Goal: Task Accomplishment & Management: Manage account settings

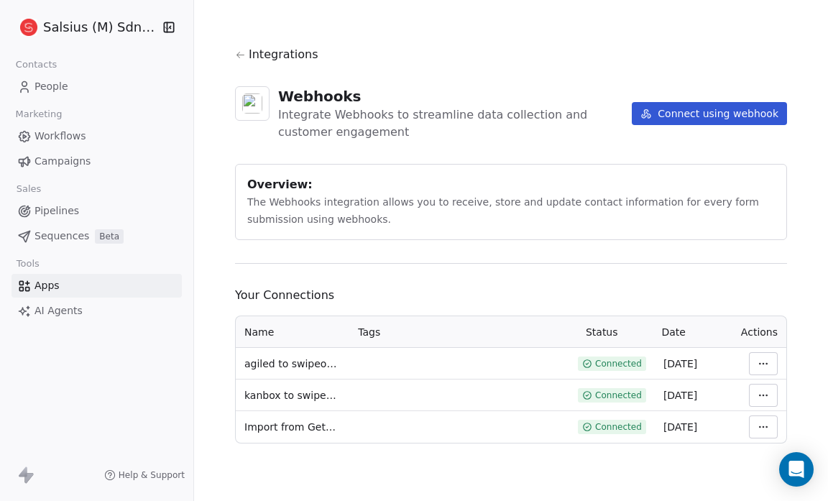
click at [43, 83] on span "People" at bounding box center [51, 86] width 34 height 15
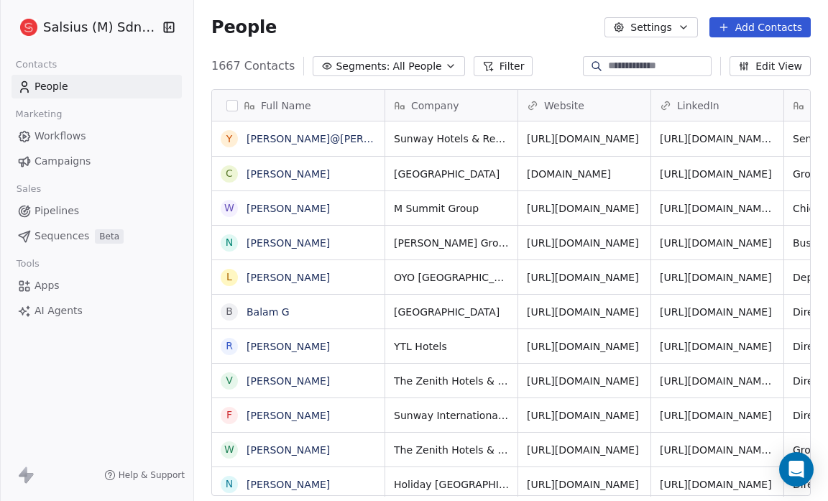
scroll to position [432, 624]
click at [420, 65] on span "All People" at bounding box center [416, 66] width 49 height 15
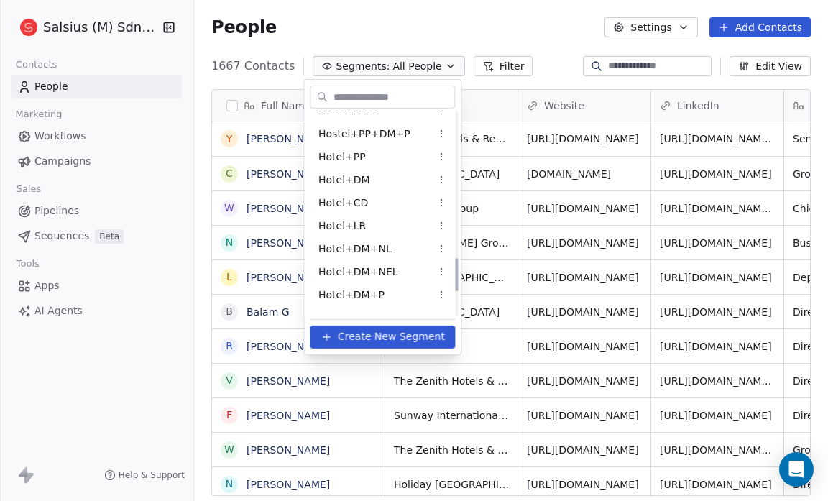
scroll to position [888, 0]
click at [362, 177] on span "Hotel+DM" at bounding box center [344, 179] width 52 height 15
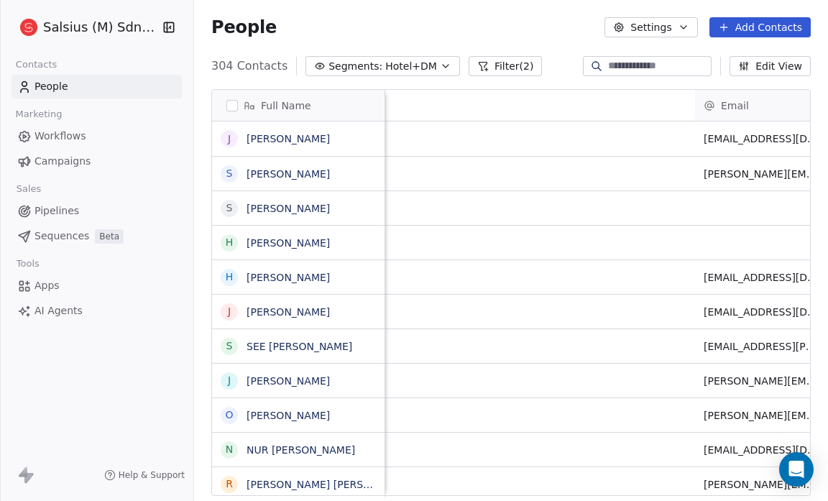
scroll to position [0, 1213]
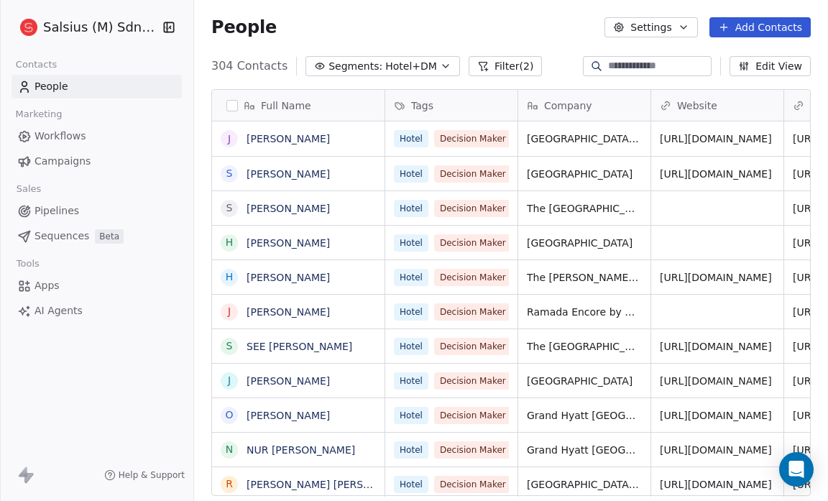
scroll to position [432, 624]
click at [440, 68] on icon "button" at bounding box center [445, 65] width 11 height 11
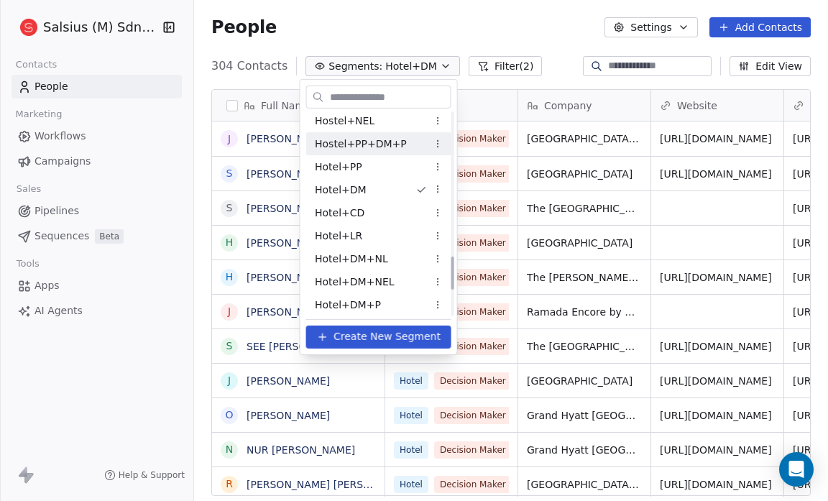
scroll to position [879, 0]
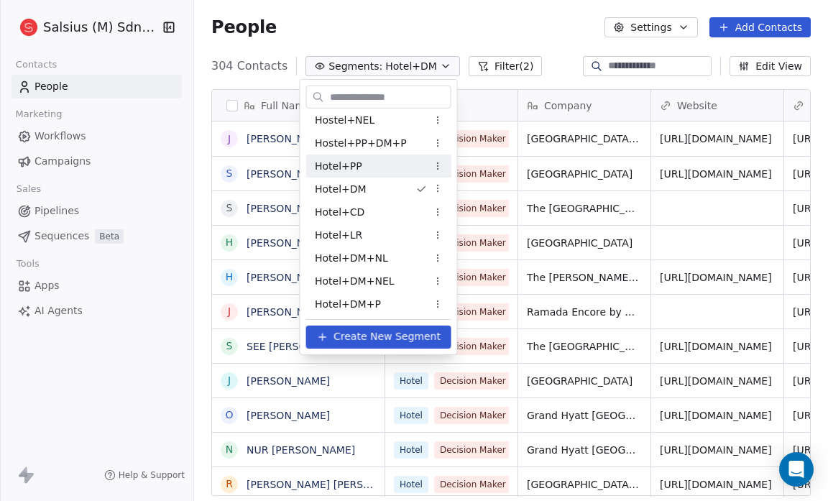
click at [361, 168] on div "Hotel+PP" at bounding box center [378, 165] width 145 height 23
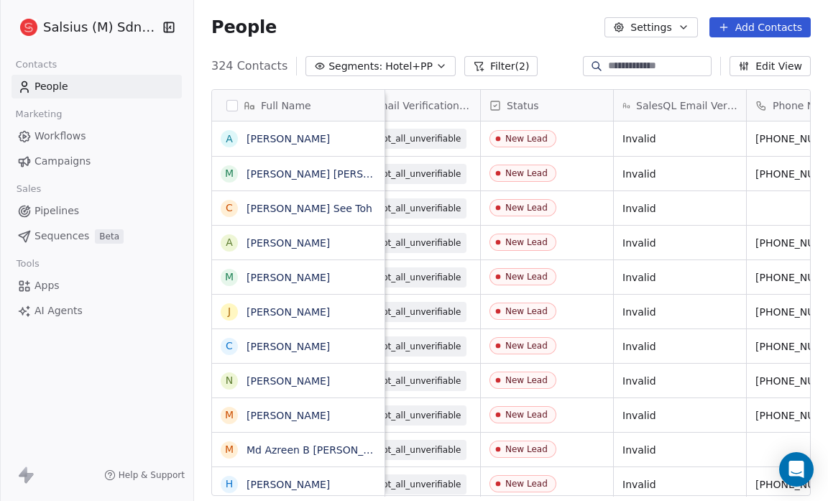
scroll to position [9, 968]
click at [429, 58] on button "Segments: Hotel+PP" at bounding box center [380, 66] width 150 height 20
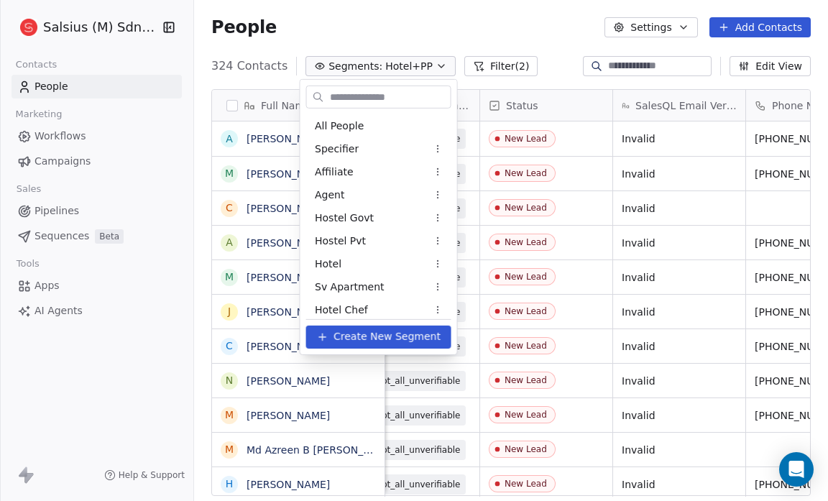
scroll to position [744, 0]
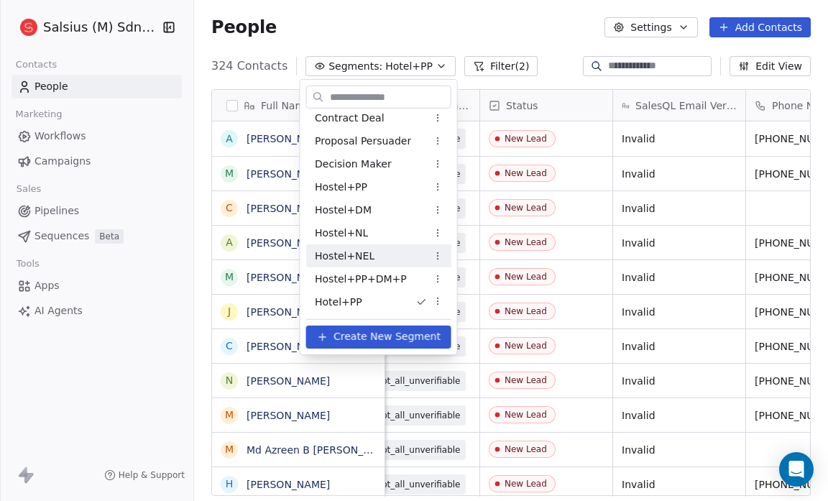
click at [417, 10] on html "Salsius (M) Sdn Bhd Contacts People Marketing Workflows Campaigns Sales Pipelin…" at bounding box center [414, 250] width 828 height 501
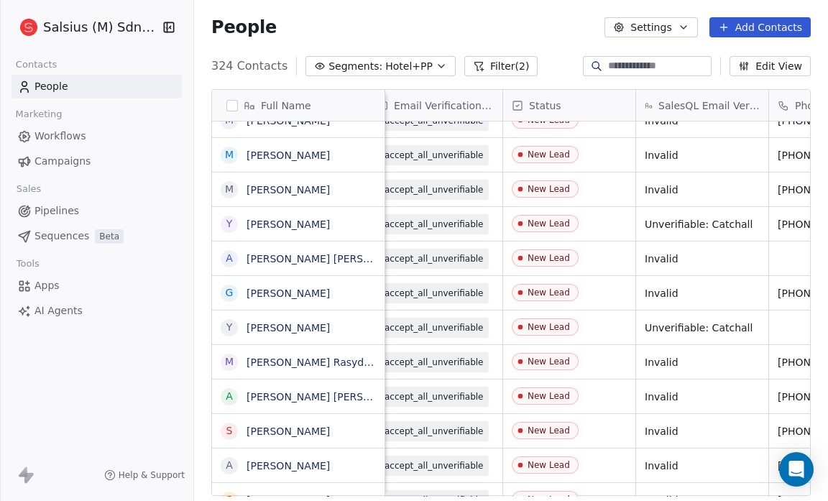
scroll to position [9, 947]
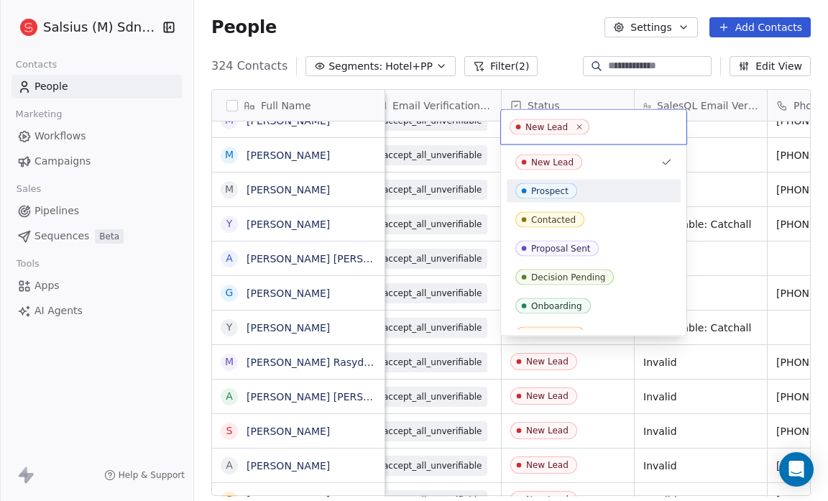
click at [575, 188] on div "Prospect" at bounding box center [593, 191] width 157 height 16
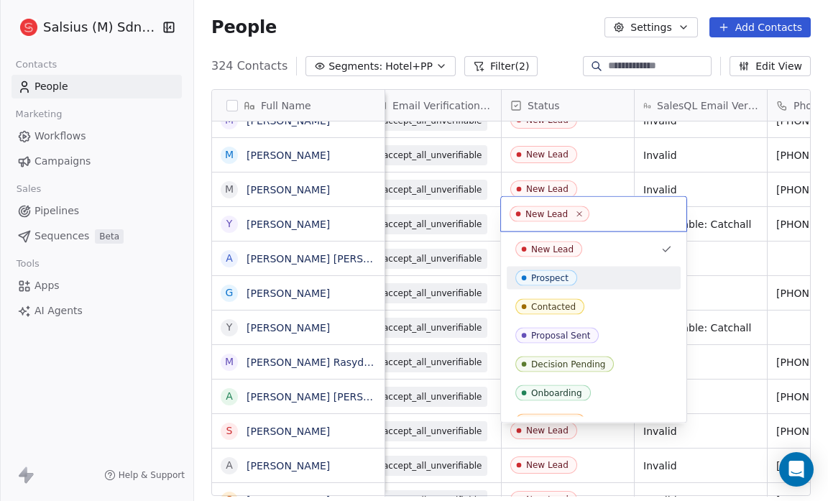
click at [598, 275] on div "Prospect" at bounding box center [593, 278] width 157 height 16
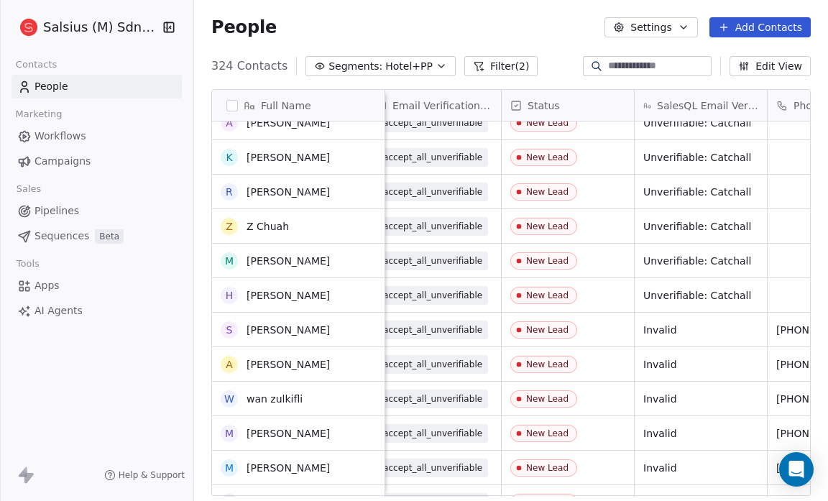
scroll to position [10464, 0]
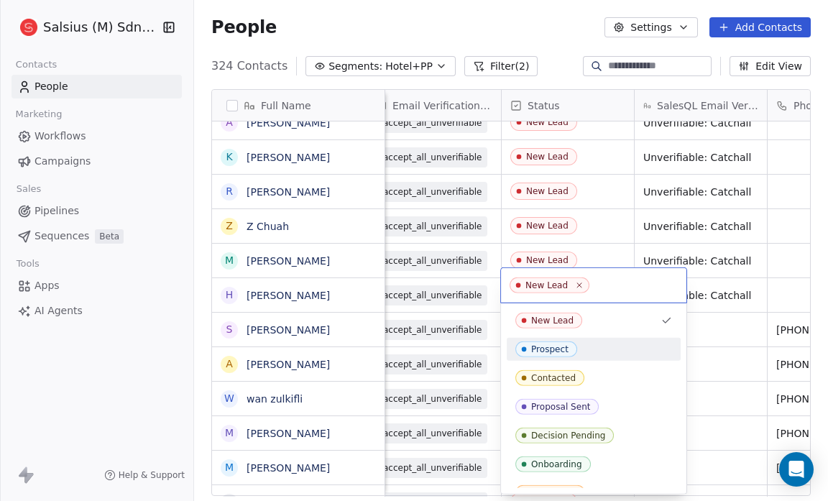
click at [601, 348] on div "Prospect" at bounding box center [593, 349] width 157 height 16
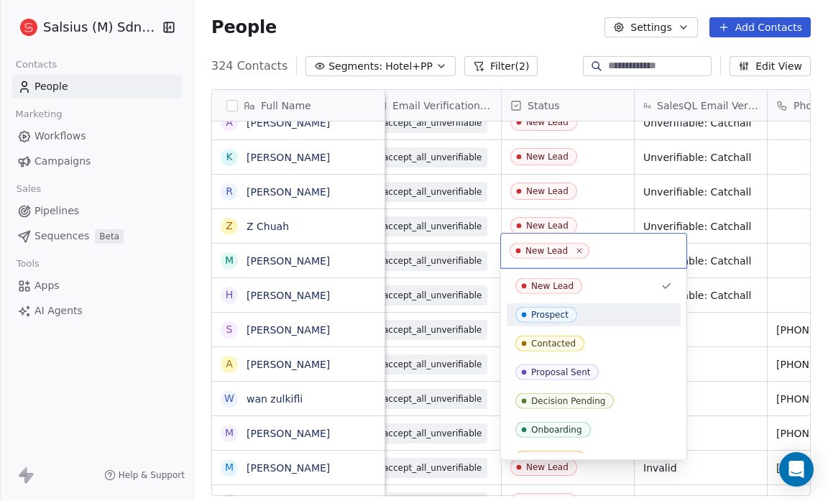
click at [588, 313] on div "Prospect" at bounding box center [593, 315] width 157 height 16
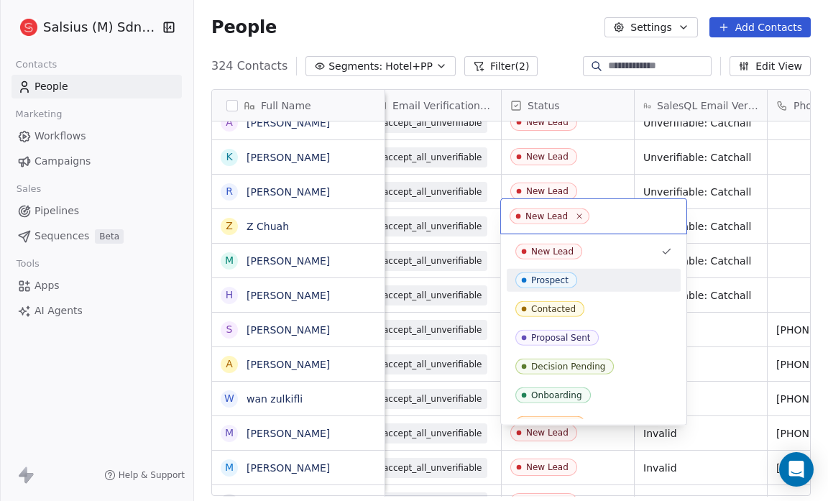
click at [601, 283] on div "Prospect" at bounding box center [593, 280] width 157 height 16
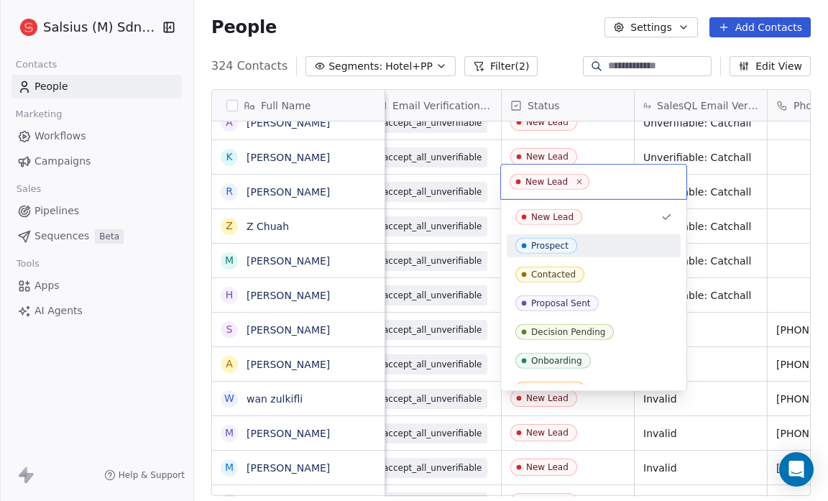
click at [612, 246] on div "Prospect" at bounding box center [593, 246] width 157 height 16
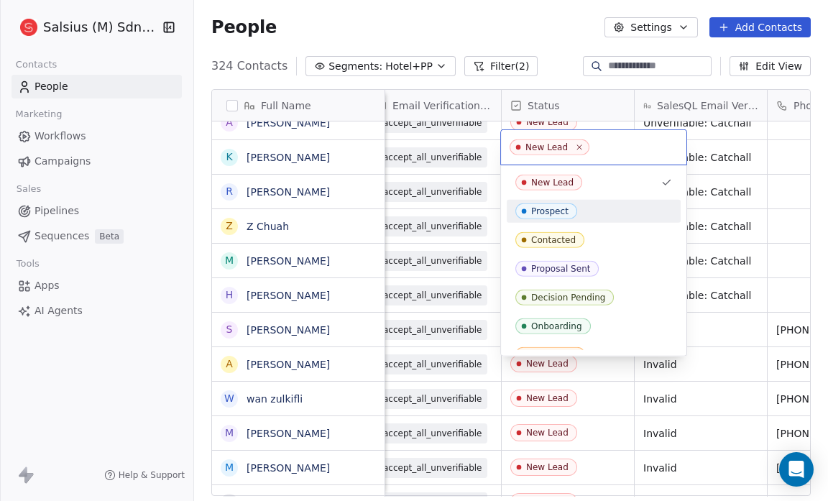
click at [595, 210] on div "Prospect" at bounding box center [593, 211] width 157 height 16
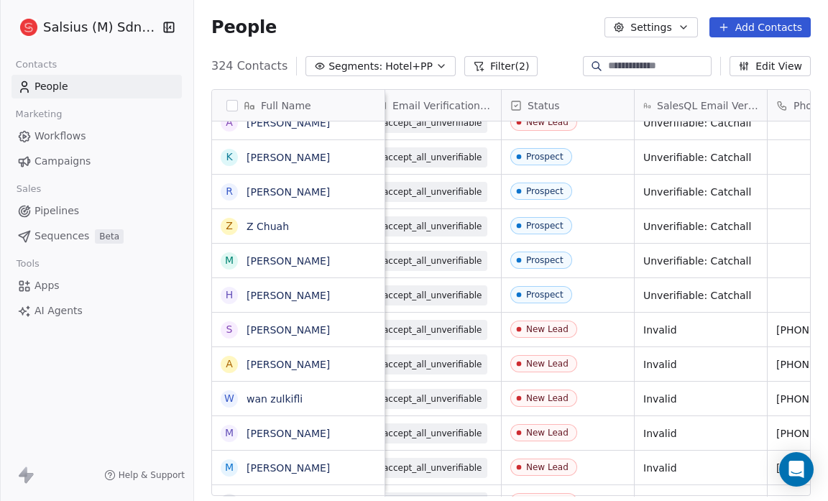
scroll to position [10354, 0]
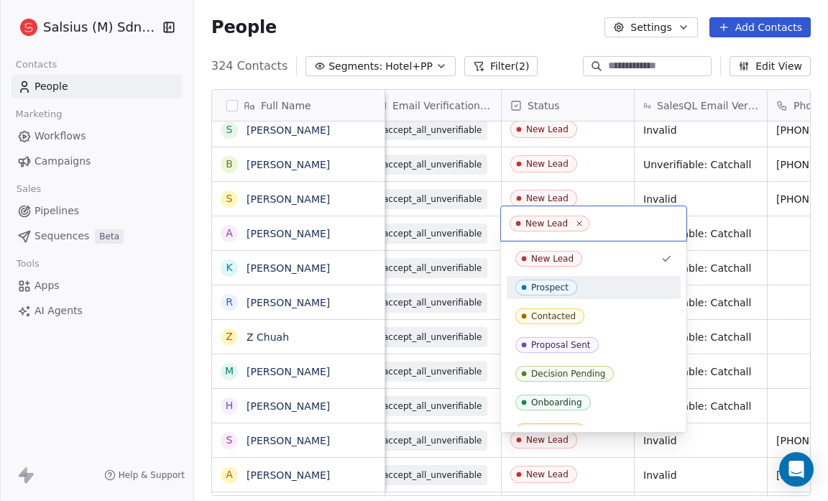
click at [589, 282] on div "Prospect" at bounding box center [593, 287] width 157 height 16
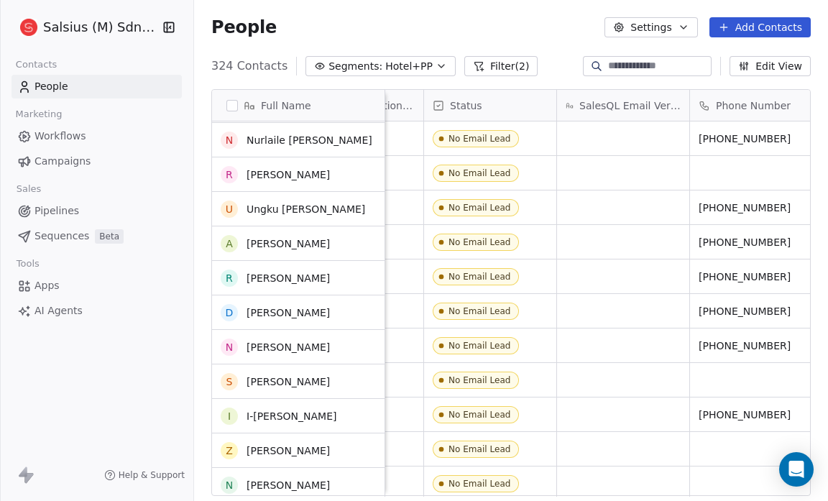
scroll to position [9292, 0]
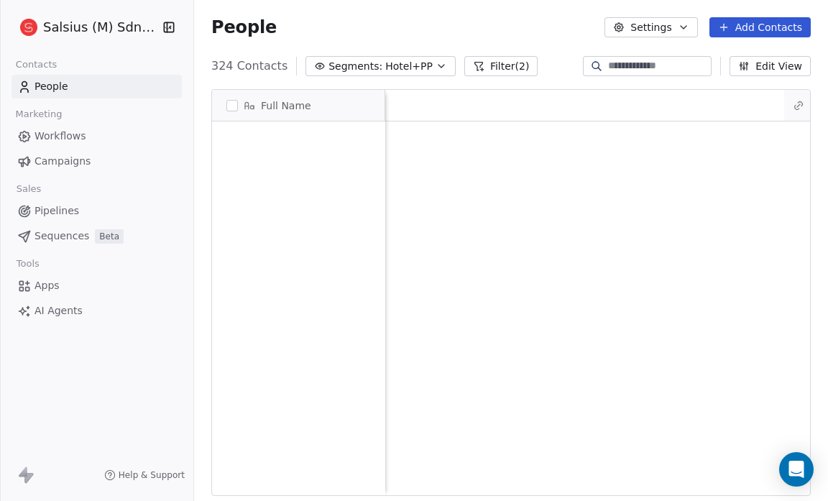
scroll to position [432, 624]
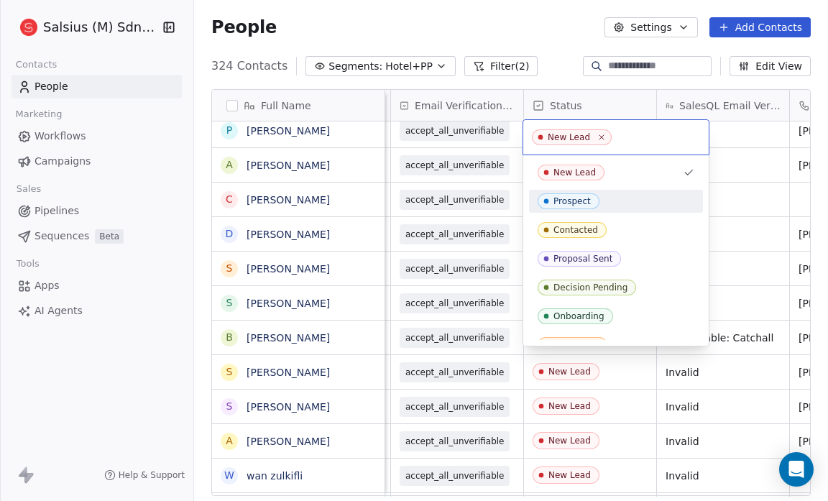
click at [612, 198] on div "Prospect" at bounding box center [615, 201] width 157 height 16
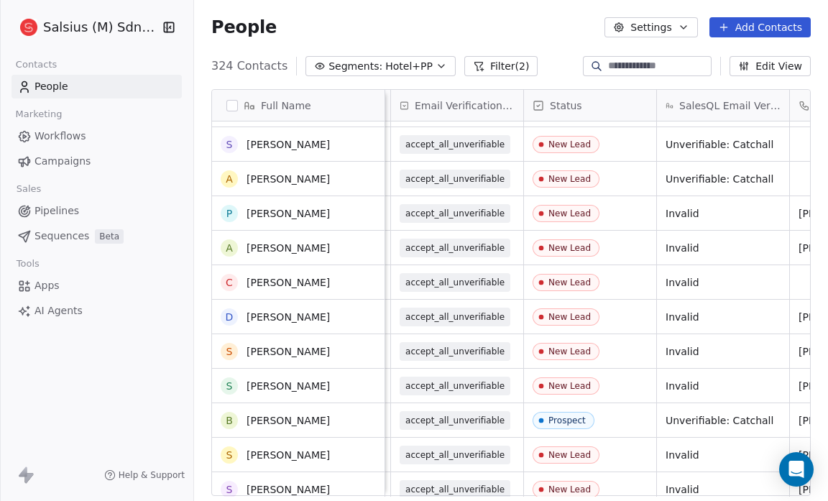
scroll to position [7147, 0]
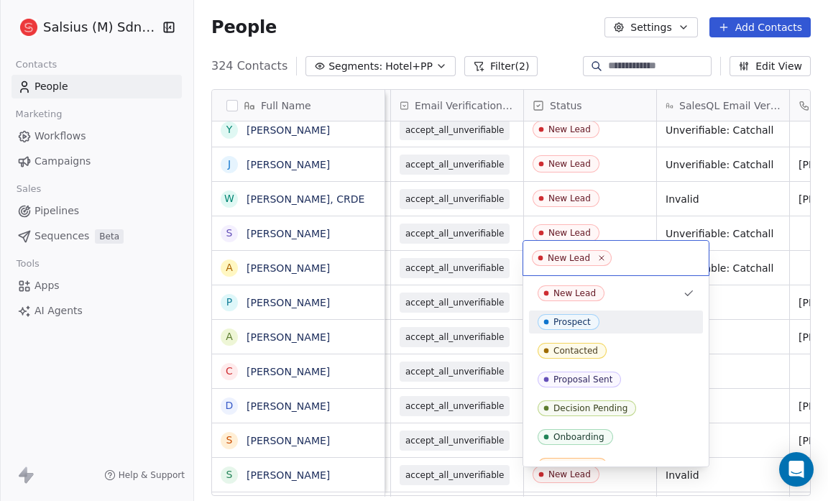
click at [619, 325] on div "Prospect" at bounding box center [615, 322] width 157 height 16
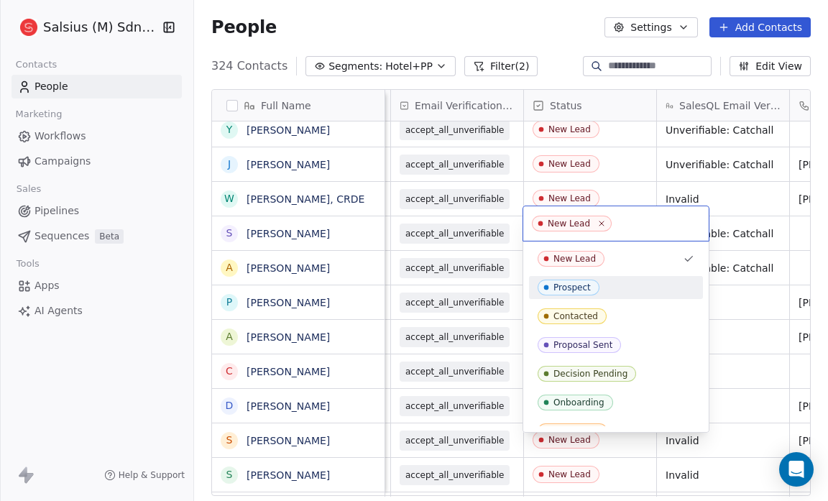
click at [622, 290] on div "Prospect" at bounding box center [615, 287] width 157 height 16
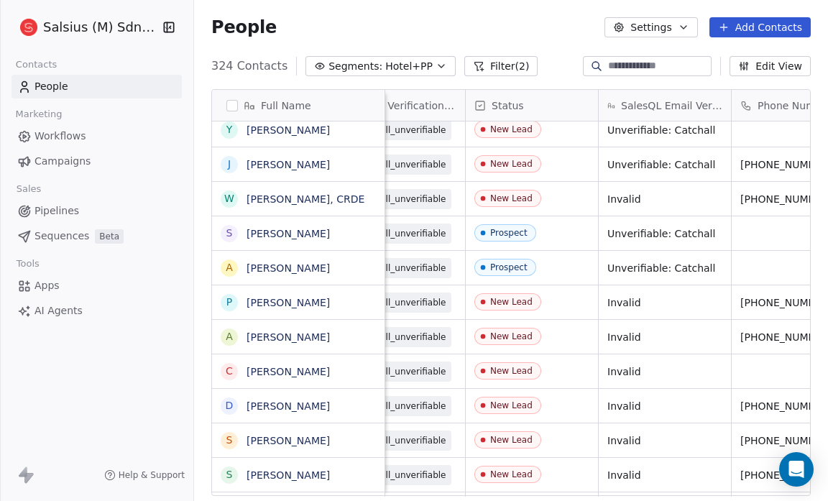
scroll to position [9, 983]
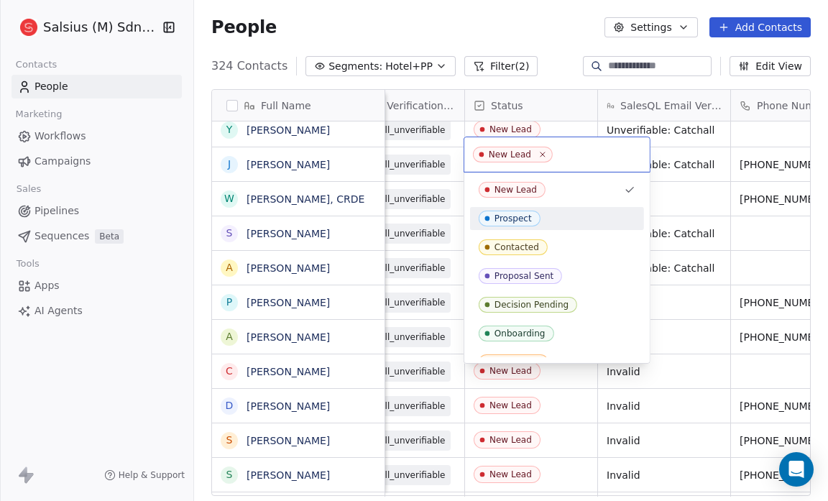
click at [545, 217] on div "Prospect" at bounding box center [556, 218] width 157 height 16
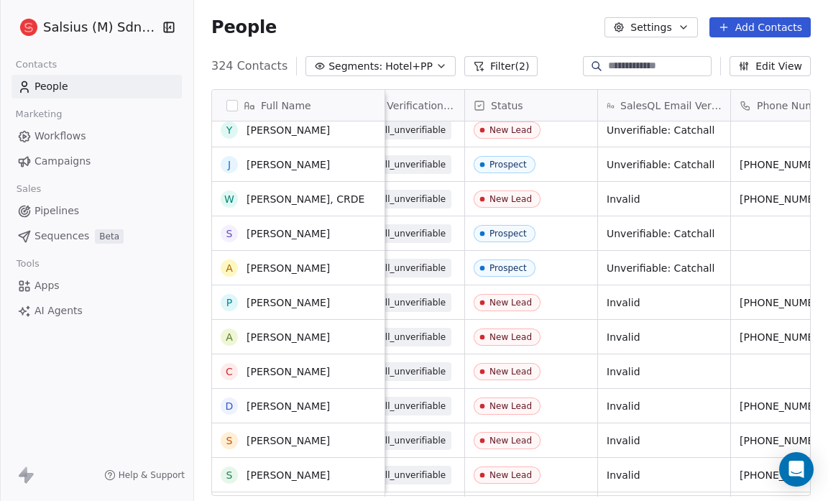
scroll to position [7075, 0]
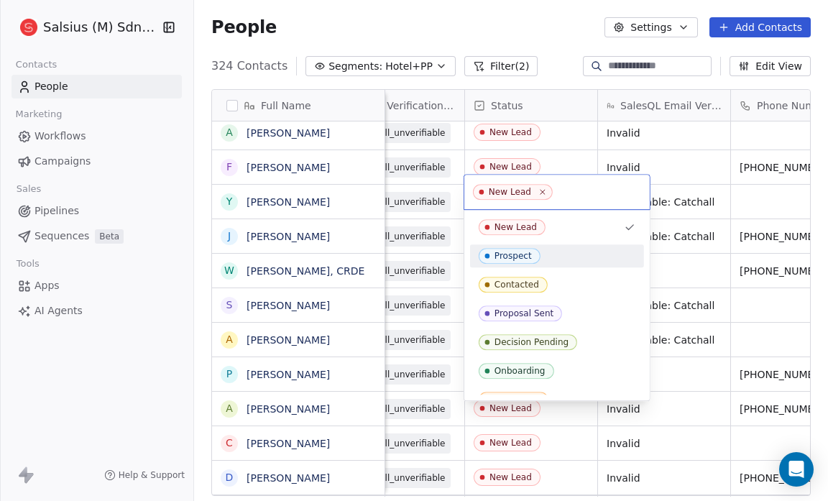
click at [555, 256] on div "Prospect" at bounding box center [556, 256] width 157 height 16
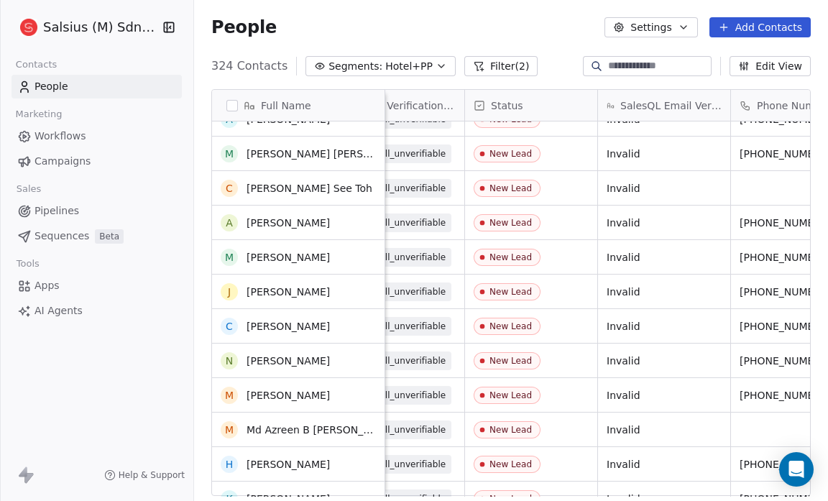
scroll to position [0, 0]
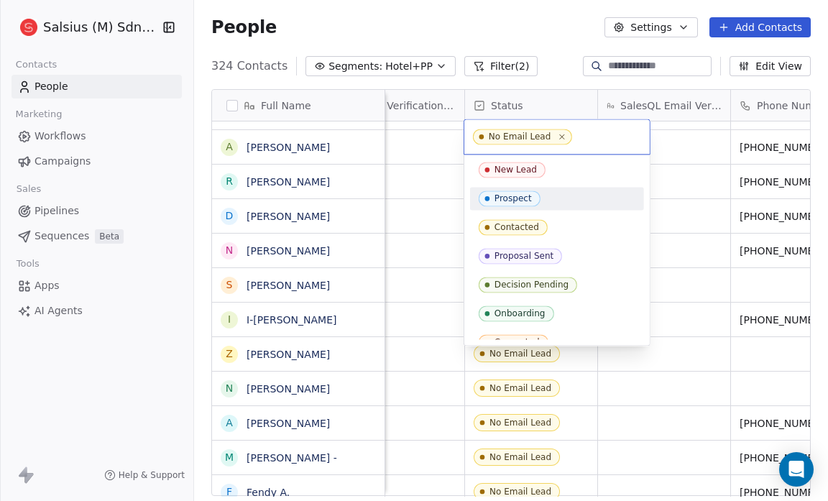
click at [578, 193] on div "Prospect" at bounding box center [556, 198] width 157 height 16
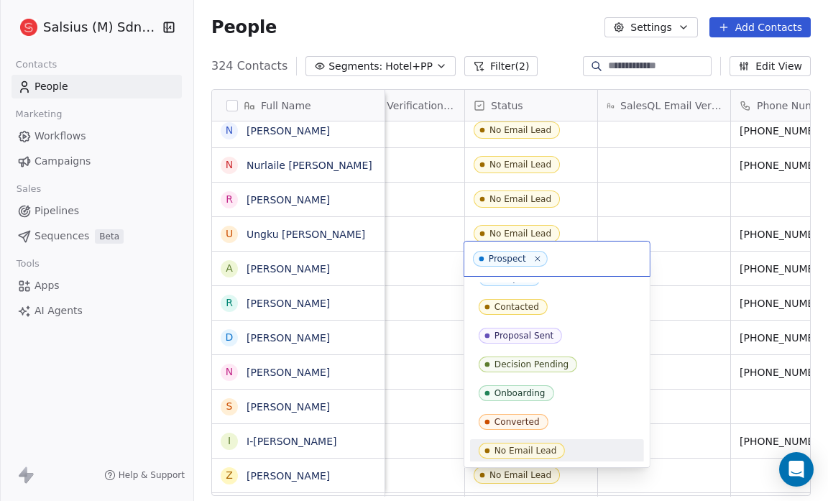
click at [580, 451] on div "No Email Lead" at bounding box center [556, 451] width 157 height 16
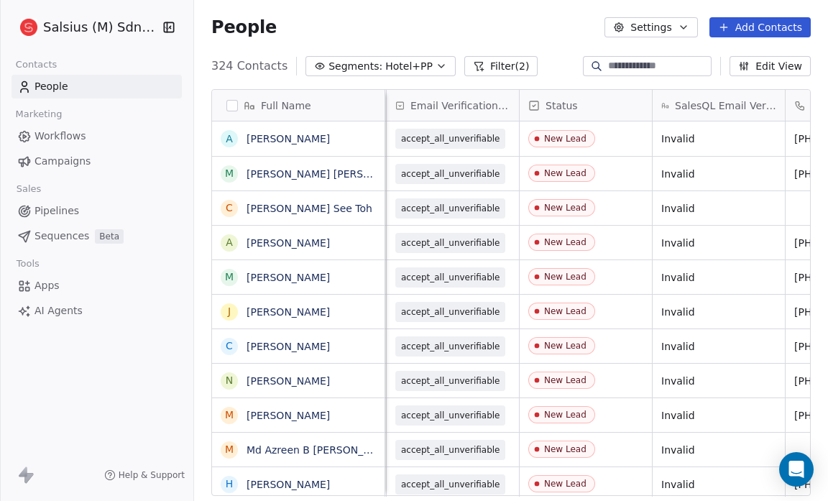
click at [435, 68] on icon "button" at bounding box center [440, 65] width 11 height 11
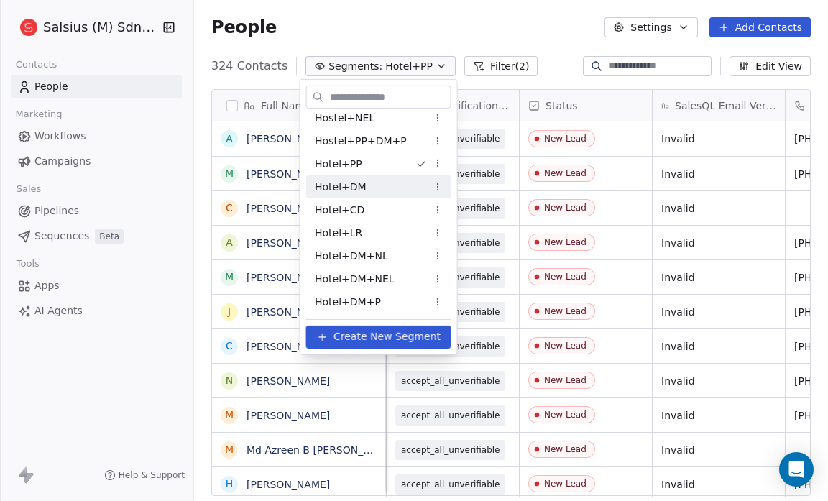
click at [386, 182] on div "Hotel+DM" at bounding box center [378, 186] width 145 height 23
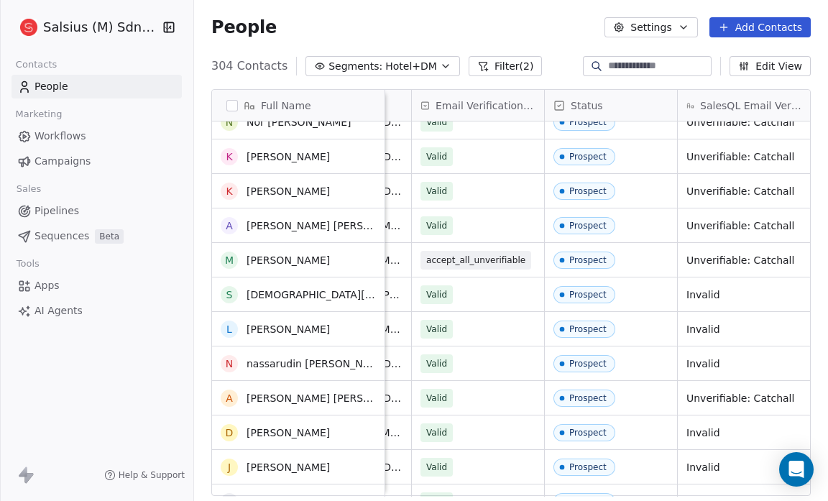
scroll to position [744, 0]
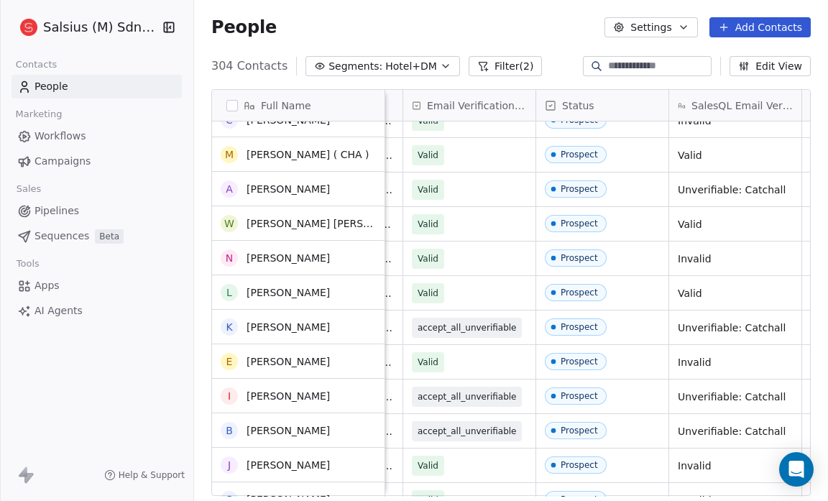
scroll to position [10018, 0]
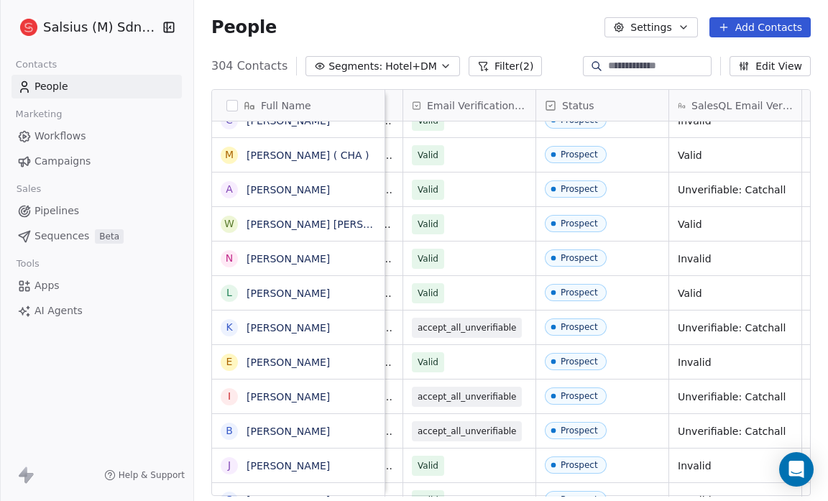
click at [433, 59] on button "Segments: Hotel+DM" at bounding box center [382, 66] width 154 height 20
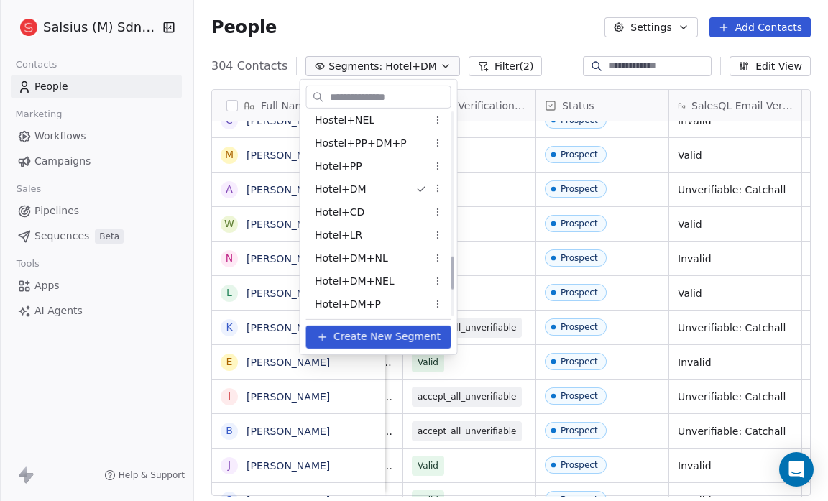
scroll to position [881, 0]
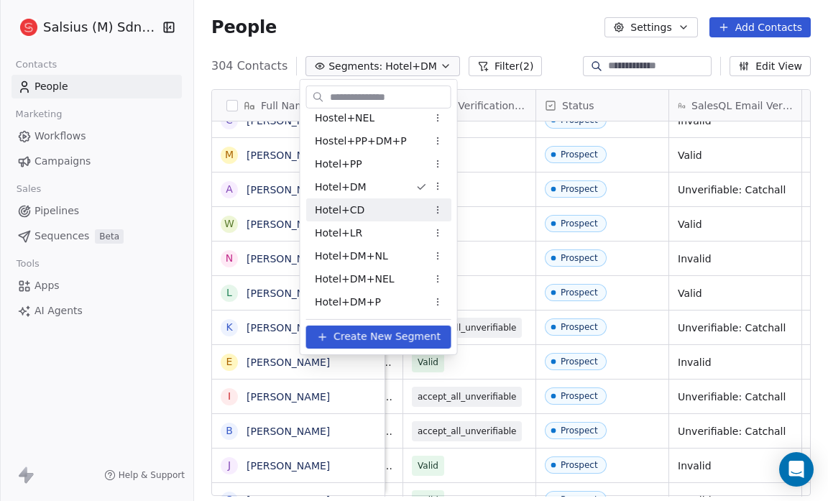
click at [411, 208] on div "Hotel+CD" at bounding box center [378, 209] width 145 height 23
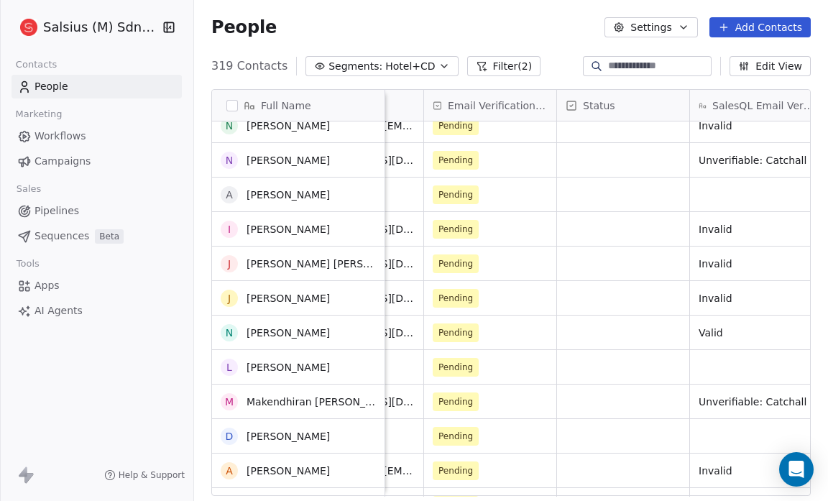
scroll to position [0, 0]
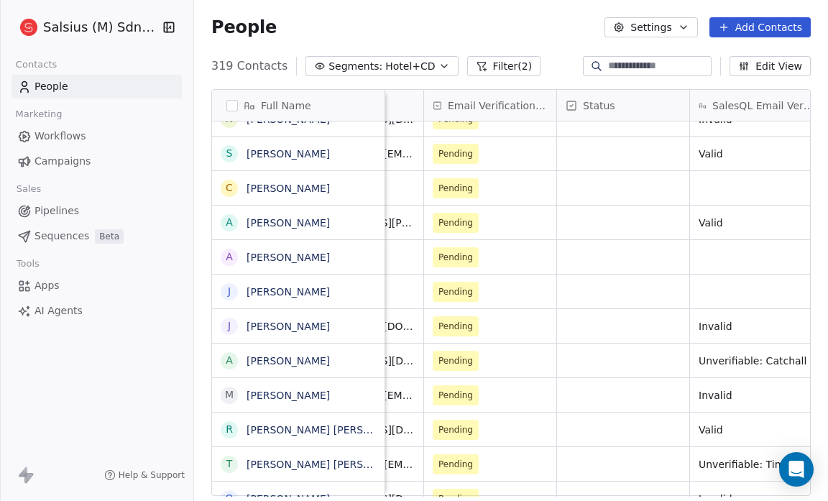
click at [438, 61] on icon "button" at bounding box center [443, 65] width 11 height 11
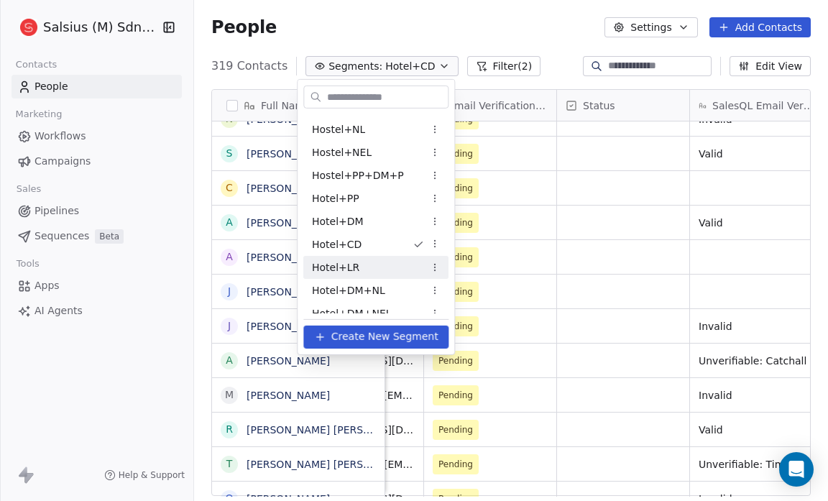
click at [389, 268] on div "Hotel+LR" at bounding box center [375, 267] width 145 height 23
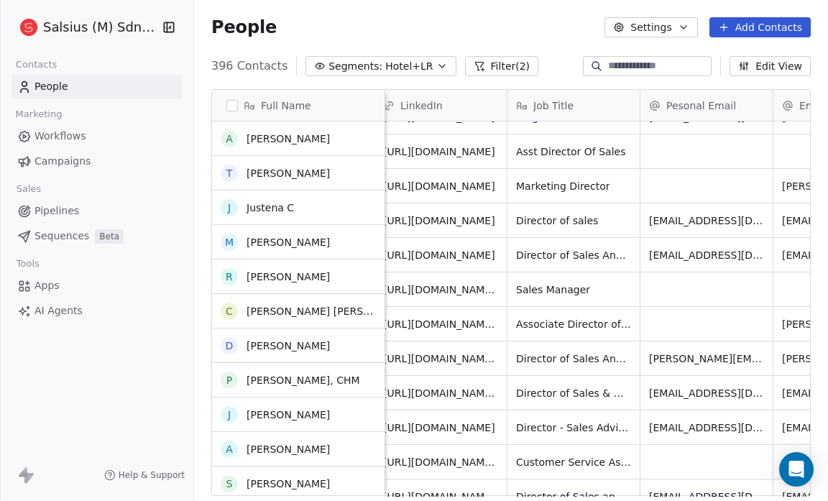
scroll to position [934, 0]
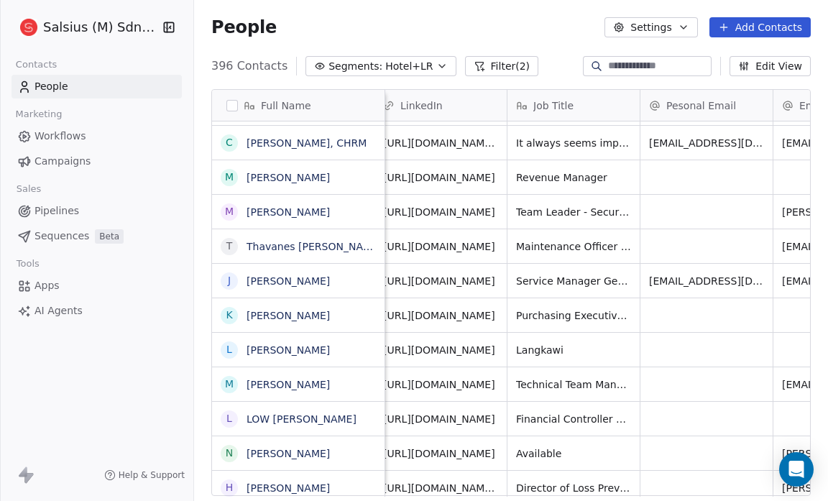
click at [436, 65] on icon "button" at bounding box center [441, 65] width 11 height 11
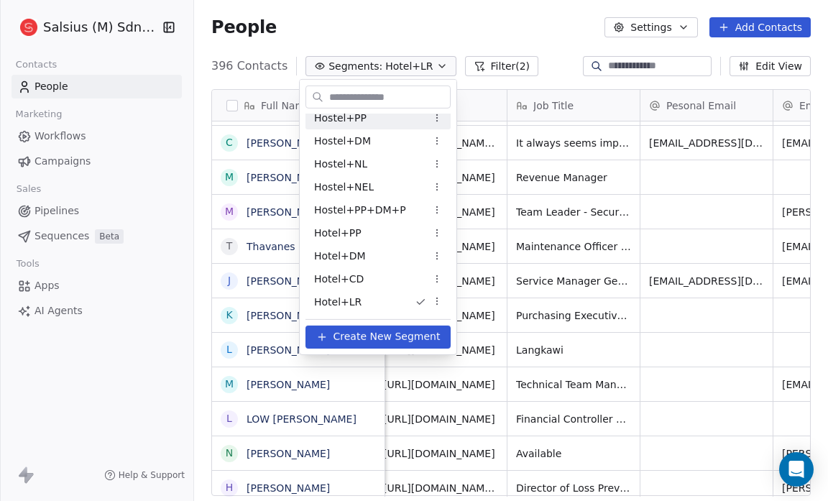
click at [410, 118] on div "Hostel+PP" at bounding box center [377, 117] width 145 height 23
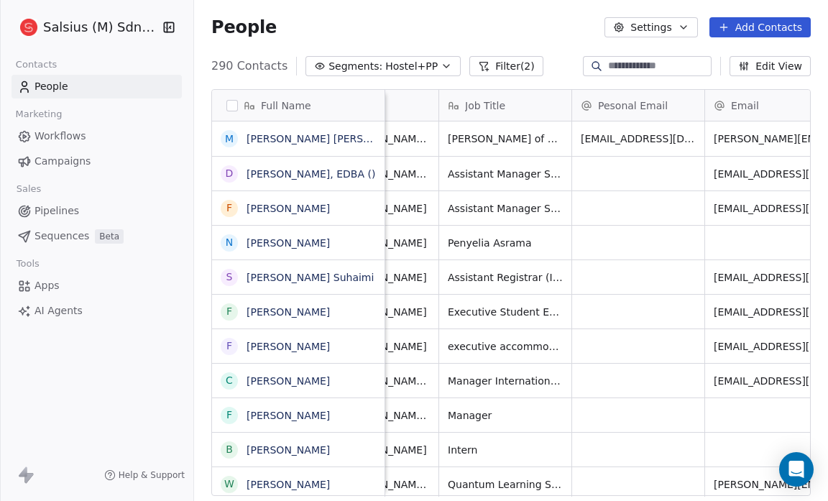
click at [440, 64] on icon "button" at bounding box center [445, 65] width 11 height 11
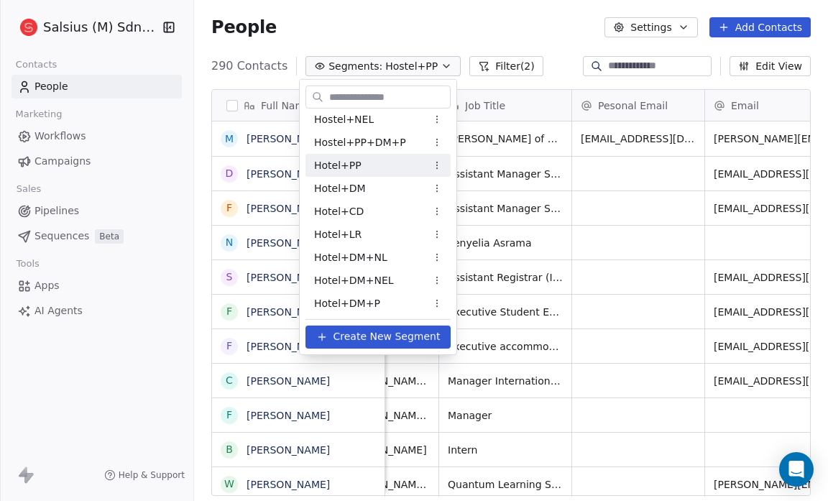
click at [372, 165] on div "Hotel+PP" at bounding box center [377, 165] width 145 height 23
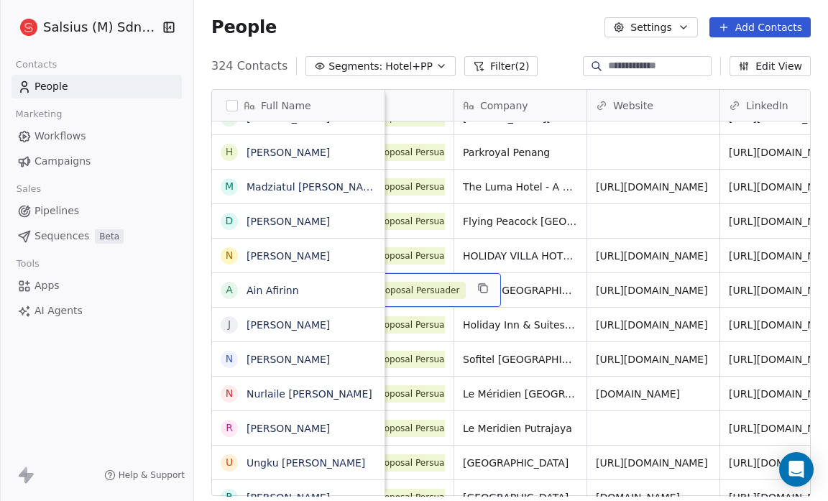
scroll to position [1, 0]
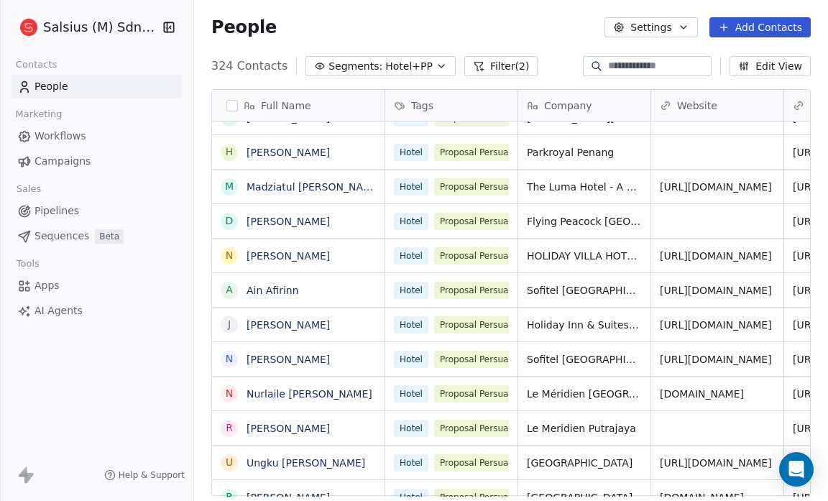
click at [291, 289] on link "Ain Afirinn" at bounding box center [272, 289] width 52 height 11
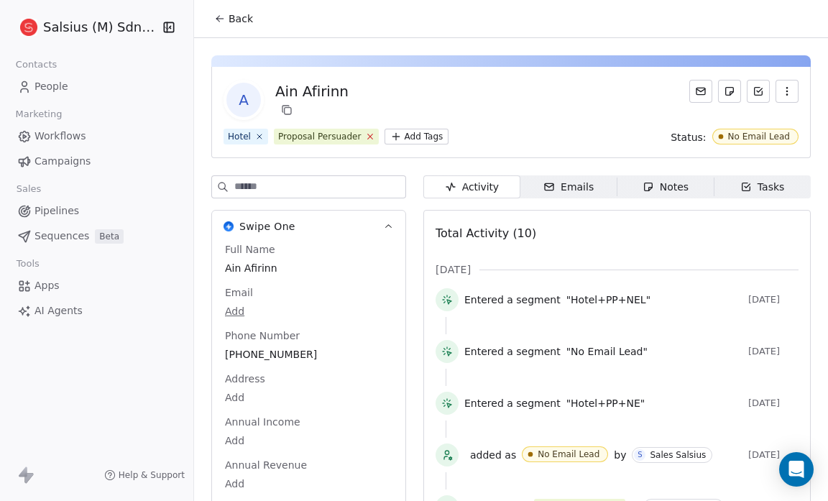
click at [365, 136] on icon at bounding box center [369, 135] width 9 height 9
click at [319, 138] on html "Salsius (M) Sdn Bhd Contacts People Marketing Workflows Campaigns Sales Pipelin…" at bounding box center [414, 250] width 828 height 501
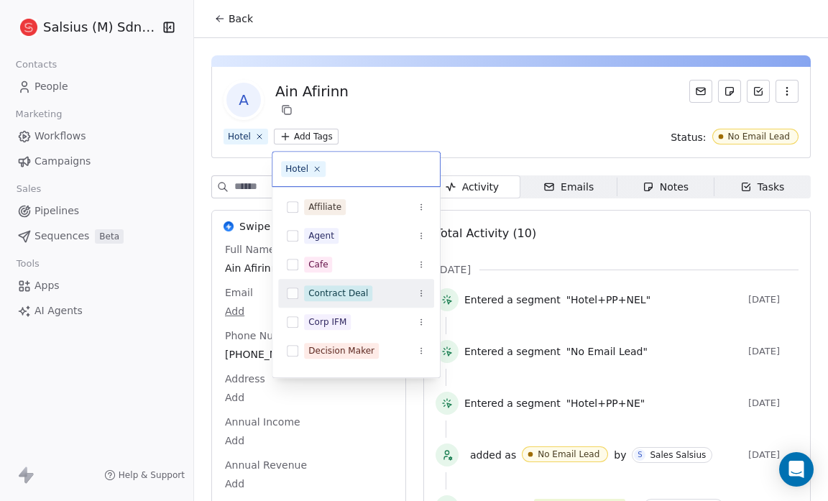
click at [331, 291] on div "Contract Deal" at bounding box center [338, 293] width 60 height 13
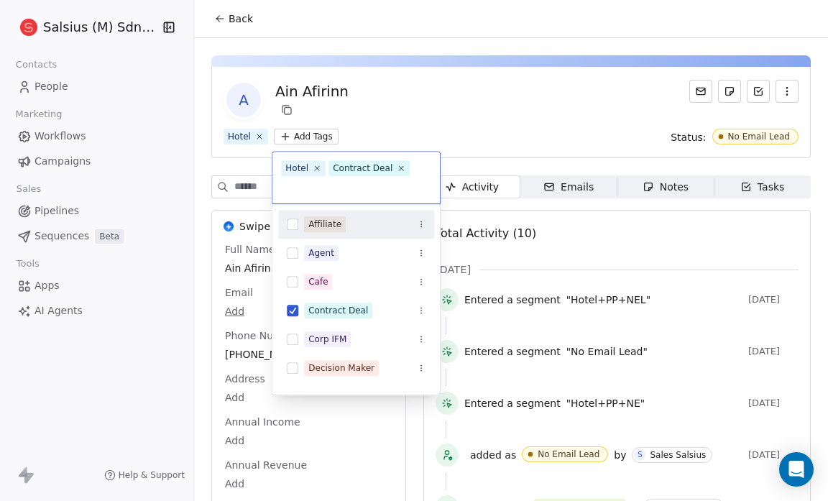
click at [491, 110] on html "Salsius (M) Sdn Bhd Contacts People Marketing Workflows Campaigns Sales Pipelin…" at bounding box center [414, 250] width 828 height 501
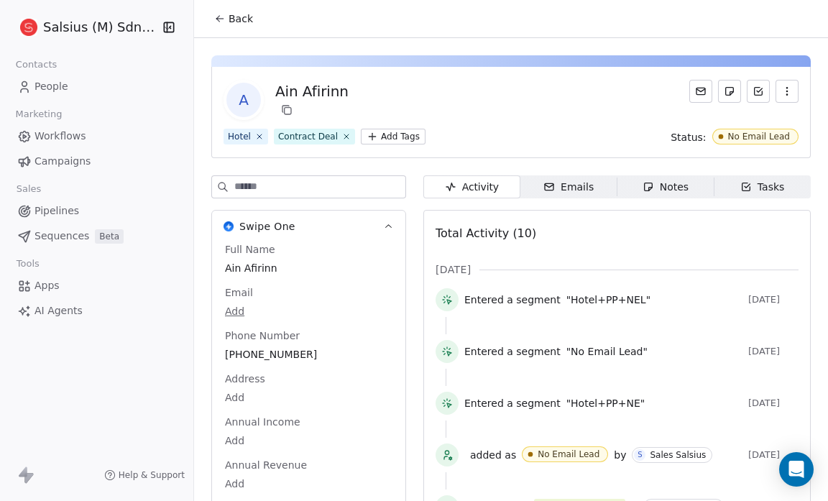
click at [221, 16] on icon at bounding box center [219, 18] width 11 height 11
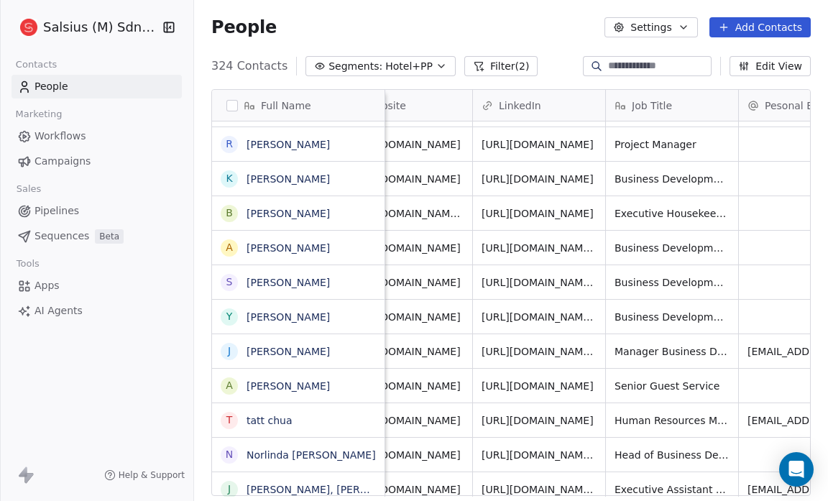
scroll to position [0, 311]
click at [273, 417] on link "tatt chua" at bounding box center [269, 419] width 46 height 11
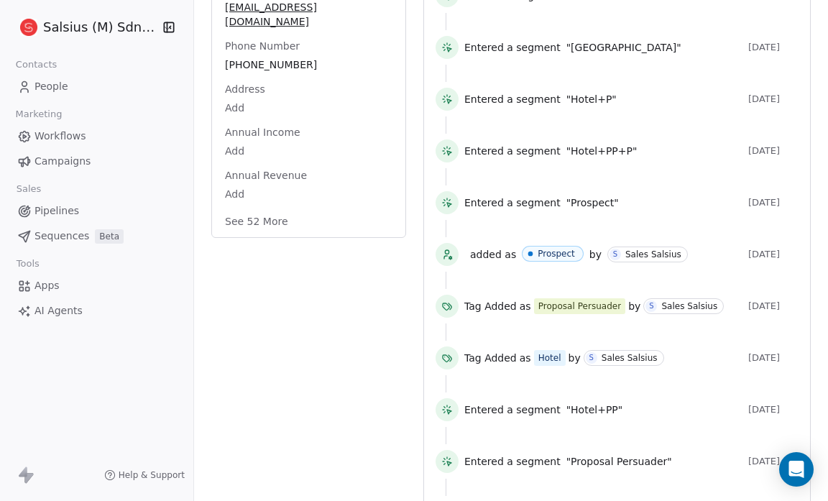
scroll to position [305, 0]
click at [266, 208] on button "See 52 More" at bounding box center [256, 221] width 80 height 26
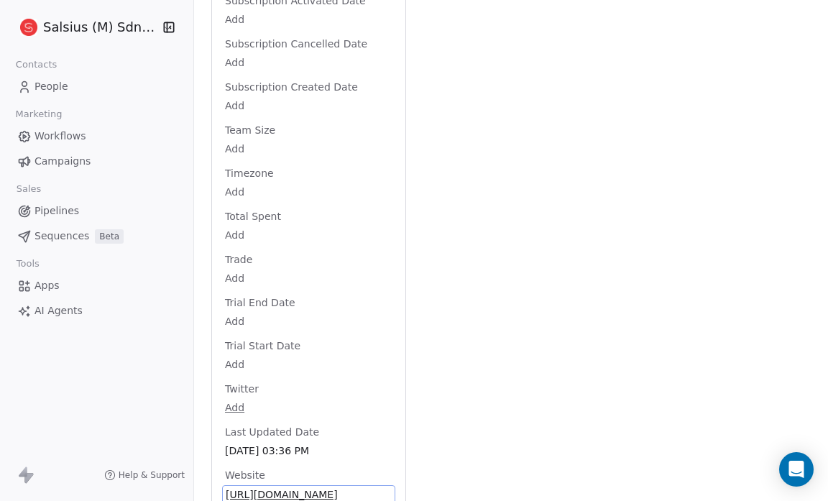
scroll to position [2266, 0]
click at [273, 486] on span "https://chcc.my" at bounding box center [309, 493] width 166 height 14
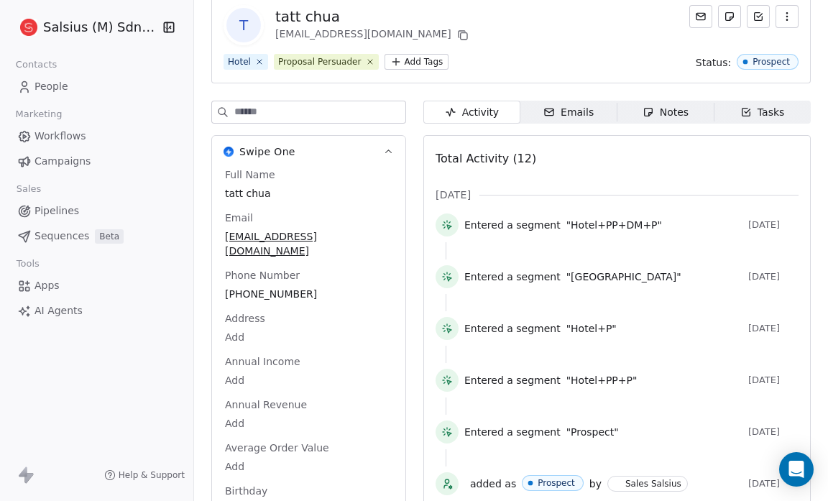
scroll to position [0, 0]
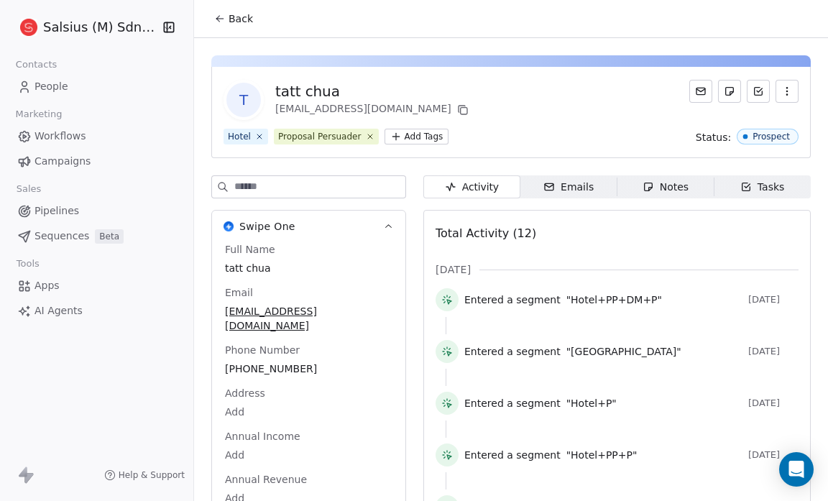
click at [229, 19] on span "Back" at bounding box center [240, 18] width 24 height 14
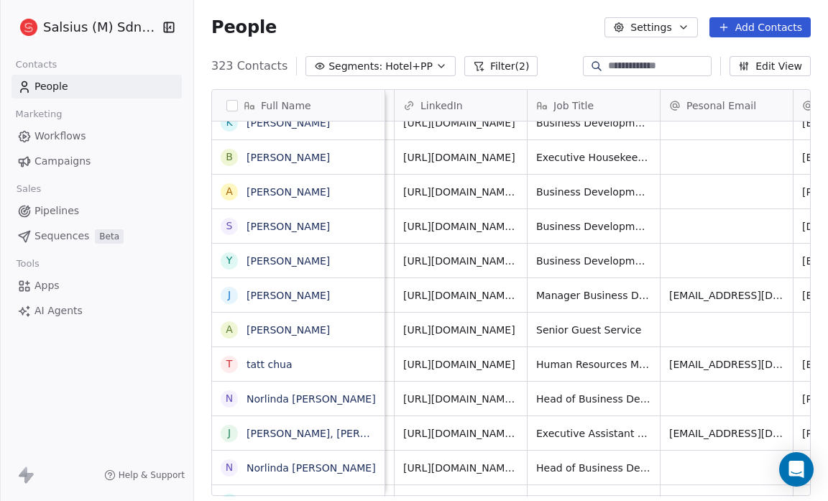
scroll to position [0, 335]
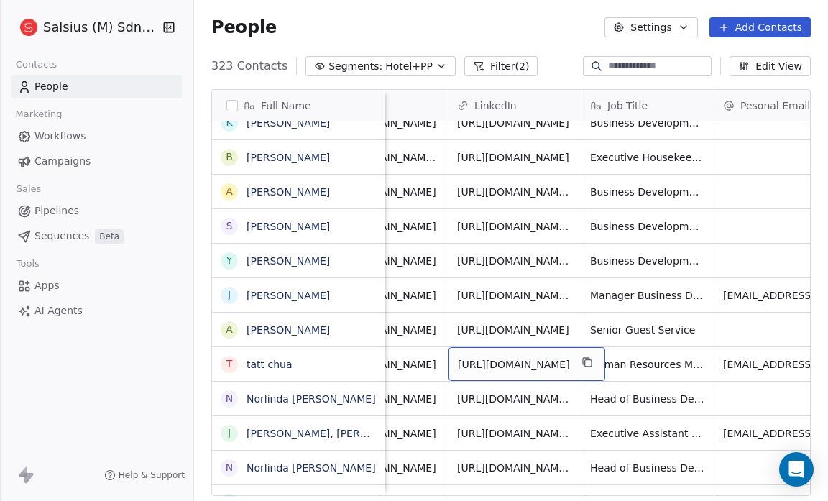
click at [538, 362] on link "https://www.linkedin.com/in/tattchua" at bounding box center [514, 363] width 112 height 11
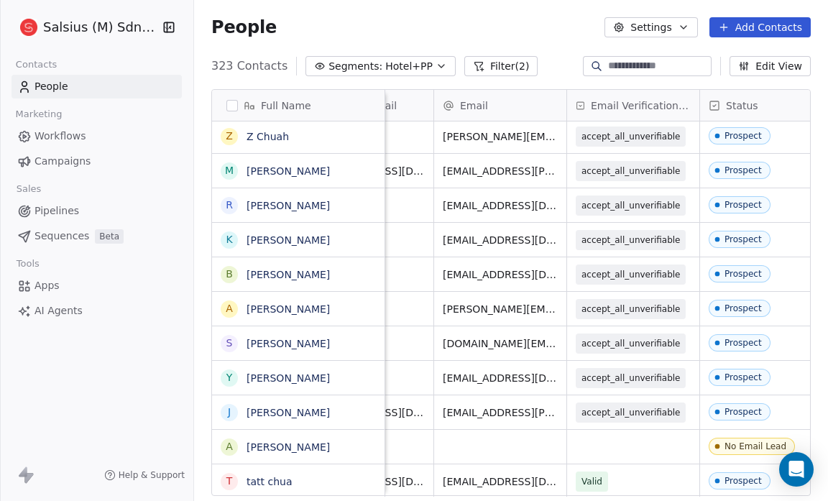
scroll to position [0, 748]
click at [435, 63] on icon "button" at bounding box center [440, 65] width 11 height 11
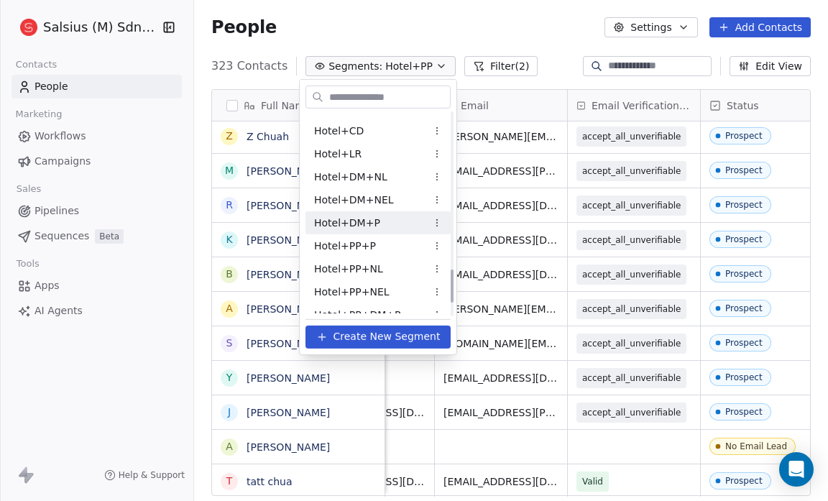
scroll to position [950, 0]
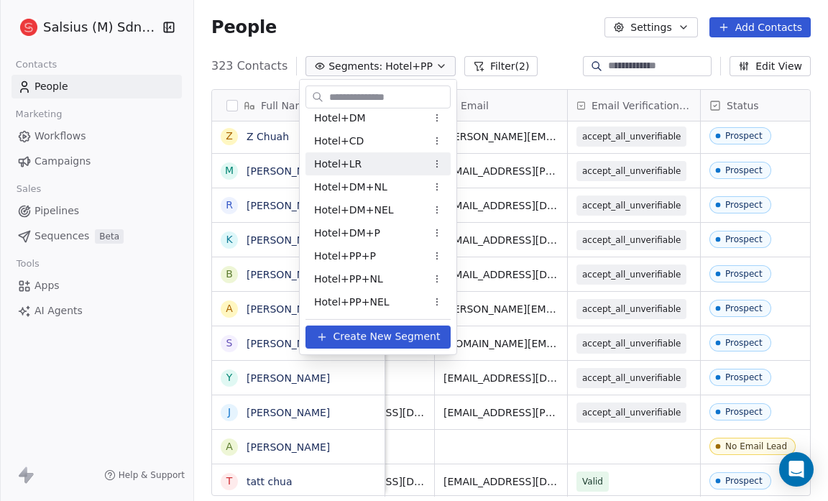
click at [401, 169] on div "Hotel+LR" at bounding box center [377, 163] width 145 height 23
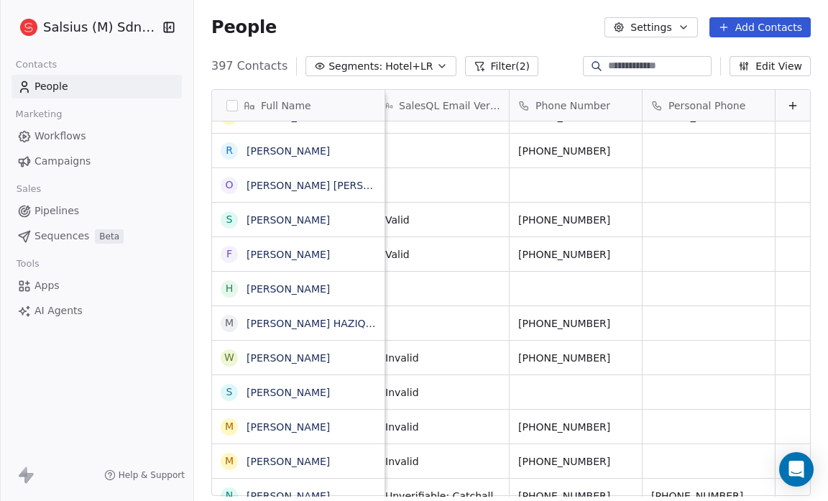
scroll to position [0, 1124]
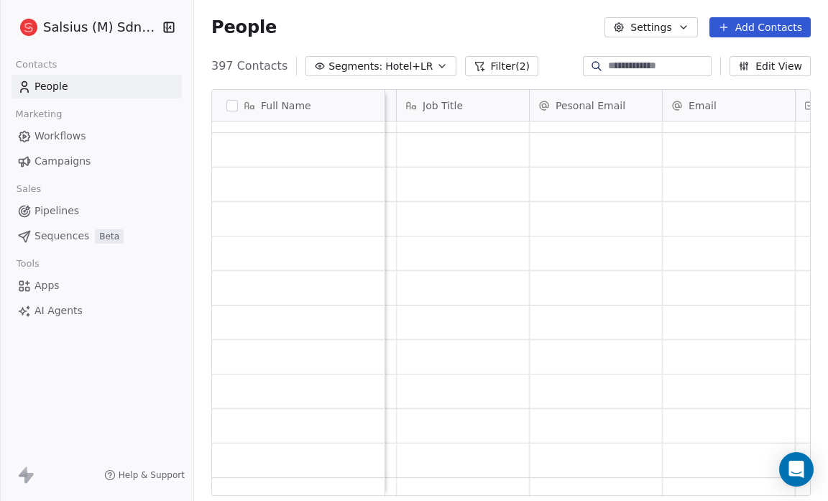
scroll to position [10744, 0]
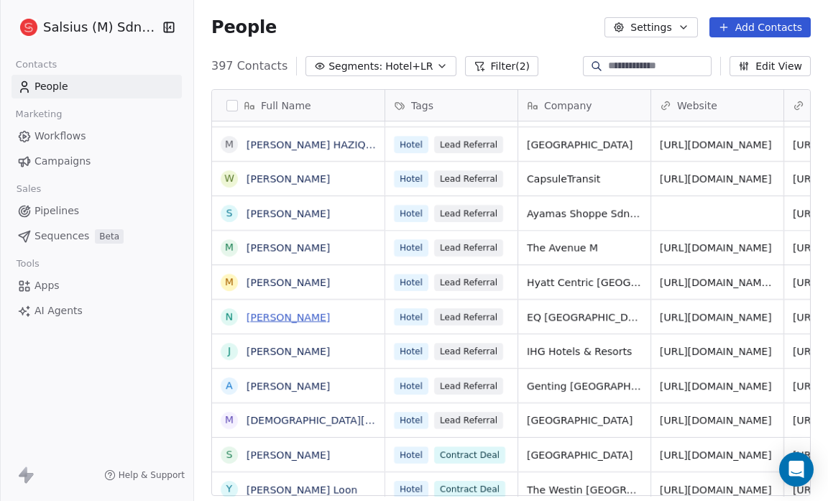
click at [277, 316] on link "Namiko Nakano" at bounding box center [287, 316] width 83 height 11
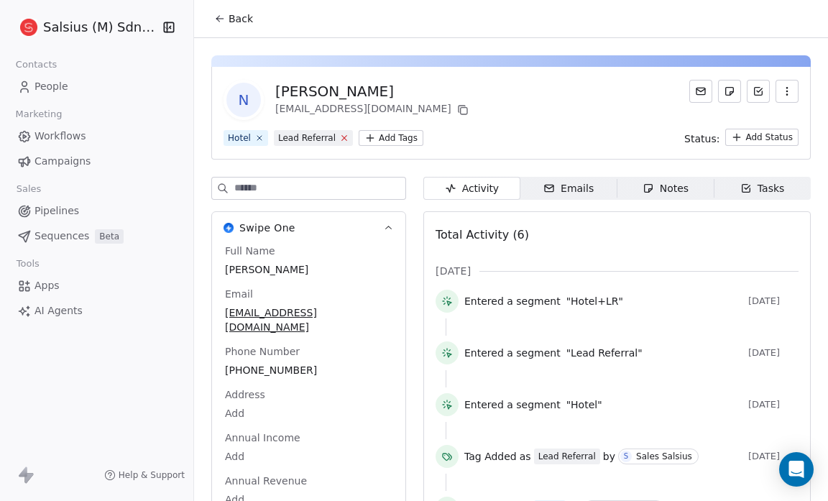
click at [340, 138] on icon at bounding box center [344, 137] width 9 height 9
click at [320, 141] on html "Salsius (M) Sdn Bhd Contacts People Marketing Workflows Campaigns Sales Pipelin…" at bounding box center [414, 250] width 828 height 501
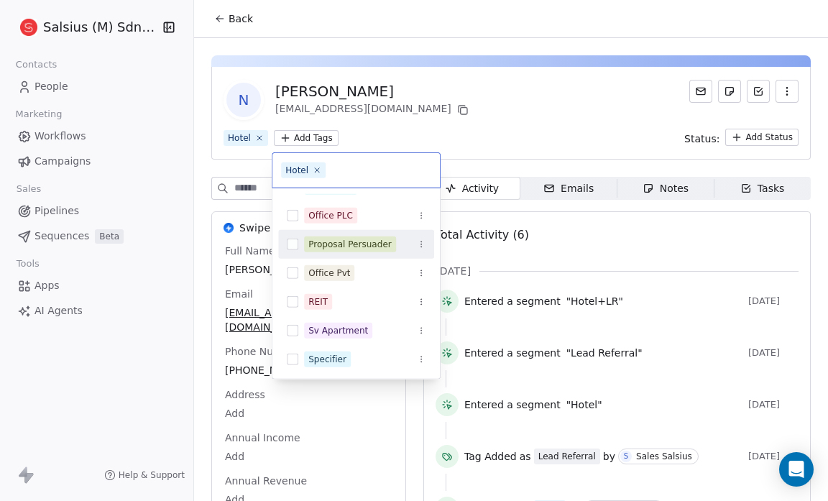
click at [357, 244] on div "Proposal Persuader" at bounding box center [349, 244] width 83 height 13
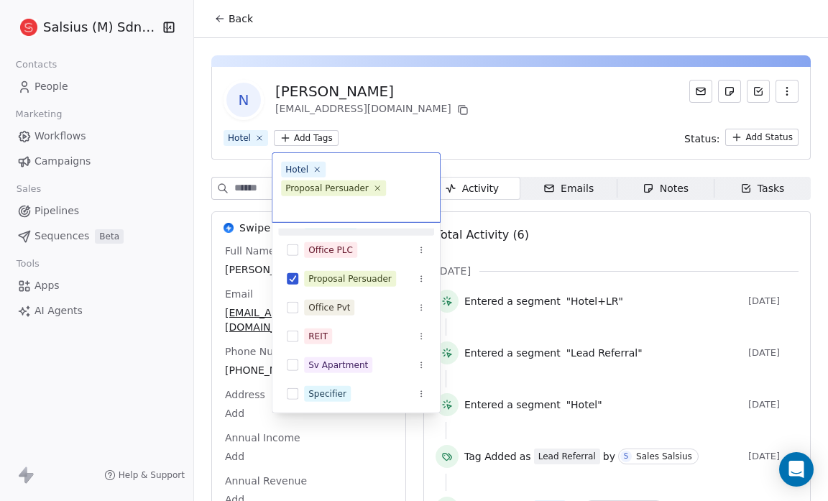
click at [463, 132] on html "Salsius (M) Sdn Bhd Contacts People Marketing Workflows Campaigns Sales Pipelin…" at bounding box center [414, 250] width 828 height 501
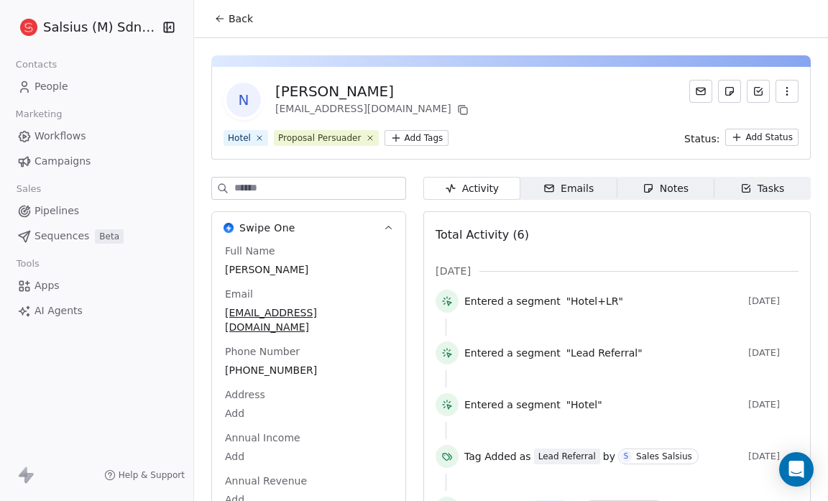
click at [227, 24] on button "Back" at bounding box center [233, 19] width 56 height 26
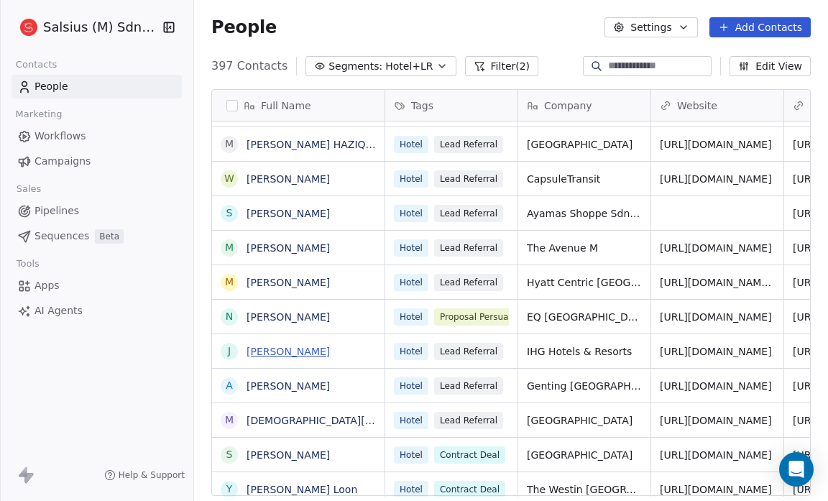
click at [279, 349] on link "Jane Ng" at bounding box center [287, 351] width 83 height 11
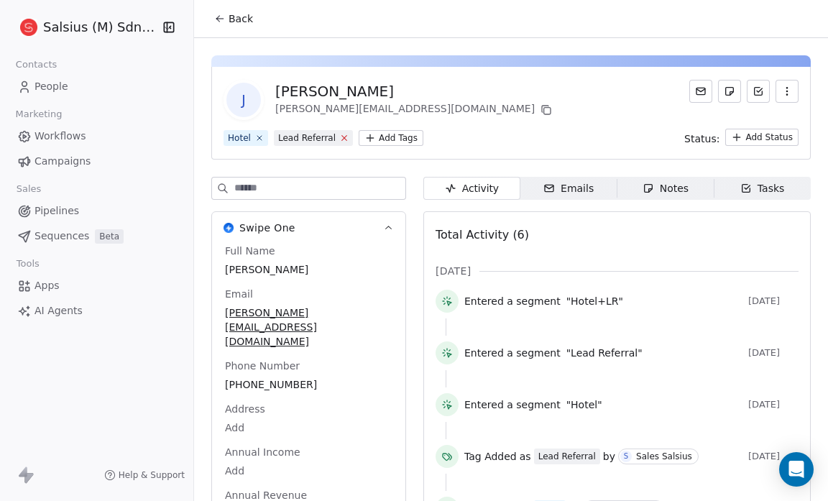
click at [340, 137] on icon at bounding box center [344, 137] width 9 height 9
click at [309, 141] on html "Salsius (M) Sdn Bhd Contacts People Marketing Workflows Campaigns Sales Pipelin…" at bounding box center [414, 250] width 828 height 501
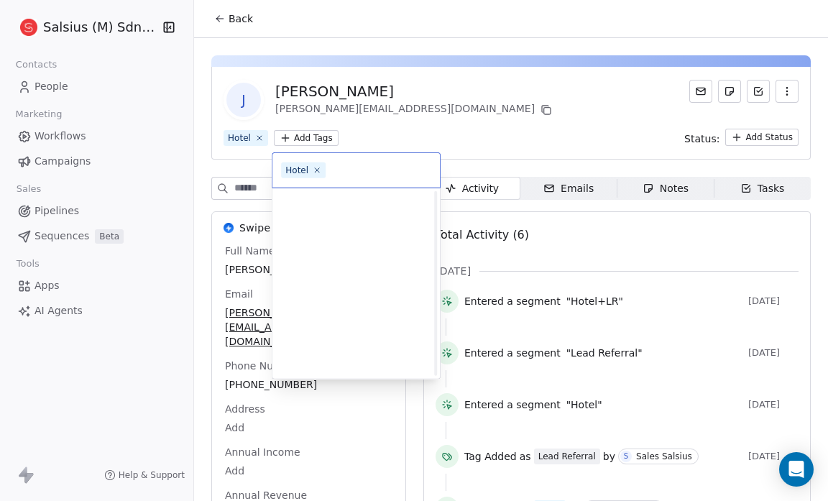
scroll to position [596, 0]
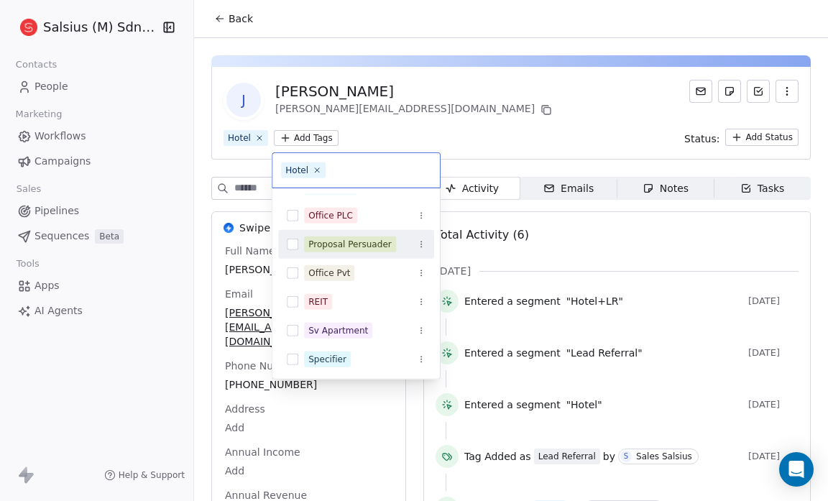
click at [353, 248] on div "Proposal Persuader" at bounding box center [349, 244] width 83 height 13
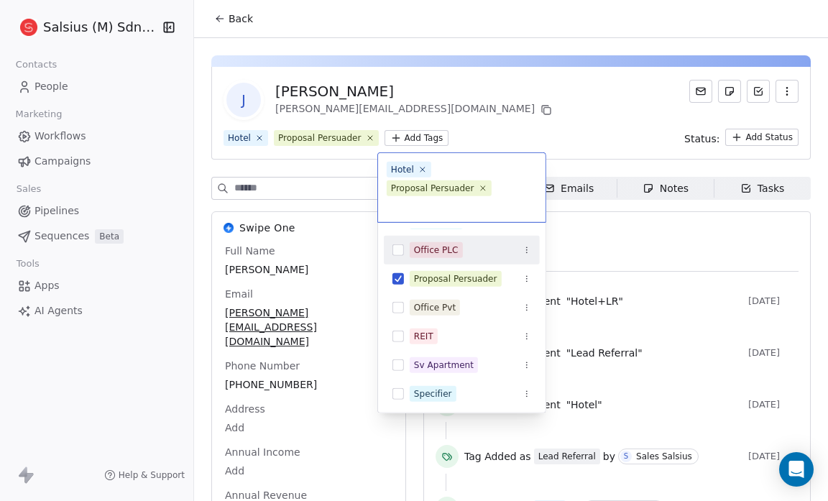
click at [445, 96] on html "Salsius (M) Sdn Bhd Contacts People Marketing Workflows Campaigns Sales Pipelin…" at bounding box center [414, 250] width 828 height 501
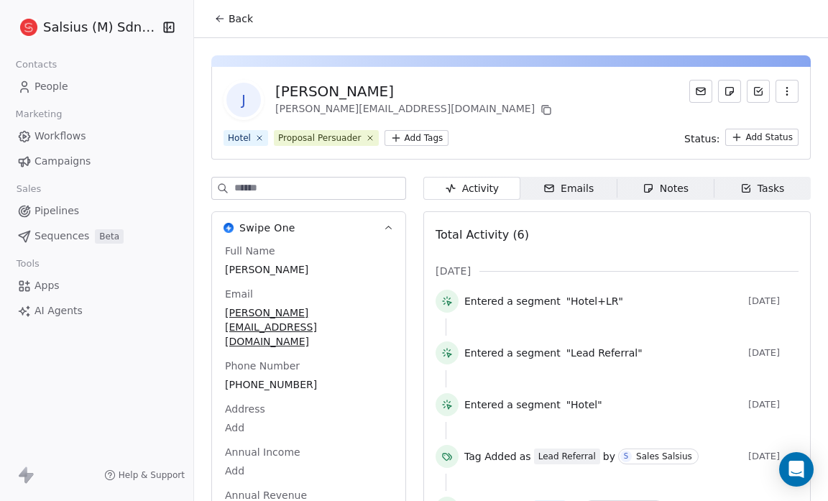
click at [238, 22] on span "Back" at bounding box center [240, 18] width 24 height 14
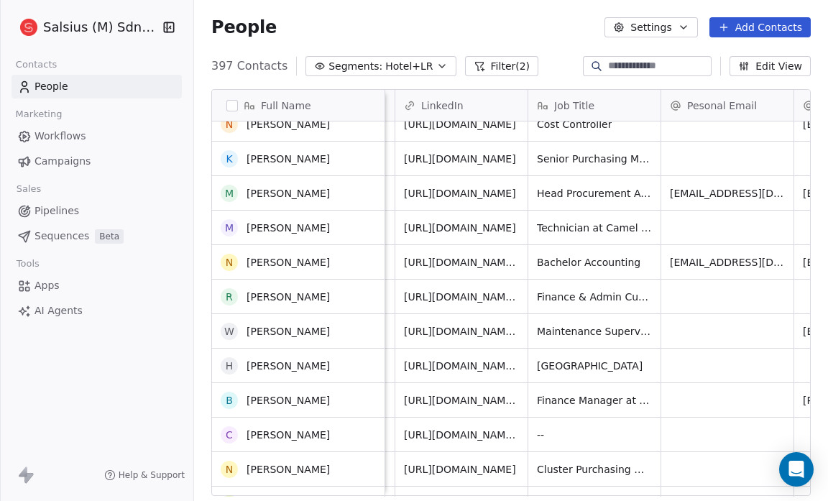
scroll to position [12286, 0]
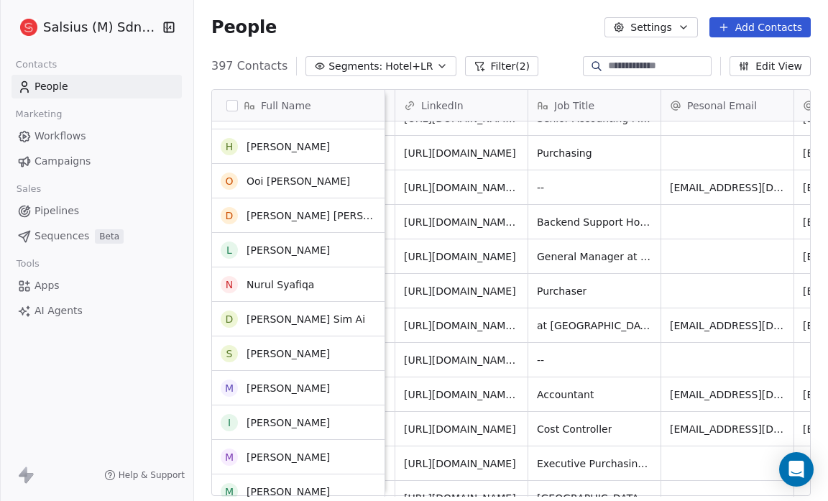
scroll to position [9775, 0]
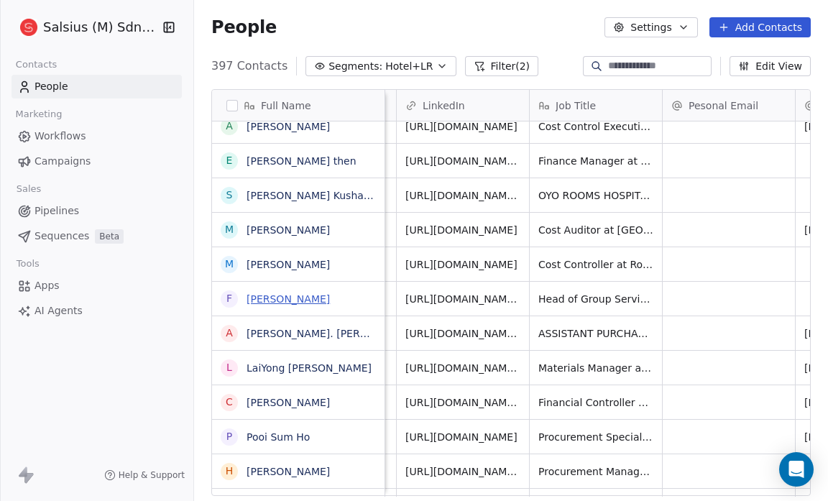
click at [293, 302] on link "Faizi Khalid" at bounding box center [287, 298] width 83 height 11
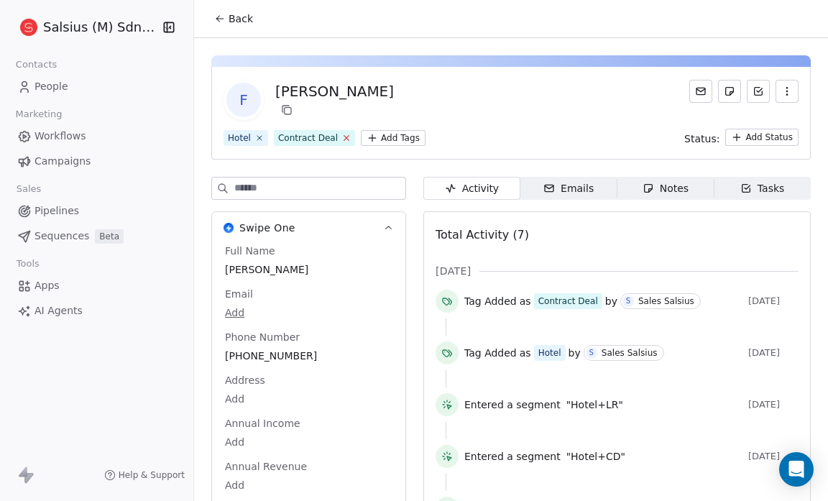
click at [341, 138] on icon at bounding box center [345, 137] width 9 height 9
click at [323, 136] on html "Salsius (M) Sdn Bhd Contacts People Marketing Workflows Campaigns Sales Pipelin…" at bounding box center [414, 250] width 828 height 501
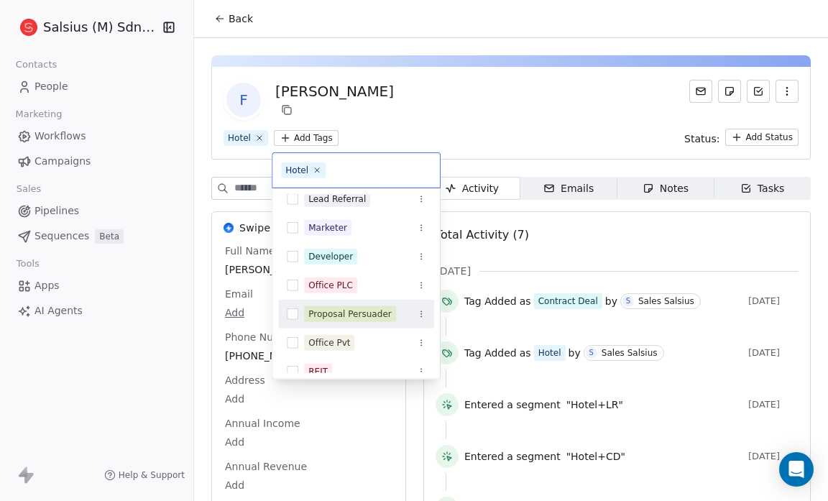
click at [343, 309] on div "Proposal Persuader" at bounding box center [349, 313] width 83 height 13
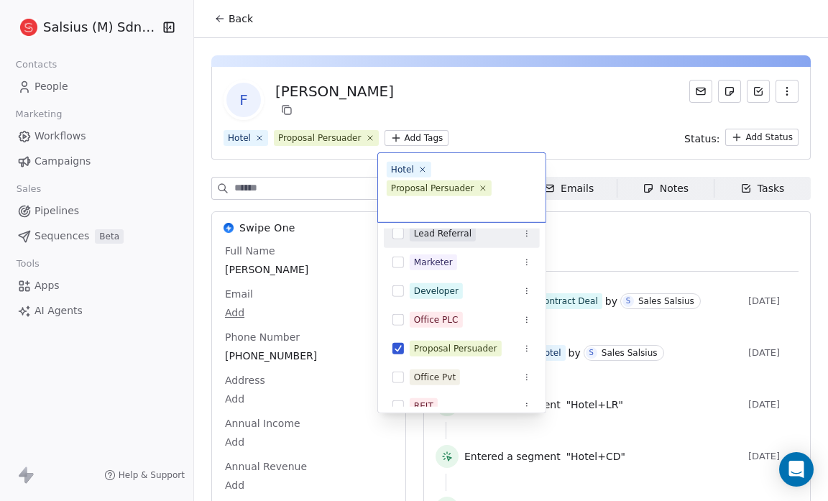
click at [240, 18] on html "Salsius (M) Sdn Bhd Contacts People Marketing Workflows Campaigns Sales Pipelin…" at bounding box center [414, 250] width 828 height 501
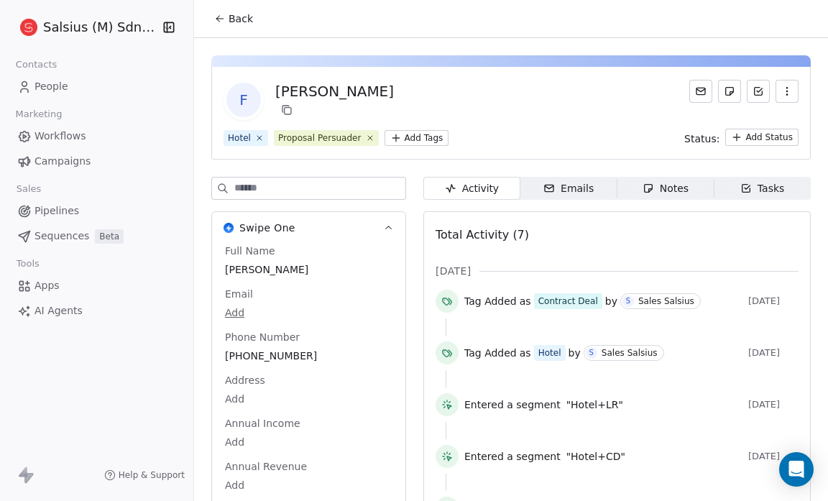
click at [233, 18] on span "Back" at bounding box center [240, 18] width 24 height 14
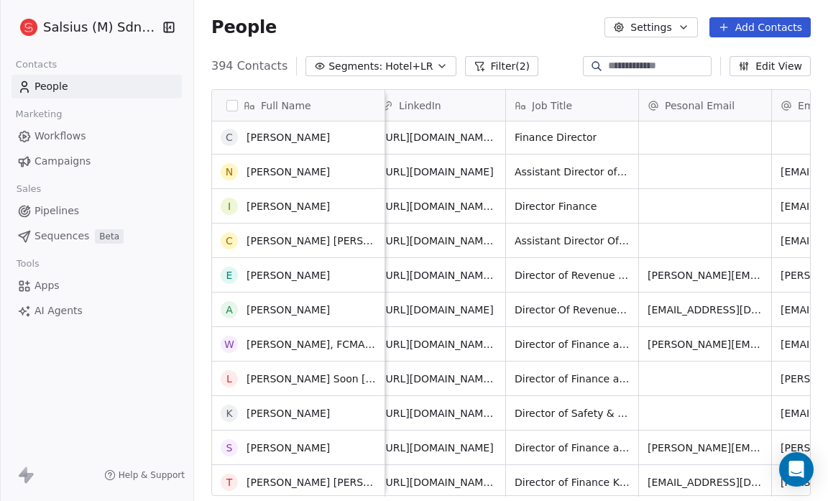
scroll to position [5738, 0]
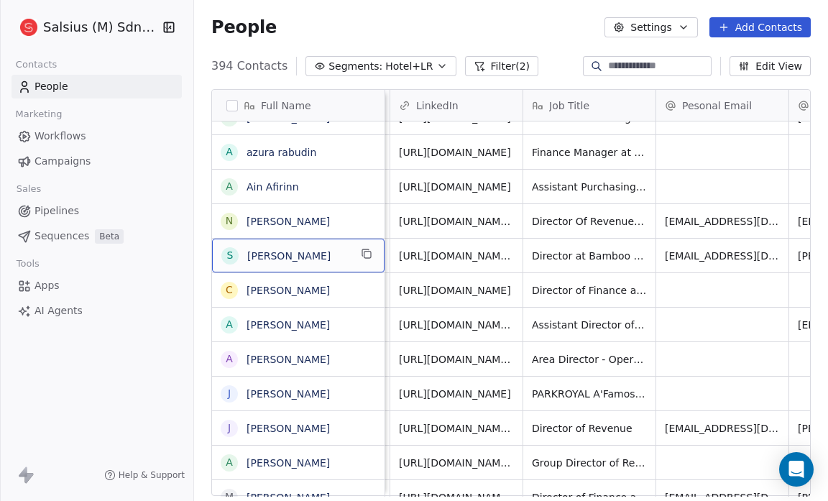
click at [290, 258] on span "Stacy Lee" at bounding box center [298, 256] width 102 height 14
click at [267, 254] on link "Stacy Lee" at bounding box center [287, 255] width 83 height 11
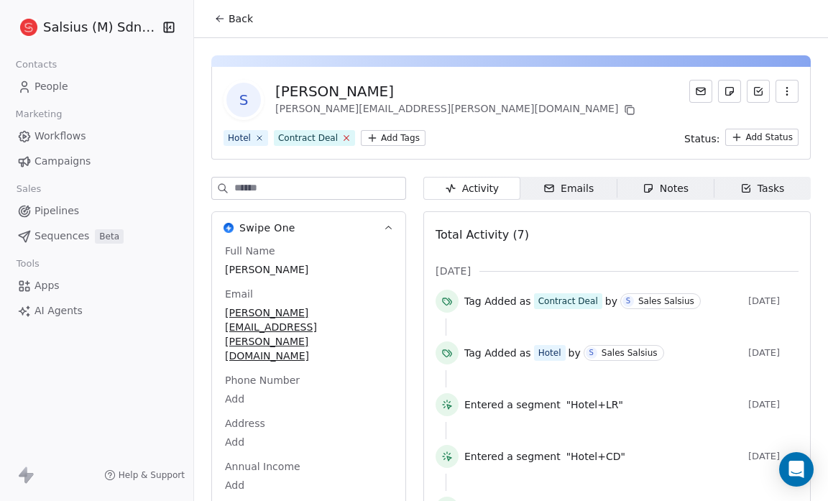
click at [341, 137] on icon at bounding box center [345, 137] width 9 height 9
click at [312, 133] on html "Salsius (M) Sdn Bhd Contacts People Marketing Workflows Campaigns Sales Pipelin…" at bounding box center [414, 250] width 828 height 501
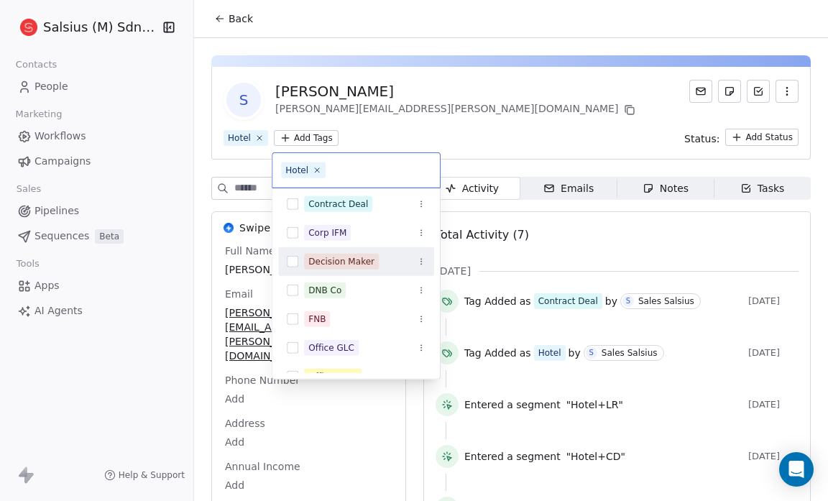
click at [293, 263] on button "Suggestions" at bounding box center [292, 261] width 11 height 11
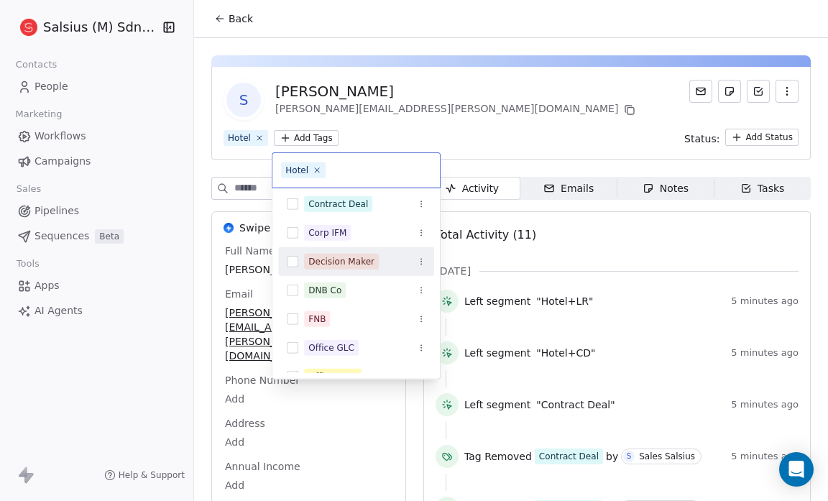
click at [293, 263] on button "Suggestions" at bounding box center [292, 261] width 11 height 11
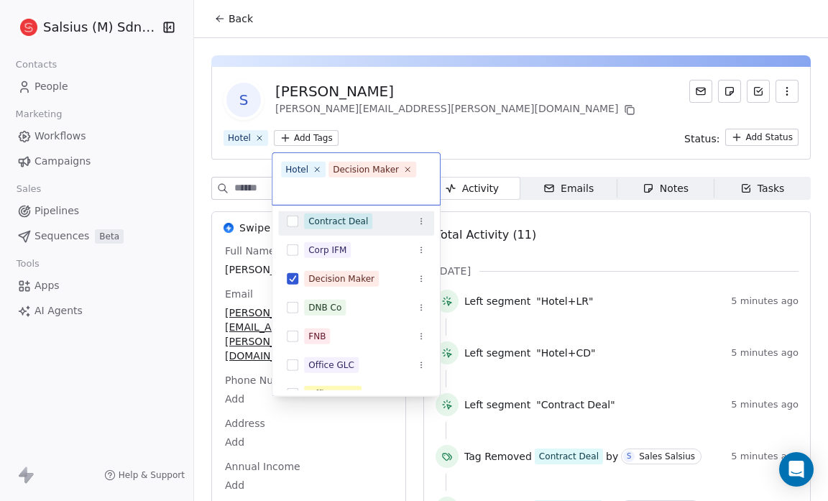
click at [425, 133] on html "Salsius (M) Sdn Bhd Contacts People Marketing Workflows Campaigns Sales Pipelin…" at bounding box center [414, 250] width 828 height 501
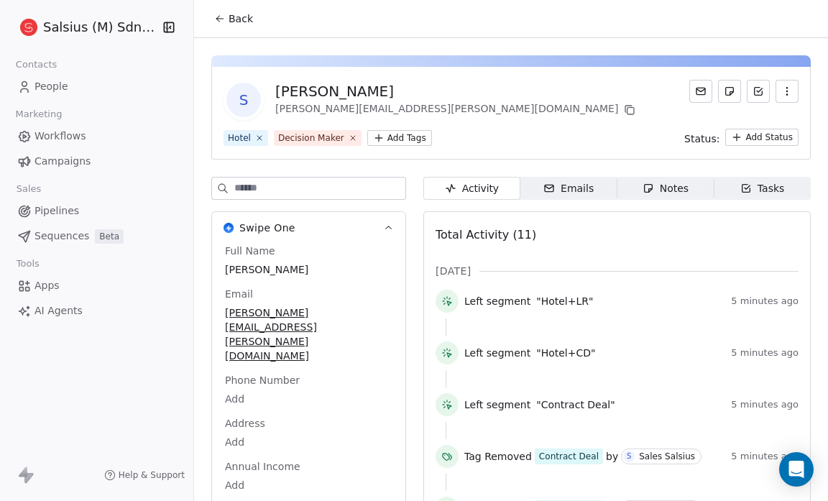
click at [228, 19] on span "Back" at bounding box center [240, 18] width 24 height 14
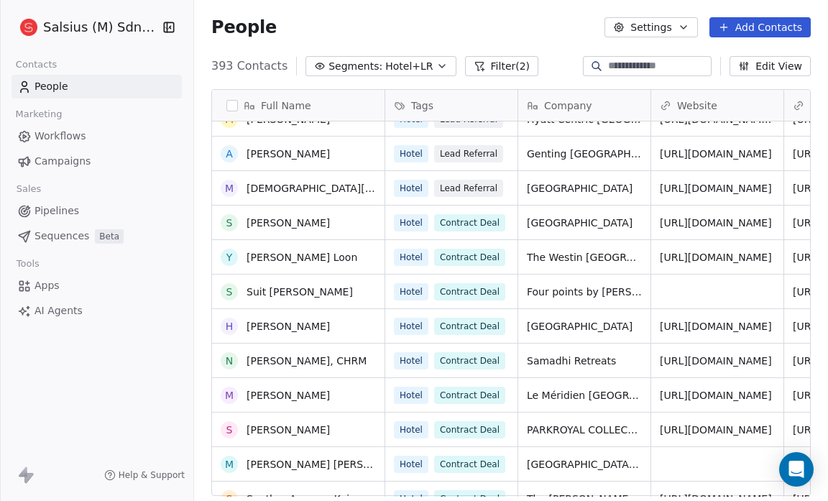
scroll to position [2438, 0]
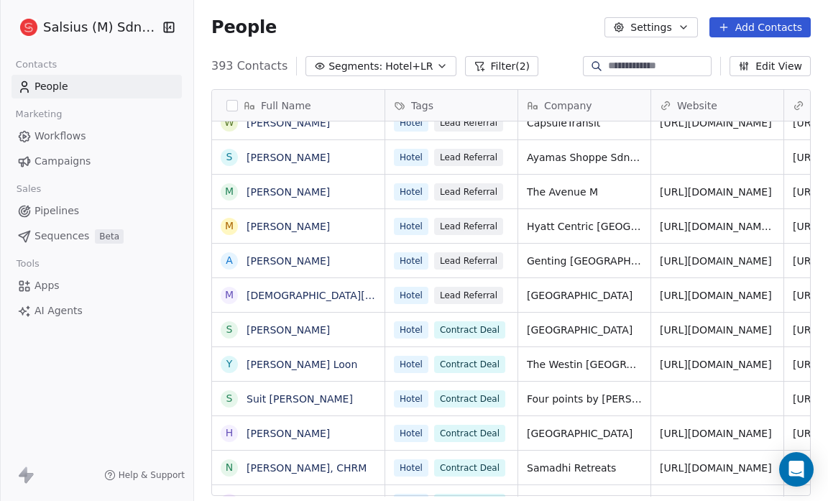
click at [436, 62] on icon "button" at bounding box center [441, 65] width 11 height 11
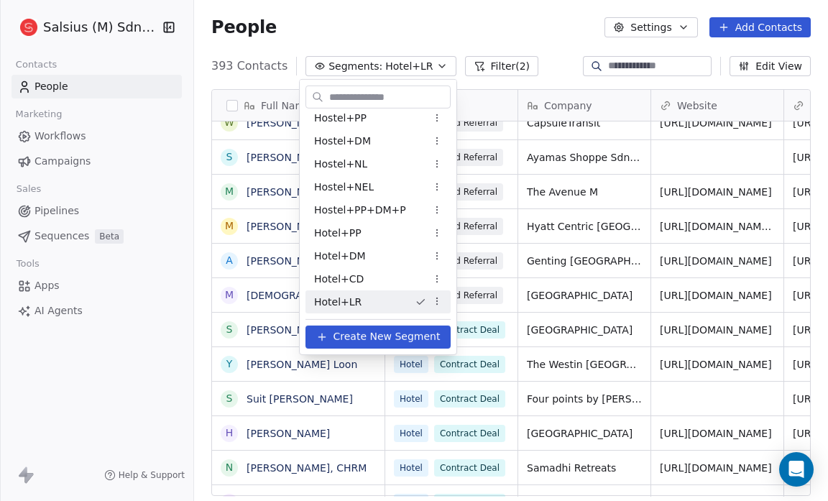
click at [455, 14] on html "Salsius (M) Sdn Bhd Contacts People Marketing Workflows Campaigns Sales Pipelin…" at bounding box center [414, 250] width 828 height 501
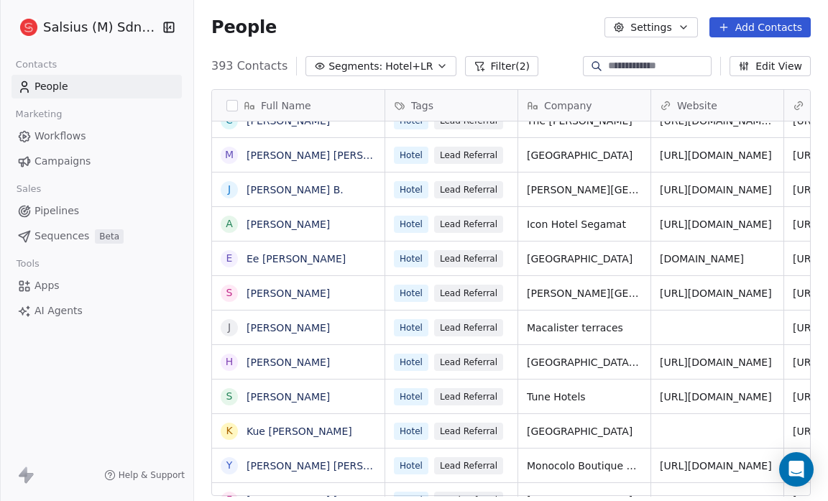
click at [439, 66] on icon "button" at bounding box center [442, 66] width 6 height 3
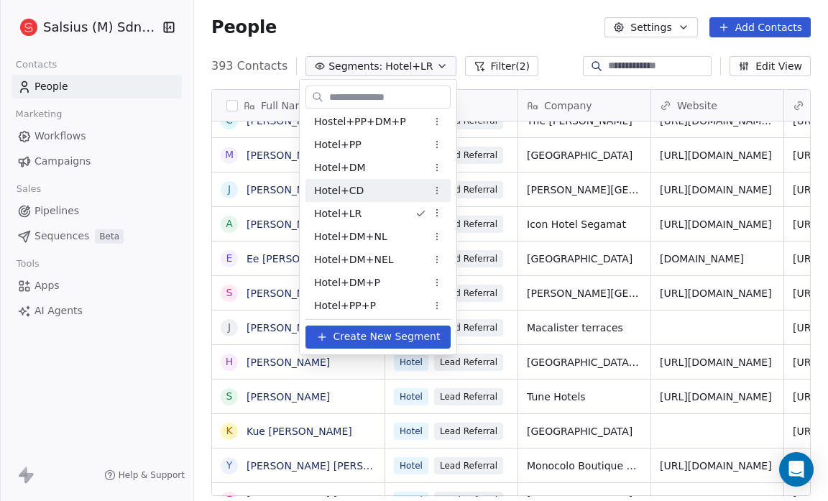
click at [394, 191] on div "Hotel+CD" at bounding box center [377, 190] width 145 height 23
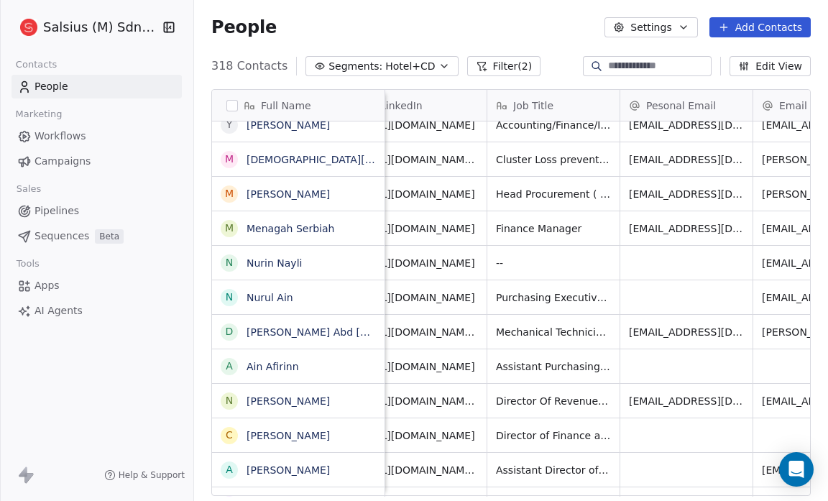
click at [502, 67] on button "Filter (2)" at bounding box center [504, 66] width 74 height 20
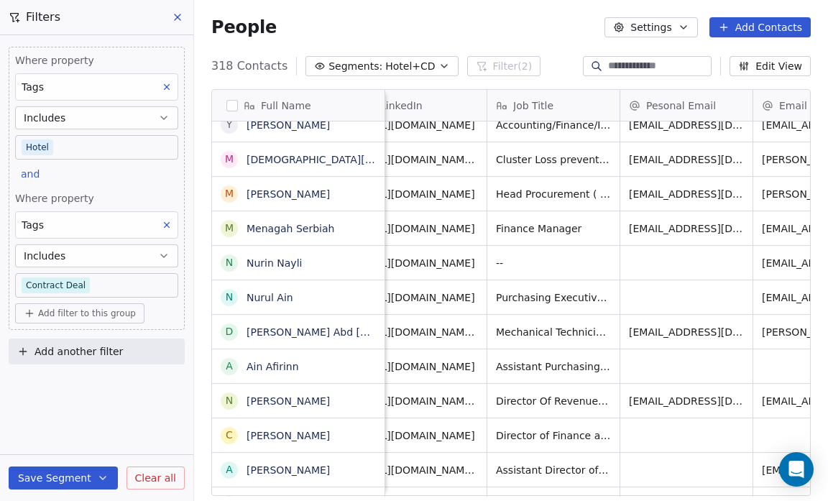
click at [529, 40] on div "People Settings Add Contacts" at bounding box center [511, 27] width 634 height 55
click at [506, 34] on div "People Settings Add Contacts" at bounding box center [510, 27] width 599 height 20
click at [438, 67] on icon "button" at bounding box center [443, 65] width 11 height 11
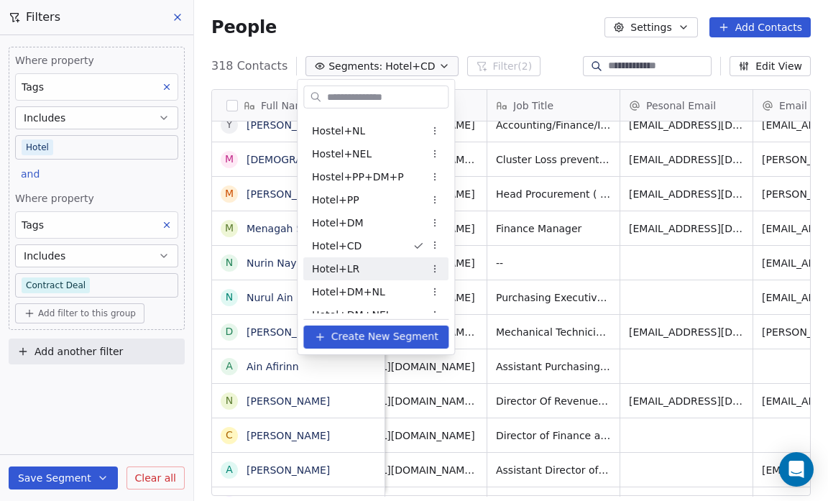
click at [407, 274] on div "Hotel+LR" at bounding box center [375, 268] width 145 height 23
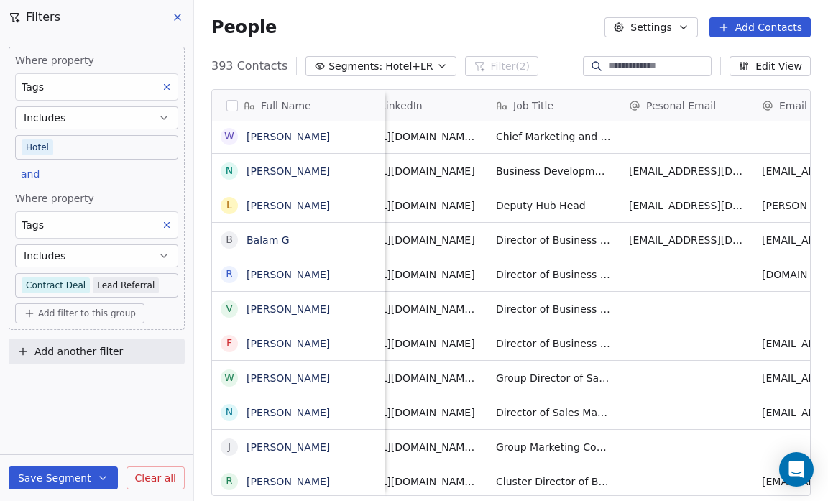
click at [176, 17] on icon at bounding box center [177, 16] width 11 height 11
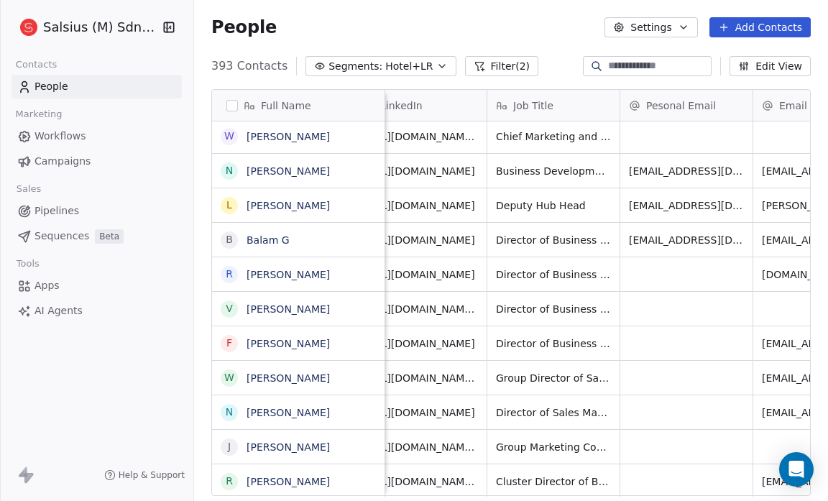
click at [473, 64] on button "Filter (2)" at bounding box center [502, 66] width 74 height 20
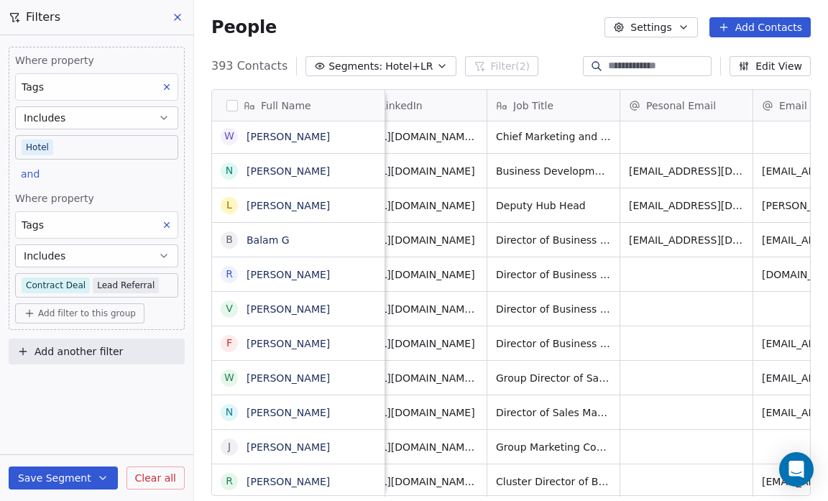
click at [65, 283] on body "Salsius (M) Sdn Bhd Contacts People Marketing Workflows Campaigns Sales Pipelin…" at bounding box center [414, 250] width 828 height 501
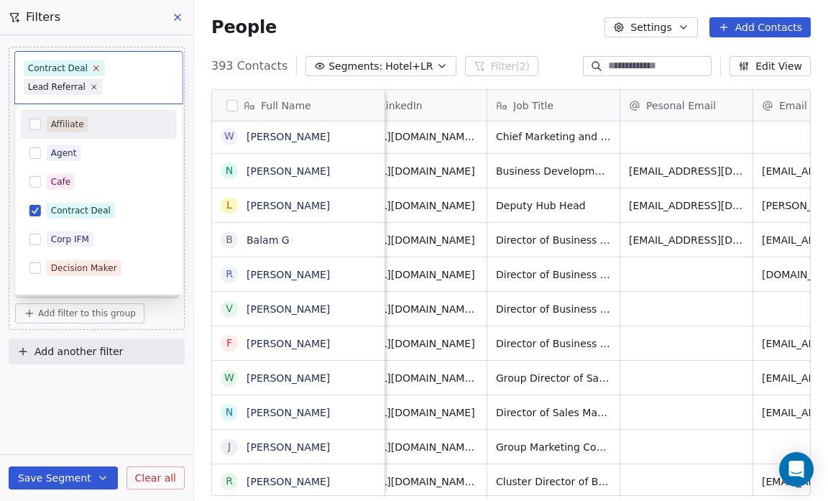
click at [94, 67] on icon at bounding box center [96, 68] width 5 height 5
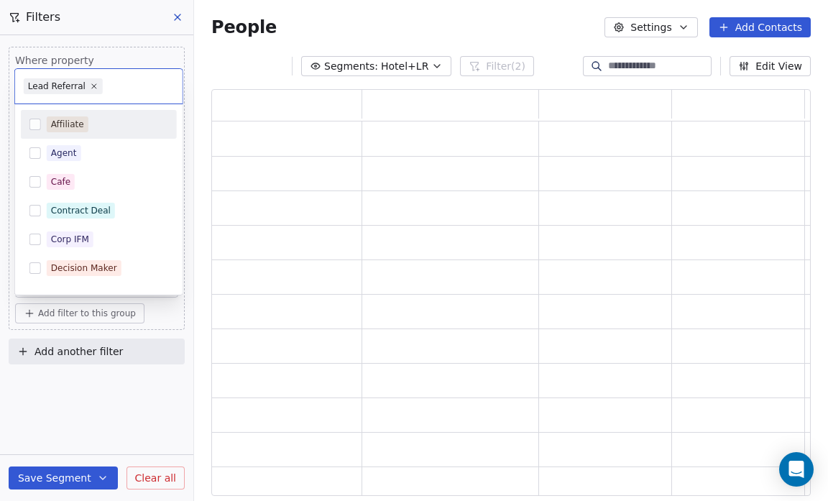
click at [301, 17] on html "Salsius (M) Sdn Bhd Contacts People Marketing Workflows Campaigns Sales Pipelin…" at bounding box center [414, 250] width 828 height 501
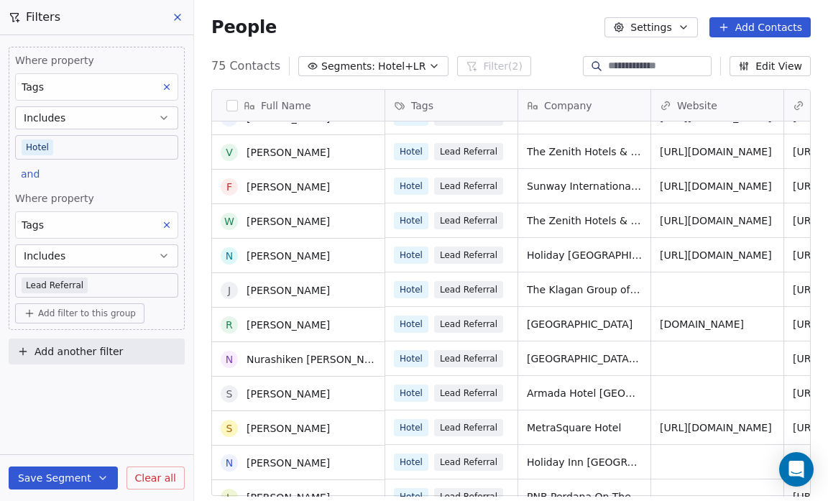
scroll to position [229, 0]
click at [87, 473] on button "Save Segment" at bounding box center [63, 477] width 109 height 23
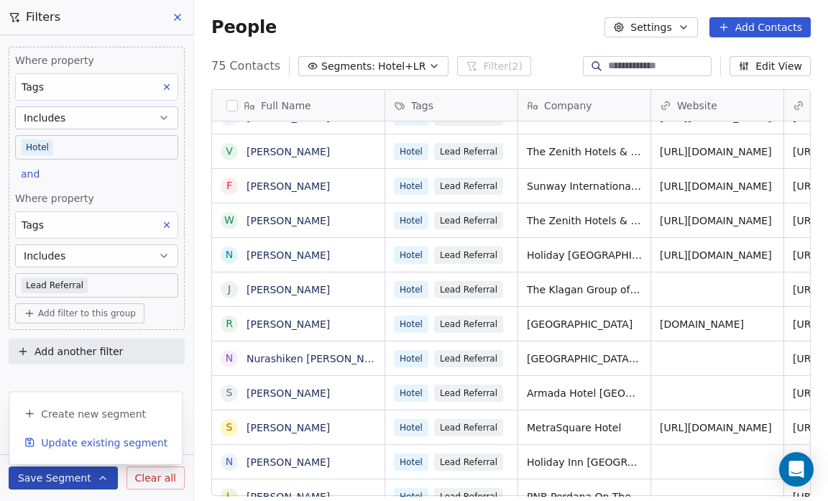
click at [90, 443] on span "Update existing segment" at bounding box center [104, 442] width 126 height 14
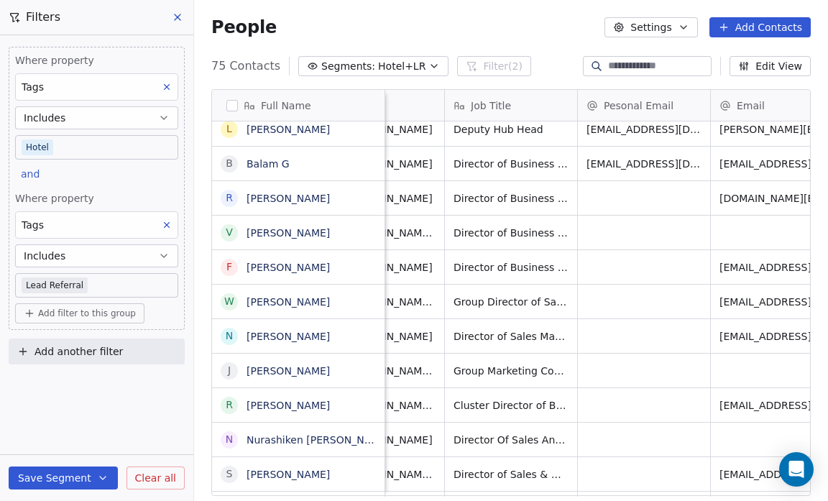
scroll to position [0, 472]
click at [283, 168] on link "Balam G" at bounding box center [267, 163] width 43 height 11
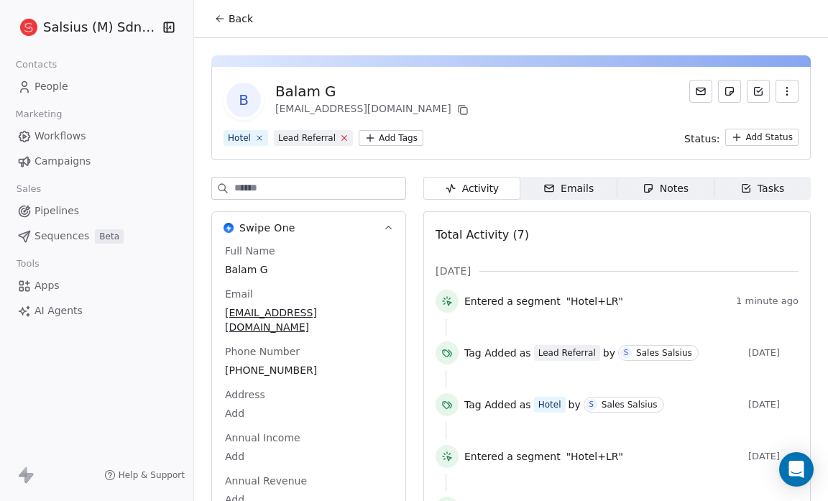
click at [340, 135] on icon at bounding box center [344, 137] width 9 height 9
click at [320, 138] on html "Salsius (M) Sdn Bhd Contacts People Marketing Workflows Campaigns Sales Pipelin…" at bounding box center [414, 250] width 828 height 501
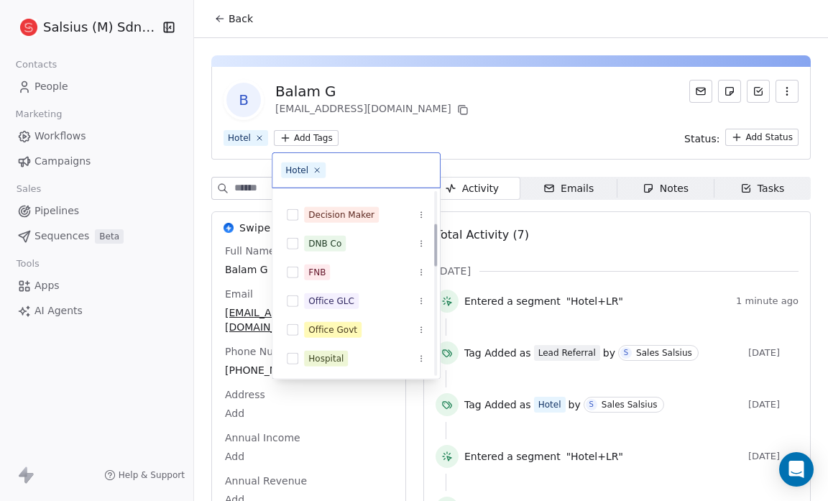
scroll to position [138, 0]
click at [292, 214] on button "Suggestions" at bounding box center [292, 213] width 11 height 11
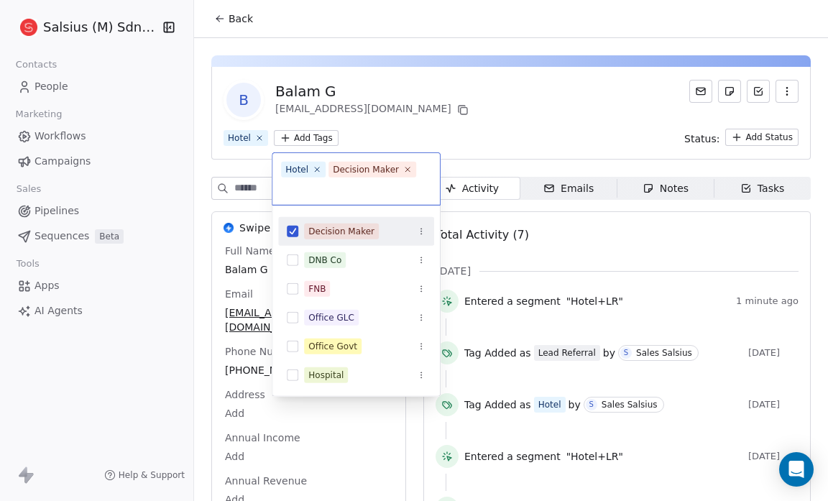
click at [292, 214] on div "Corp IFM" at bounding box center [356, 202] width 156 height 29
click at [439, 107] on html "Salsius (M) Sdn Bhd Contacts People Marketing Workflows Campaigns Sales Pipelin…" at bounding box center [414, 250] width 828 height 501
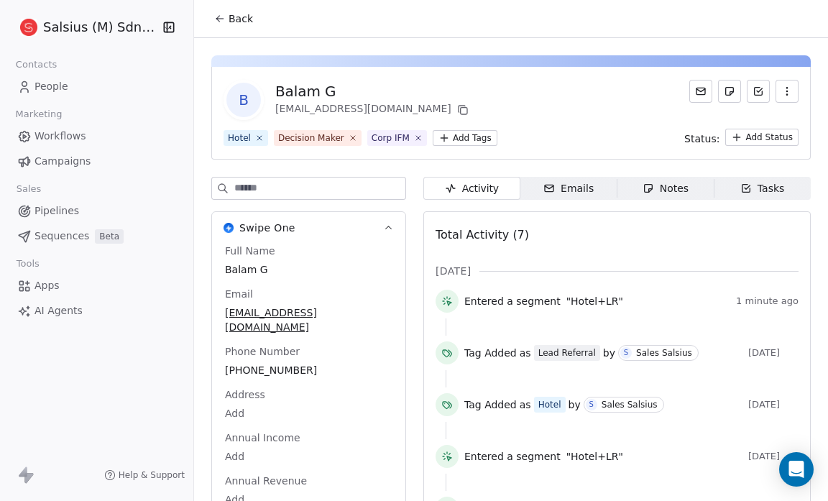
click at [230, 24] on span "Back" at bounding box center [240, 18] width 24 height 14
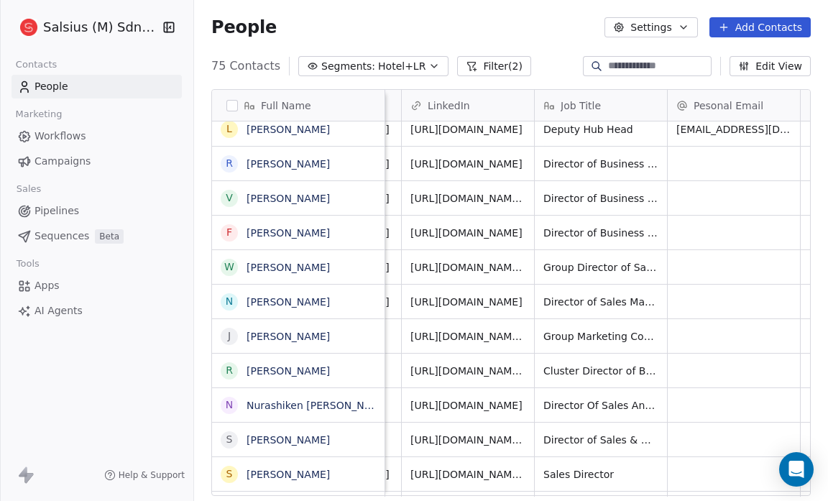
scroll to position [173, 0]
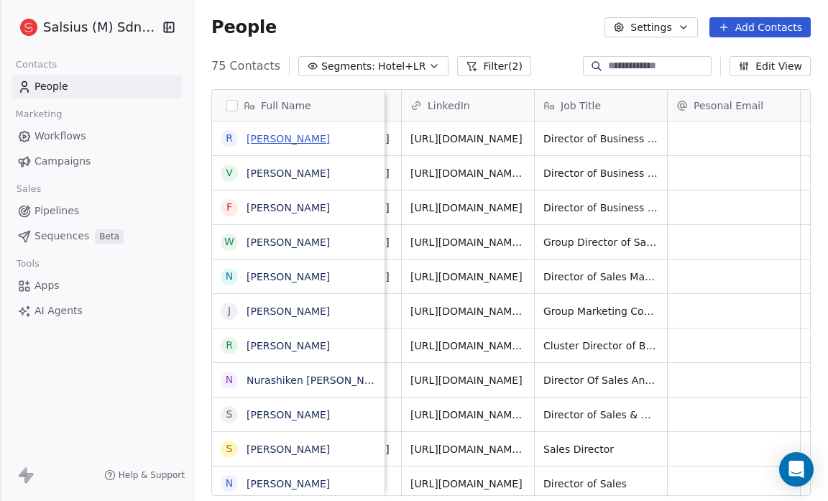
click at [302, 135] on link "[PERSON_NAME]" at bounding box center [287, 138] width 83 height 11
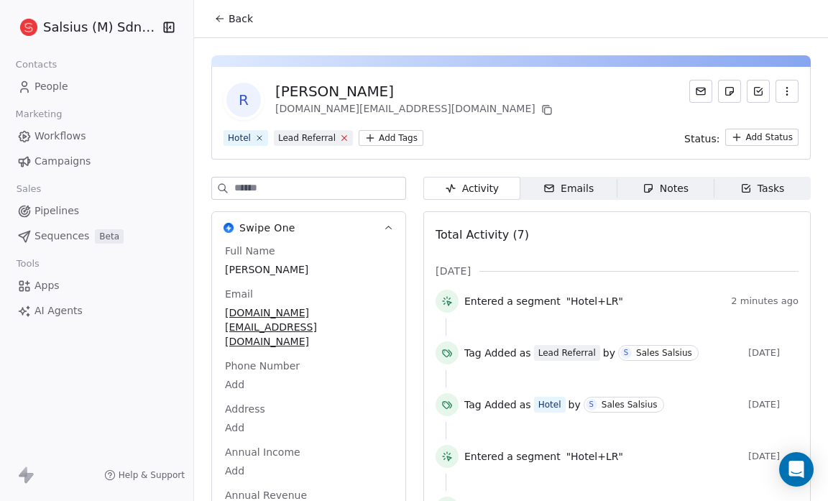
click at [340, 138] on icon at bounding box center [344, 137] width 9 height 9
click at [315, 138] on html "Salsius (M) Sdn Bhd Contacts People Marketing Workflows Campaigns Sales Pipelin…" at bounding box center [414, 250] width 828 height 501
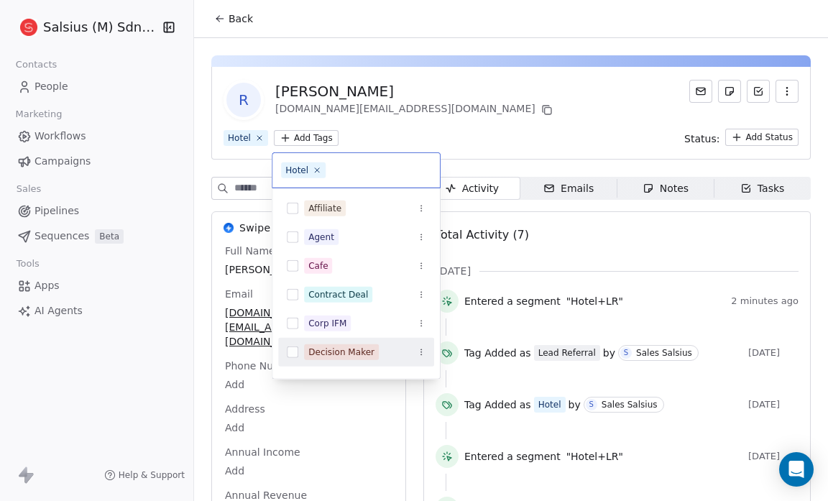
click at [343, 349] on div "Decision Maker" at bounding box center [341, 352] width 66 height 13
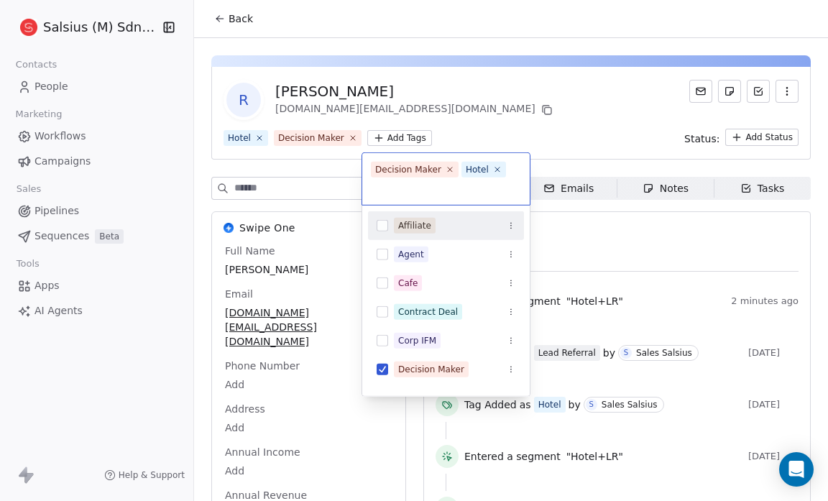
click at [465, 107] on html "Salsius (M) Sdn Bhd Contacts People Marketing Workflows Campaigns Sales Pipelin…" at bounding box center [414, 250] width 828 height 501
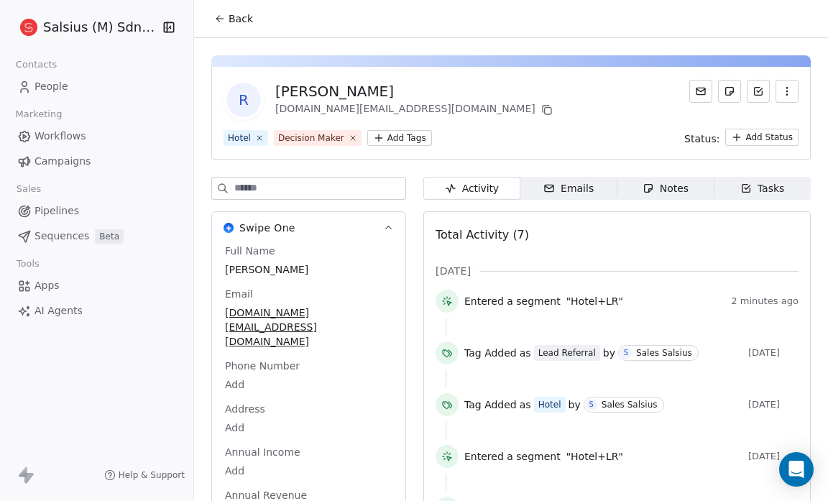
click at [240, 8] on button "Back" at bounding box center [233, 19] width 56 height 26
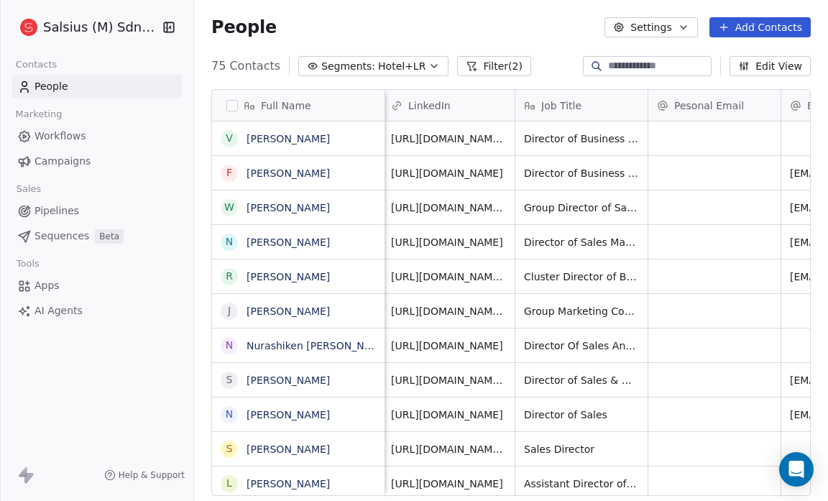
scroll to position [0, 395]
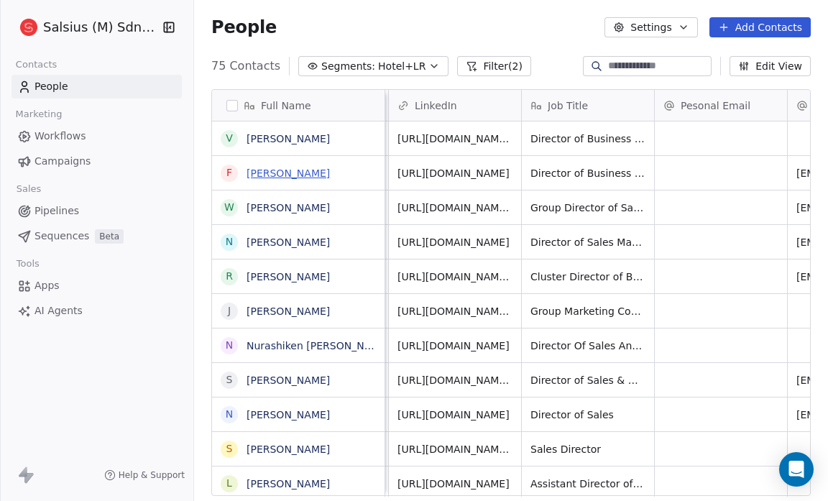
click at [265, 173] on link "[PERSON_NAME]" at bounding box center [287, 172] width 83 height 11
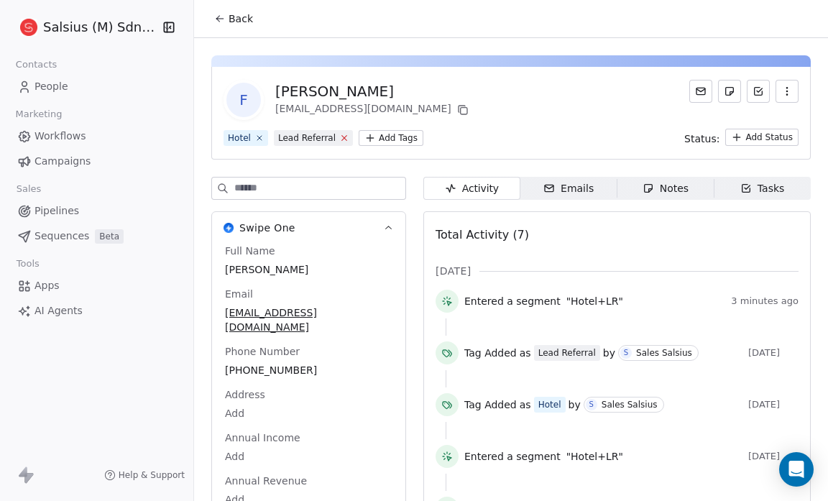
click at [340, 139] on icon at bounding box center [344, 137] width 9 height 9
click at [315, 136] on html "Salsius (M) Sdn Bhd Contacts People Marketing Workflows Campaigns Sales Pipelin…" at bounding box center [414, 250] width 828 height 501
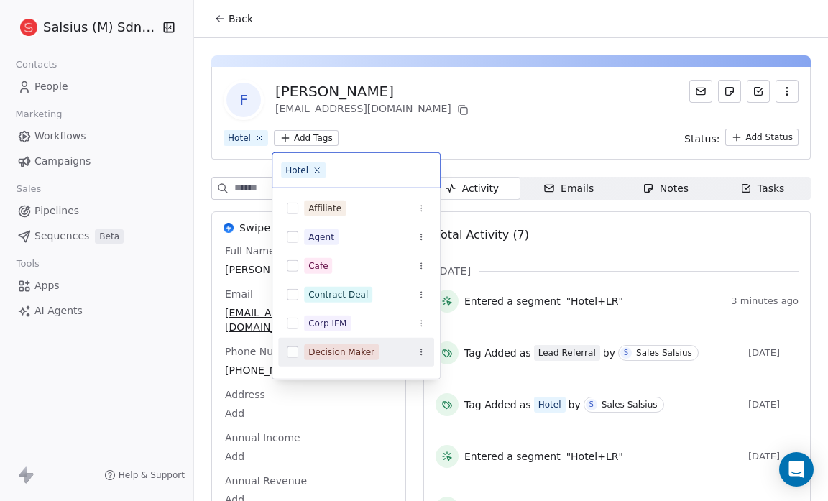
click at [293, 349] on button "Suggestions" at bounding box center [292, 351] width 11 height 11
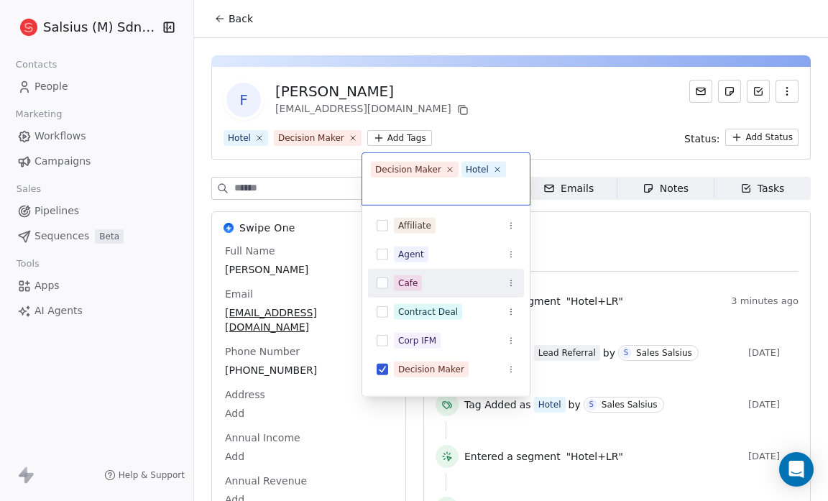
click at [533, 116] on html "Salsius (M) Sdn Bhd Contacts People Marketing Workflows Campaigns Sales Pipelin…" at bounding box center [414, 250] width 828 height 501
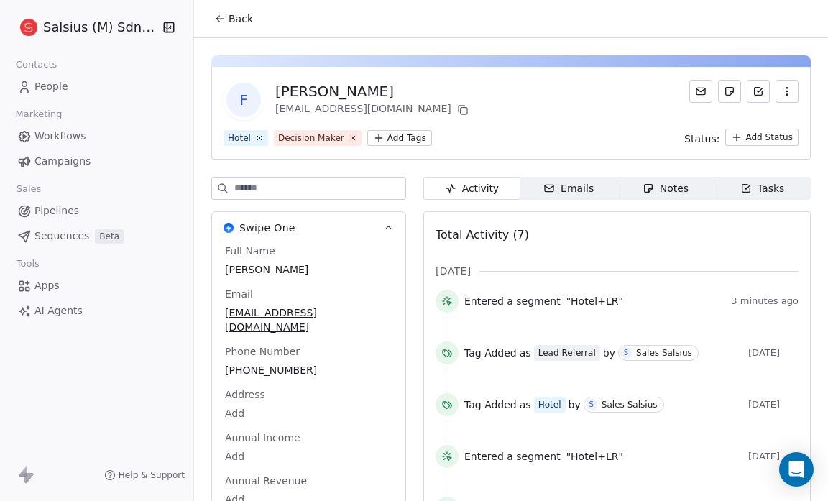
click at [224, 27] on button "Back" at bounding box center [233, 19] width 56 height 26
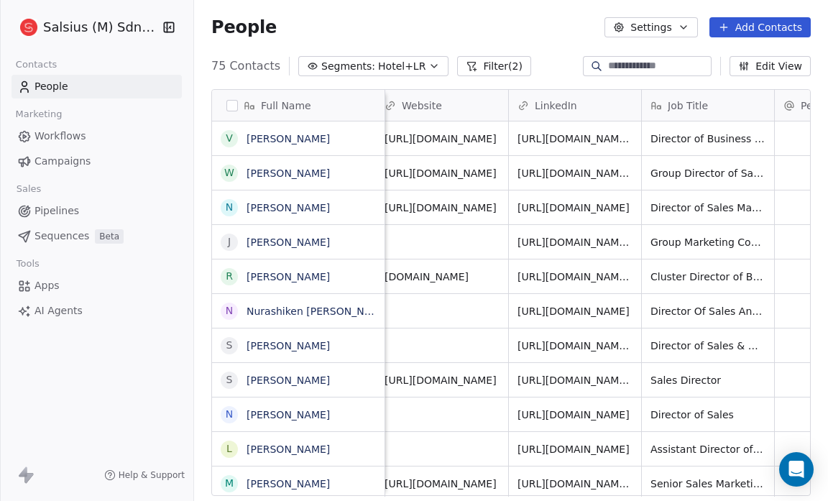
scroll to position [0, 274]
click at [330, 135] on link "[PERSON_NAME]" at bounding box center [287, 138] width 83 height 11
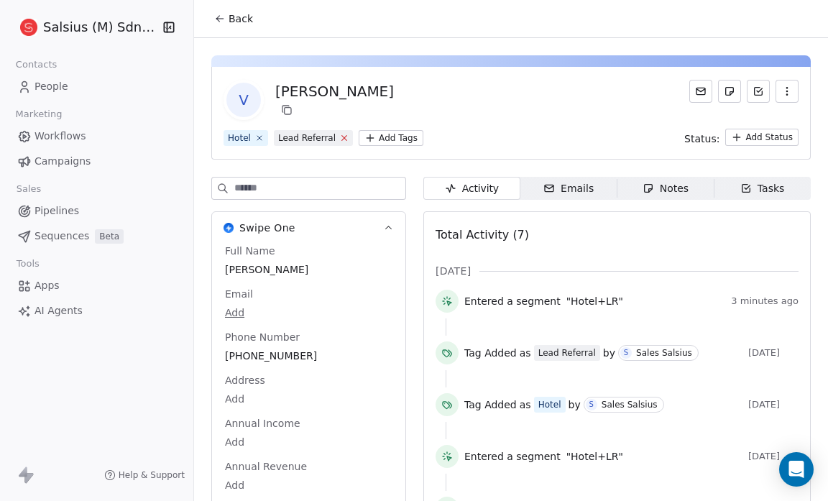
click at [340, 136] on icon at bounding box center [344, 137] width 9 height 9
click at [339, 136] on div "Hotel Add Tags Status: Add Status" at bounding box center [510, 137] width 575 height 17
click at [312, 137] on html "Salsius (M) Sdn Bhd Contacts People Marketing Workflows Campaigns Sales Pipelin…" at bounding box center [414, 250] width 828 height 501
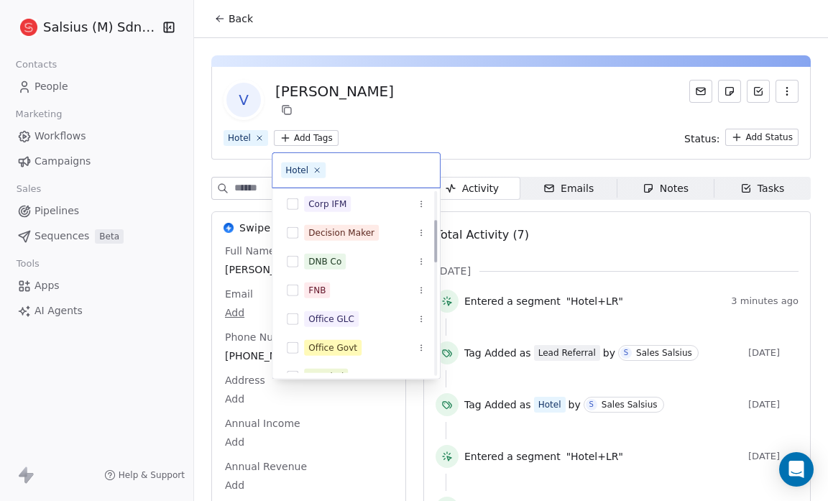
scroll to position [119, 0]
click at [291, 228] on button "Suggestions" at bounding box center [292, 233] width 11 height 11
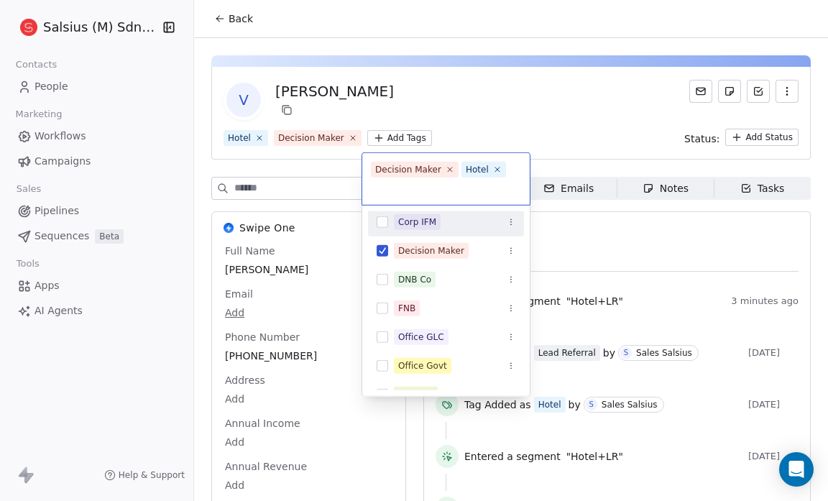
click at [381, 110] on html "Salsius (M) Sdn Bhd Contacts People Marketing Workflows Campaigns Sales Pipelin…" at bounding box center [414, 250] width 828 height 501
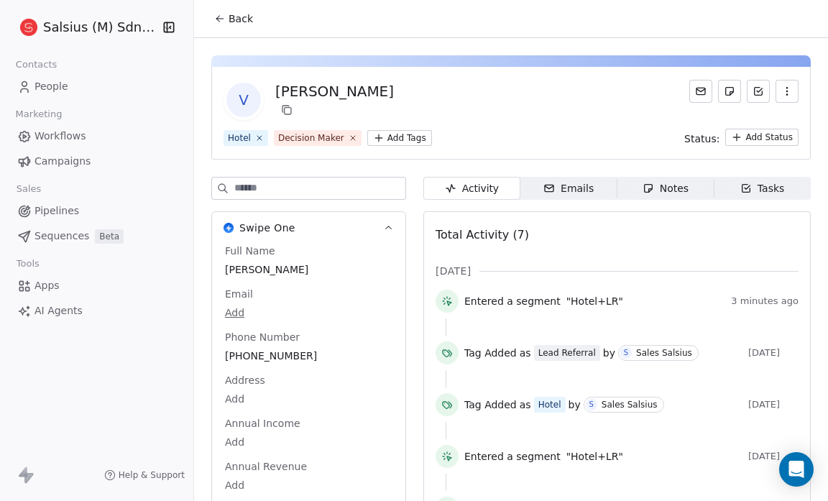
click at [220, 11] on button "Back" at bounding box center [233, 19] width 56 height 26
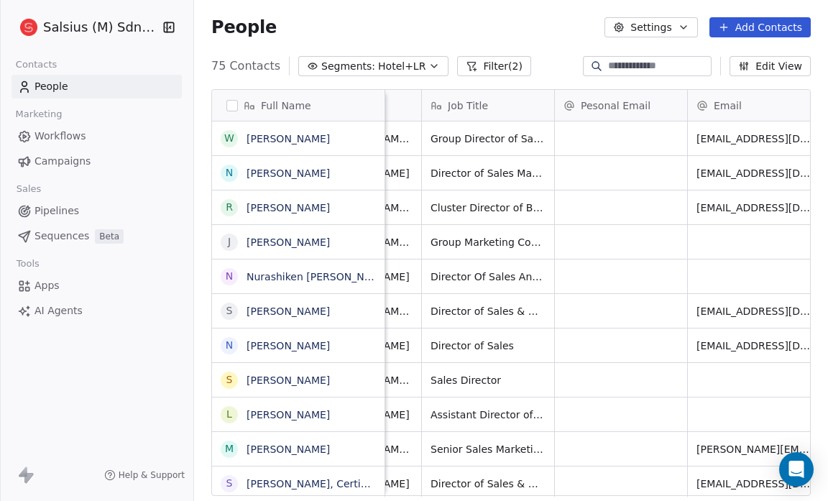
scroll to position [0, 797]
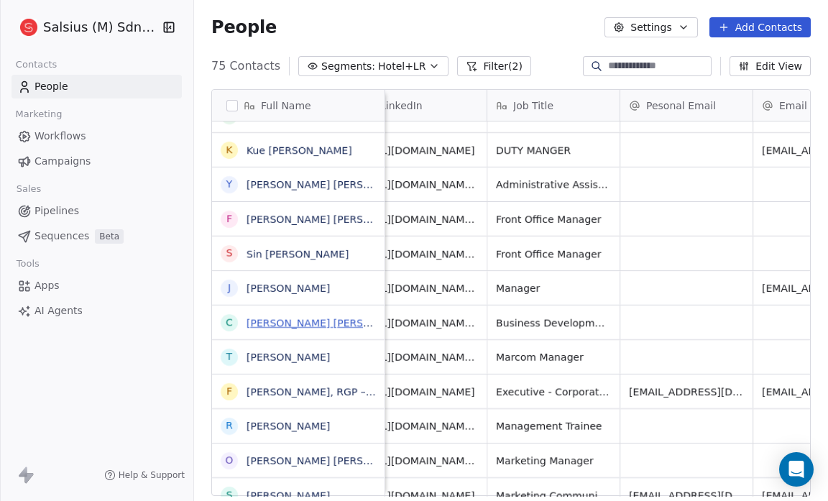
click at [312, 320] on link "[PERSON_NAME] [PERSON_NAME]" at bounding box center [331, 322] width 170 height 11
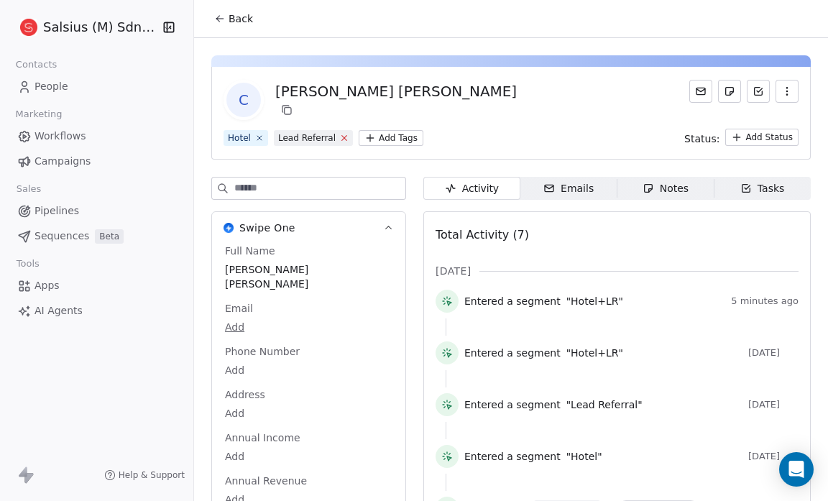
click at [340, 140] on icon at bounding box center [344, 137] width 9 height 9
click at [320, 138] on html "Salsius (M) Sdn Bhd Contacts People Marketing Workflows Campaigns Sales Pipelin…" at bounding box center [414, 250] width 828 height 501
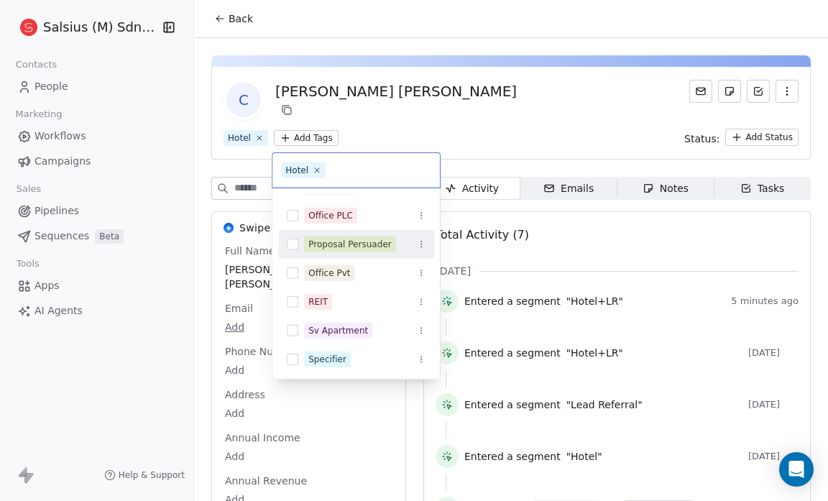
click at [328, 240] on div "Proposal Persuader" at bounding box center [349, 244] width 83 height 13
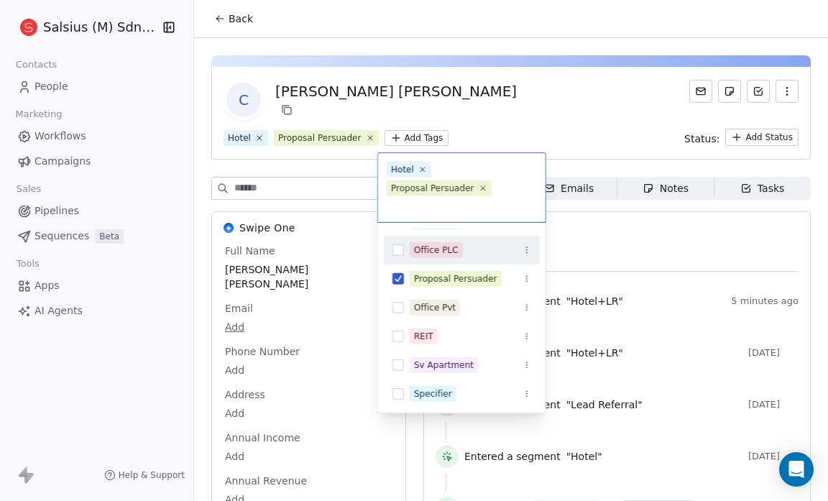
click at [429, 103] on html "Salsius (M) Sdn Bhd Contacts People Marketing Workflows Campaigns Sales Pipelin…" at bounding box center [414, 250] width 828 height 501
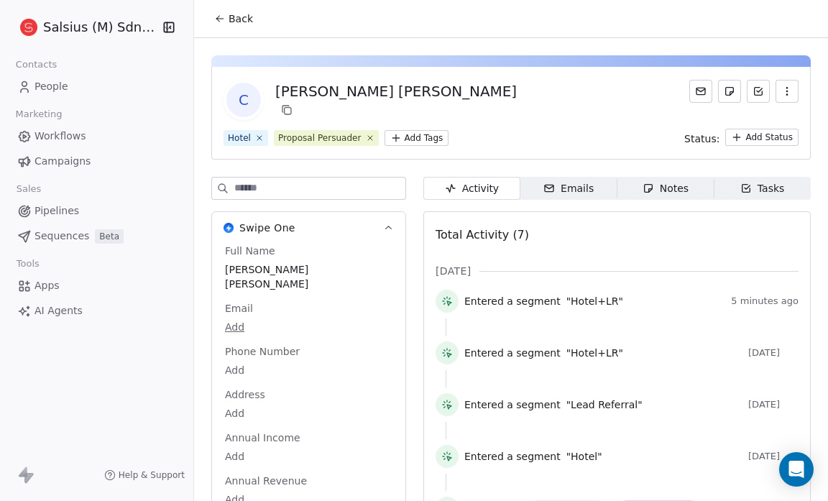
click at [238, 21] on span "Back" at bounding box center [240, 18] width 24 height 14
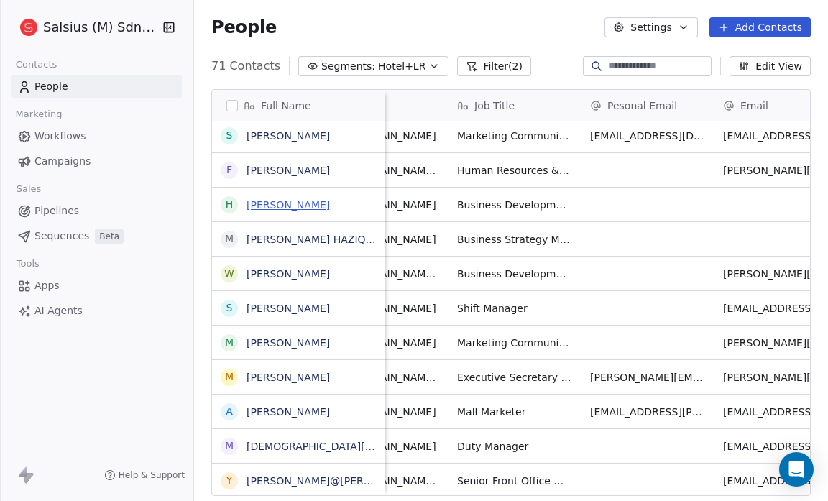
click at [285, 203] on link "[PERSON_NAME]" at bounding box center [287, 204] width 83 height 11
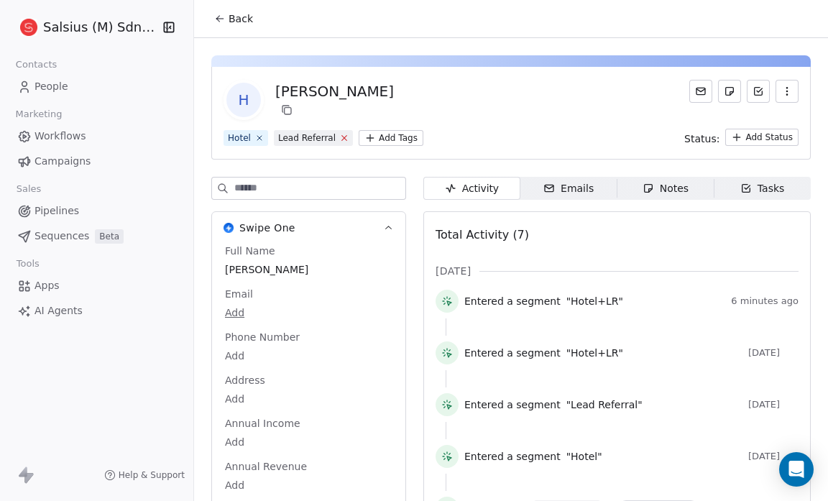
click at [340, 141] on icon at bounding box center [344, 137] width 9 height 9
click at [320, 138] on html "Salsius (M) Sdn Bhd Contacts People Marketing Workflows Campaigns Sales Pipelin…" at bounding box center [414, 250] width 828 height 501
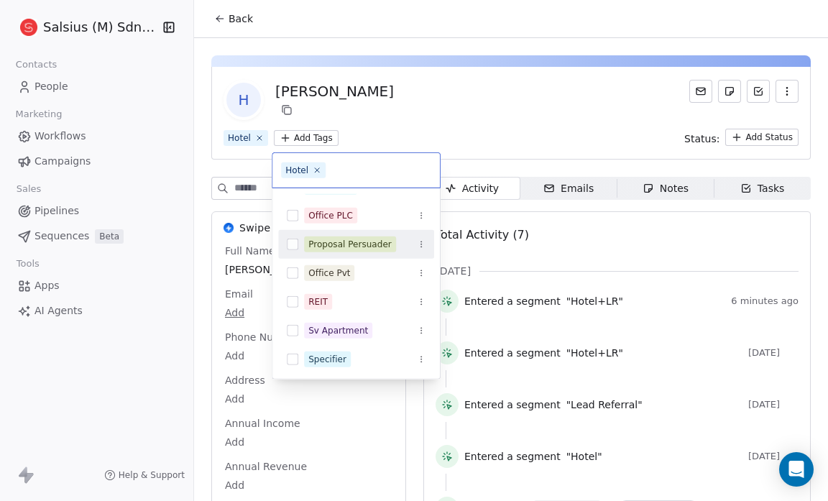
click at [293, 241] on button "Suggestions" at bounding box center [292, 243] width 11 height 11
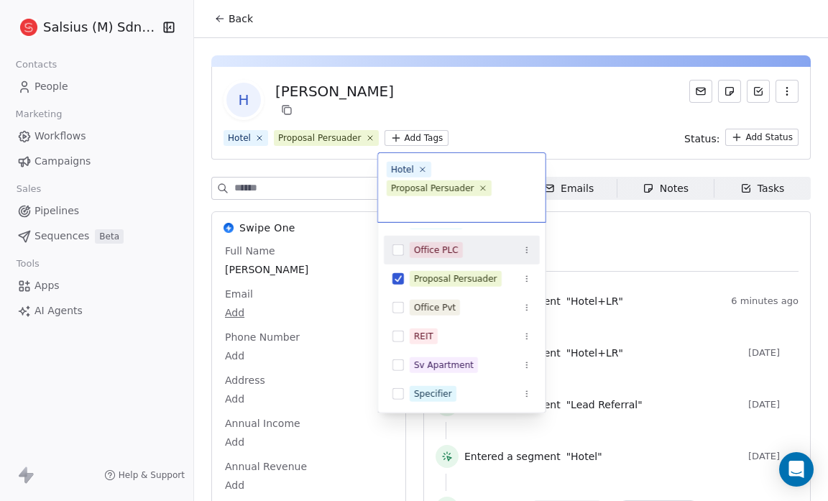
click at [441, 101] on html "Salsius (M) Sdn Bhd Contacts People Marketing Workflows Campaigns Sales Pipelin…" at bounding box center [414, 250] width 828 height 501
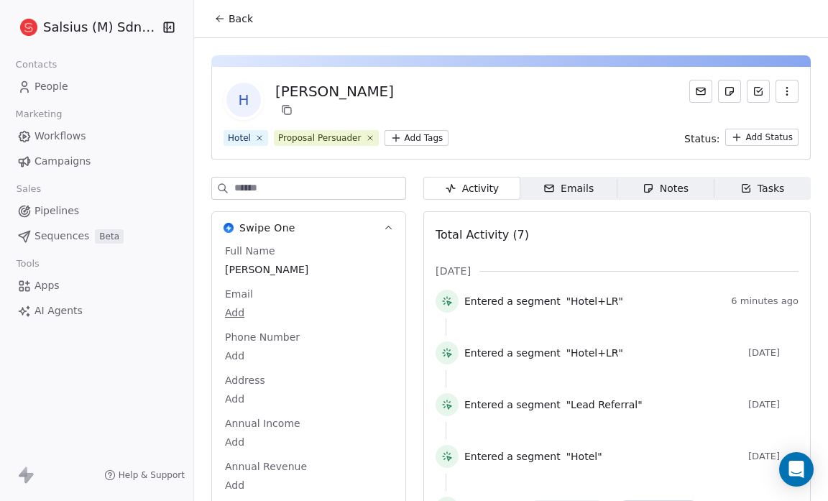
click at [238, 19] on span "Back" at bounding box center [240, 18] width 24 height 14
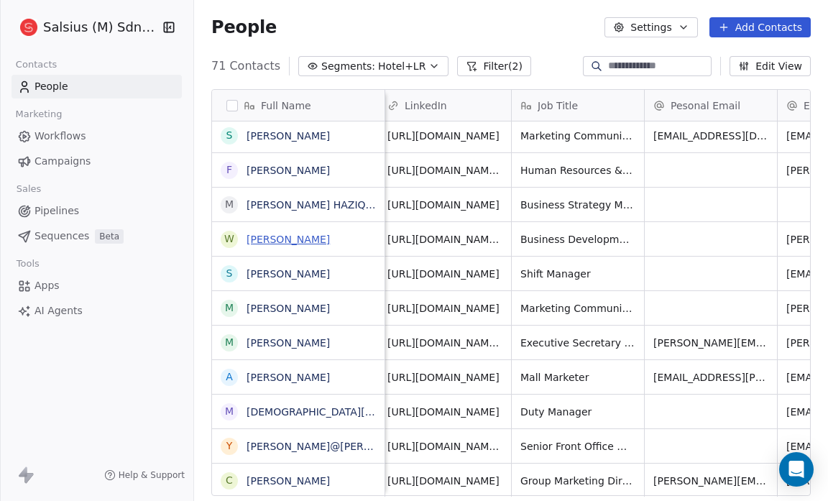
click at [293, 242] on link "[PERSON_NAME]" at bounding box center [287, 238] width 83 height 11
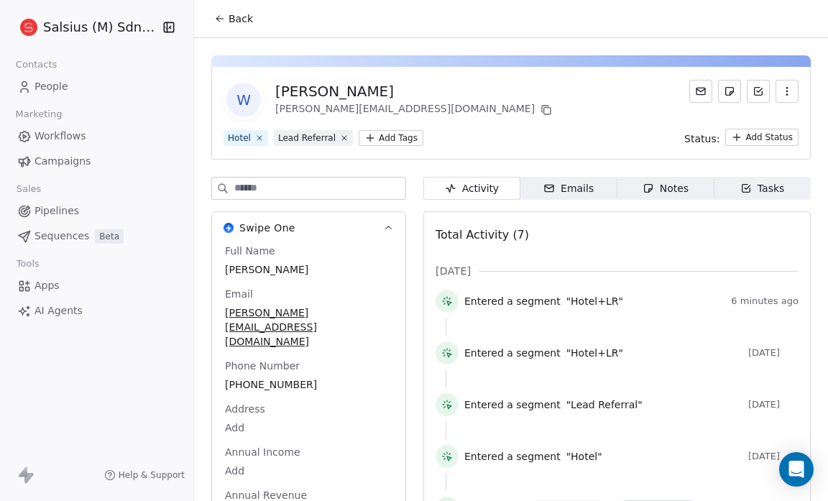
click at [330, 136] on span "Lead Referral" at bounding box center [313, 138] width 79 height 16
click at [342, 137] on icon at bounding box center [344, 138] width 5 height 5
click at [320, 131] on html "Salsius (M) Sdn Bhd Contacts People Marketing Workflows Campaigns Sales Pipelin…" at bounding box center [414, 250] width 828 height 501
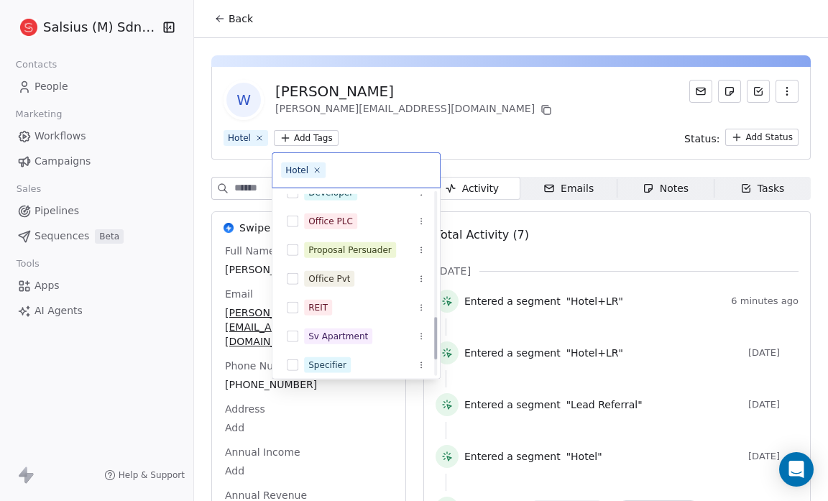
scroll to position [596, 0]
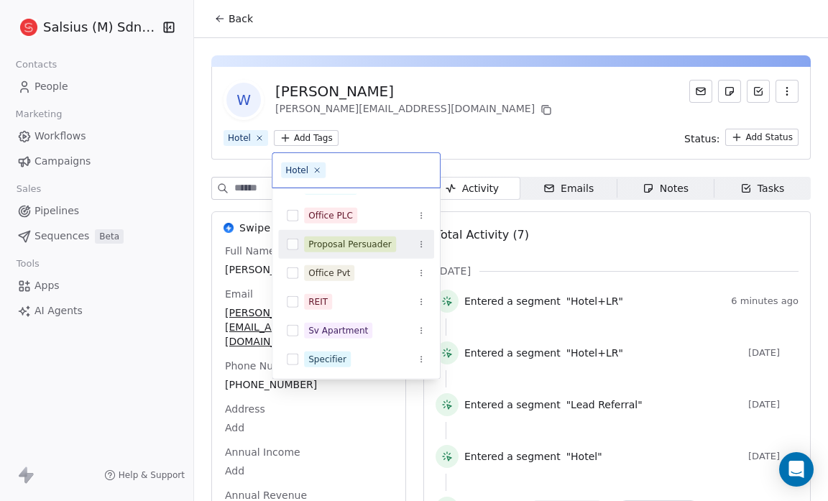
click at [293, 239] on button "Suggestions" at bounding box center [292, 243] width 11 height 11
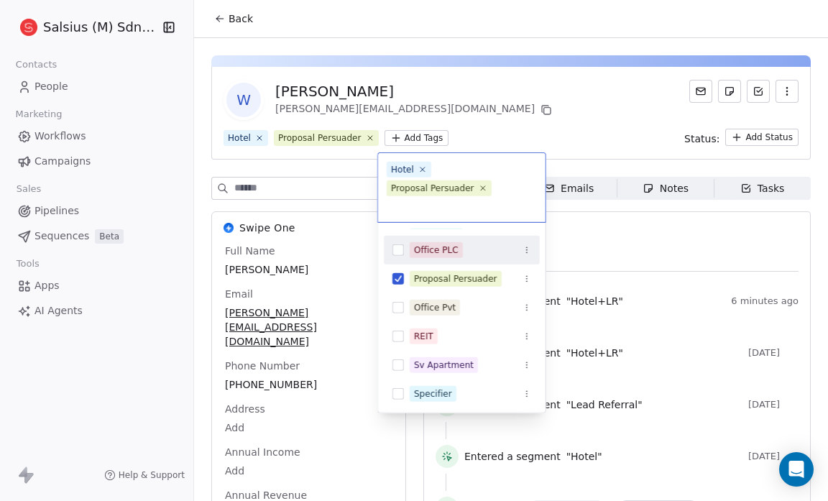
click at [463, 24] on html "Salsius (M) Sdn Bhd Contacts People Marketing Workflows Campaigns Sales Pipelin…" at bounding box center [414, 250] width 828 height 501
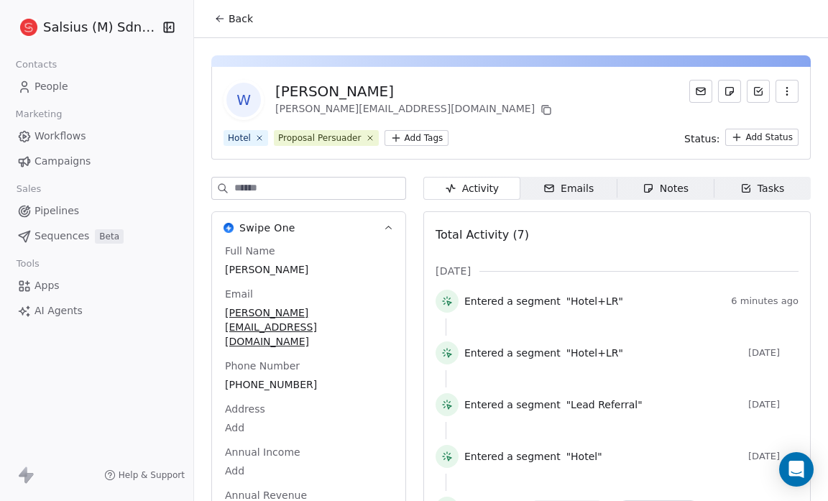
click at [225, 21] on icon at bounding box center [219, 18] width 11 height 11
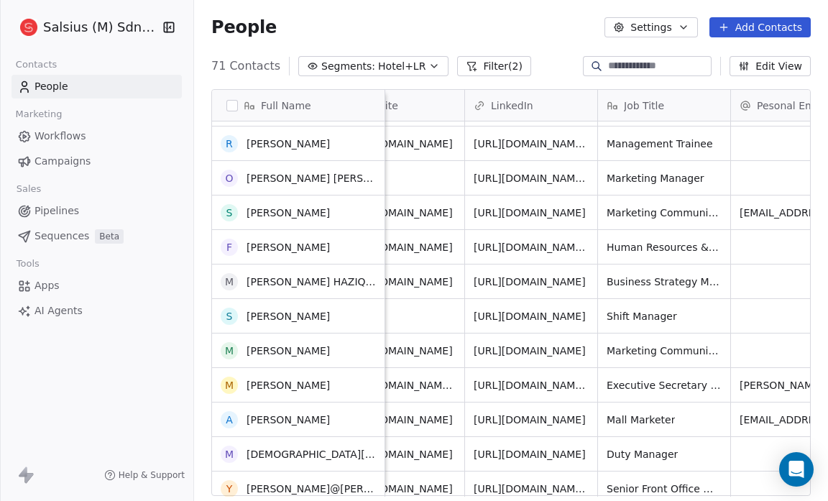
scroll to position [1944, 0]
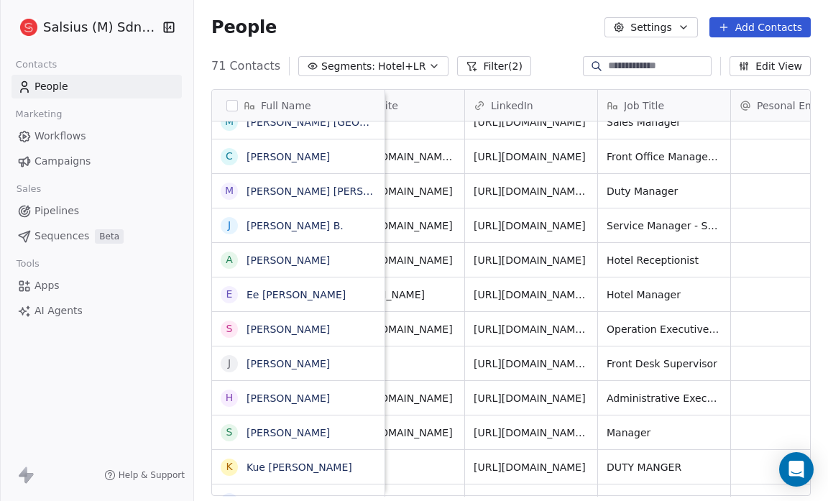
click at [400, 26] on div "People Settings Add Contacts" at bounding box center [510, 27] width 599 height 20
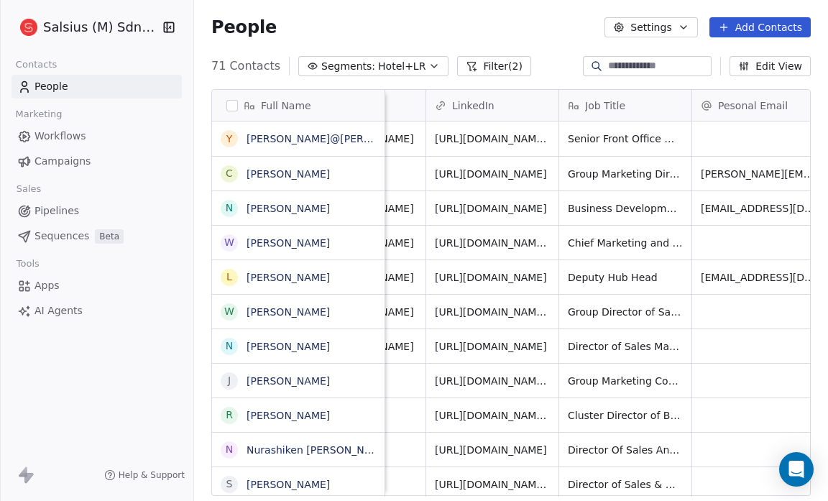
scroll to position [0, 358]
click at [330, 206] on link "[PERSON_NAME]" at bounding box center [287, 208] width 83 height 11
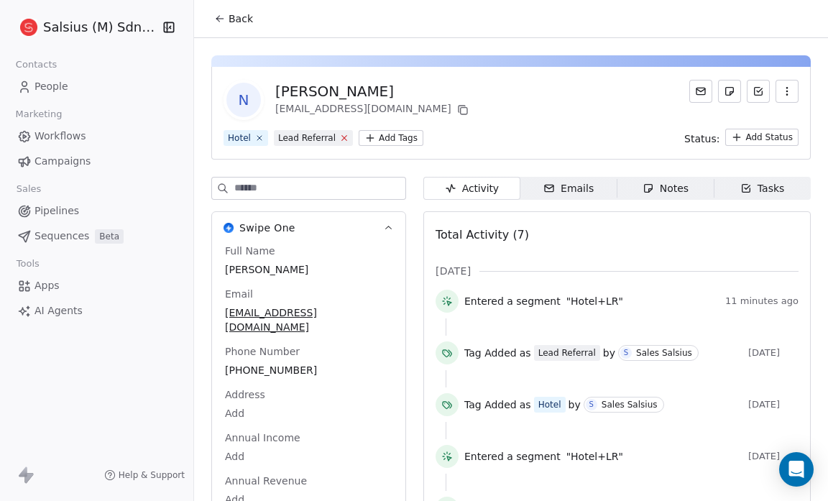
click at [340, 134] on icon at bounding box center [344, 137] width 9 height 9
click at [314, 136] on html "Salsius (M) Sdn Bhd Contacts People Marketing Workflows Campaigns Sales Pipelin…" at bounding box center [414, 250] width 828 height 501
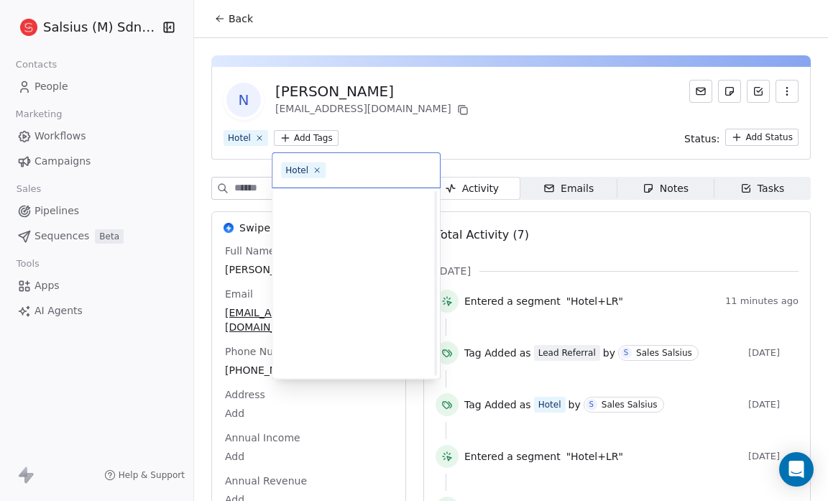
scroll to position [596, 0]
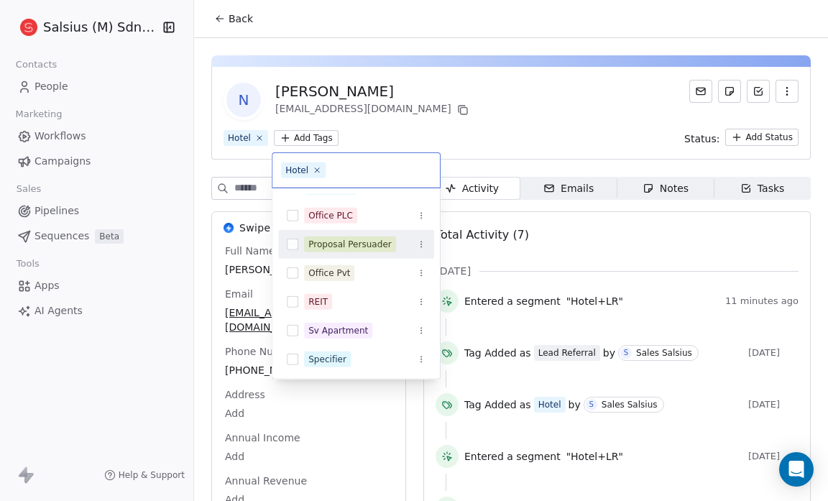
click at [290, 241] on button "Suggestions" at bounding box center [292, 243] width 11 height 11
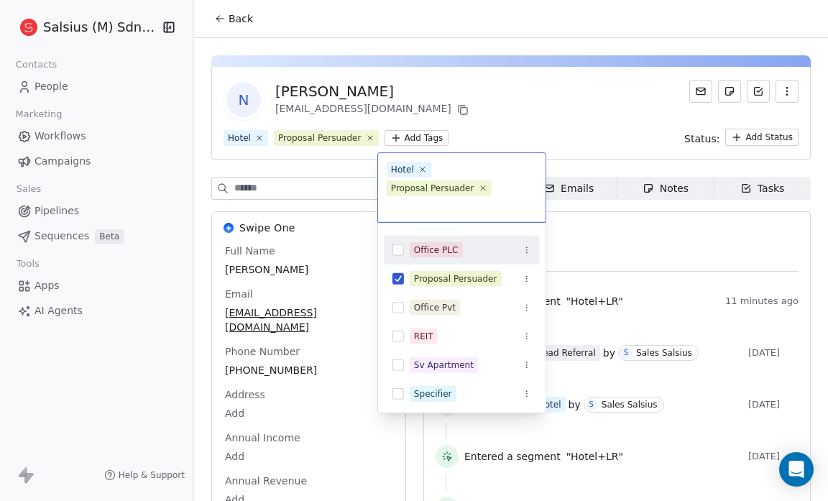
click at [452, 104] on html "Salsius (M) Sdn Bhd Contacts People Marketing Workflows Campaigns Sales Pipelin…" at bounding box center [414, 250] width 828 height 501
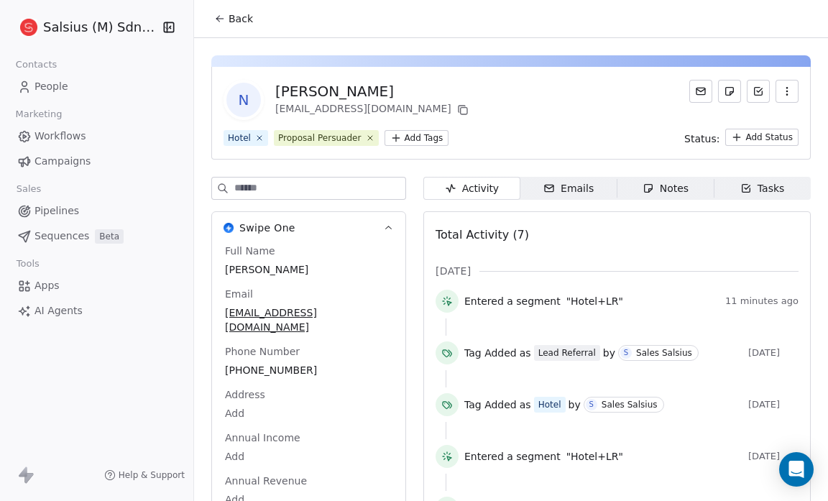
click at [226, 6] on button "Back" at bounding box center [233, 19] width 56 height 26
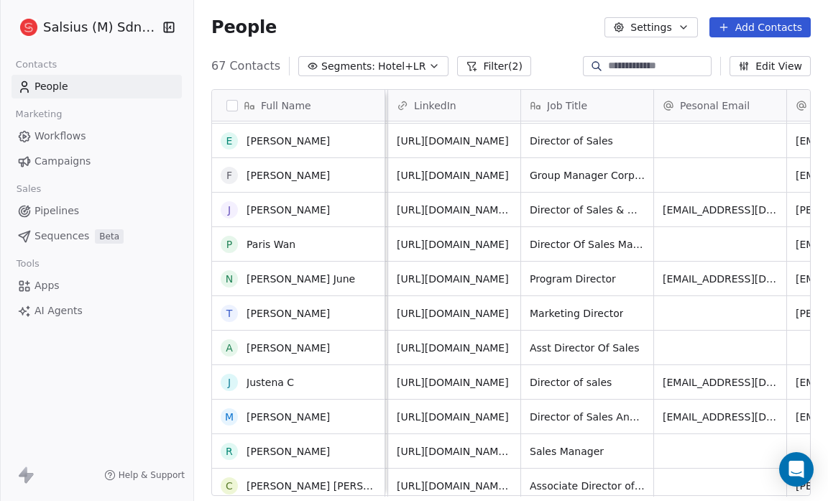
scroll to position [672, 0]
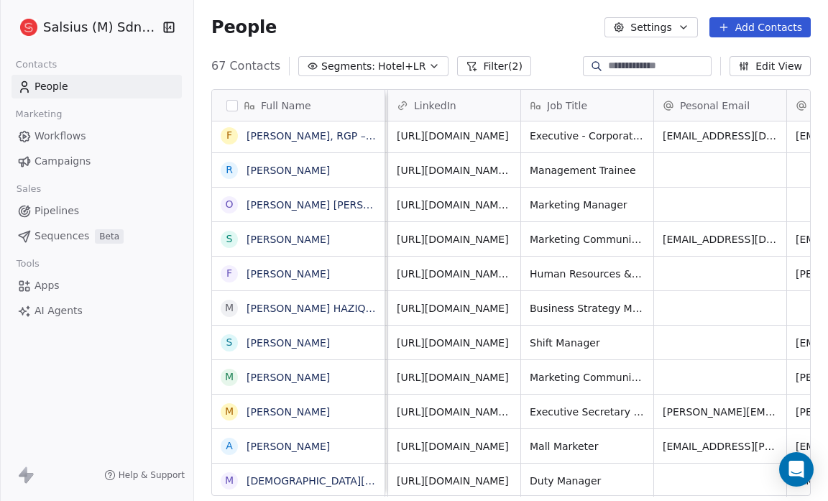
click at [428, 63] on icon "button" at bounding box center [433, 65] width 11 height 11
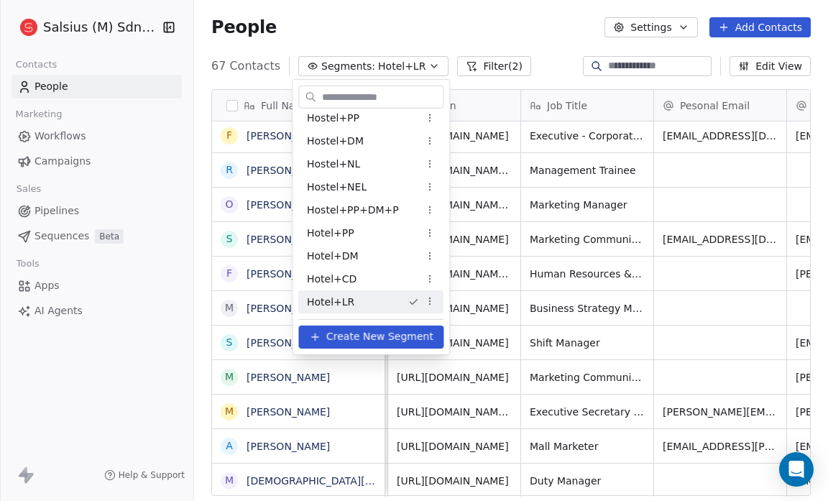
click at [467, 20] on html "Salsius (M) Sdn Bhd Contacts People Marketing Workflows Campaigns Sales Pipelin…" at bounding box center [414, 250] width 828 height 501
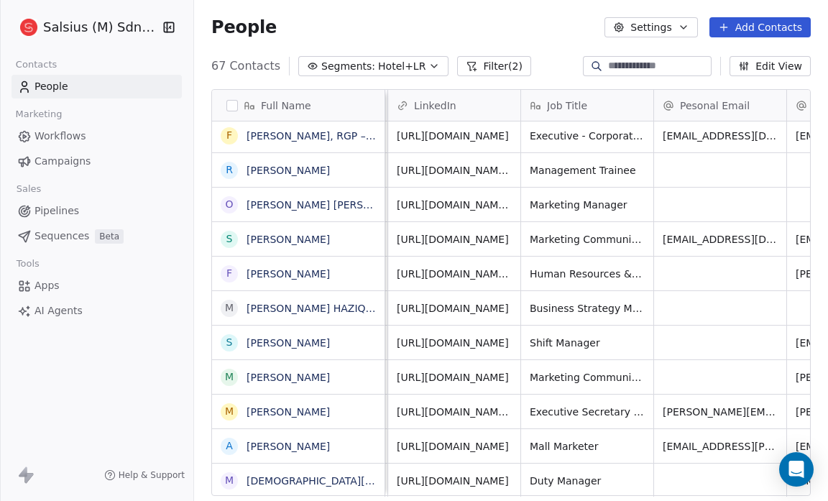
click at [469, 66] on button "Filter (2)" at bounding box center [494, 66] width 74 height 20
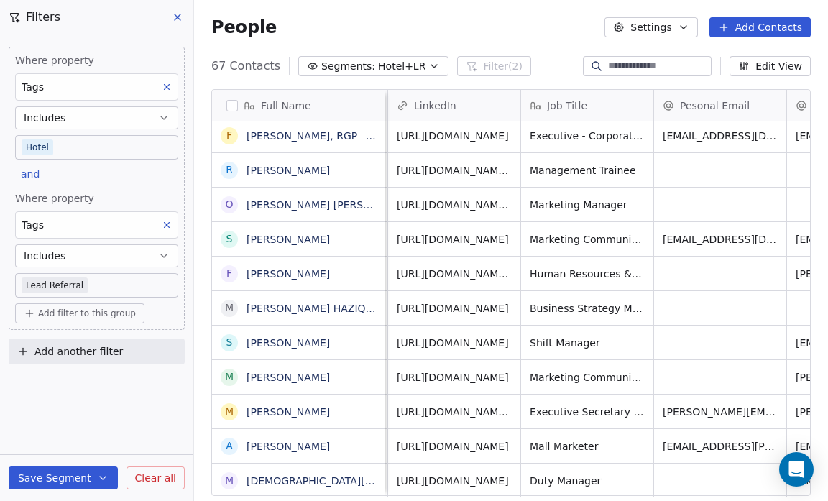
click at [433, 41] on div "People Settings Add Contacts" at bounding box center [511, 27] width 634 height 55
click at [221, 68] on span "67 Contacts" at bounding box center [245, 65] width 69 height 17
click at [231, 103] on button "button" at bounding box center [231, 105] width 11 height 11
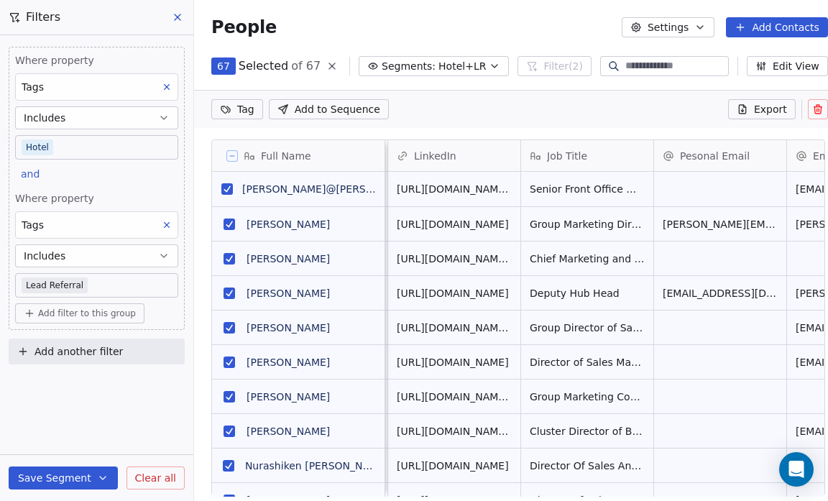
click at [233, 153] on icon at bounding box center [231, 155] width 7 height 7
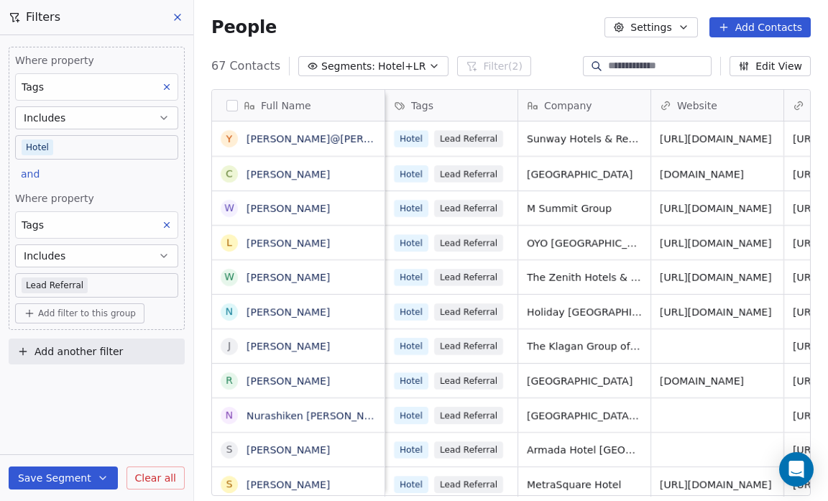
scroll to position [432, 624]
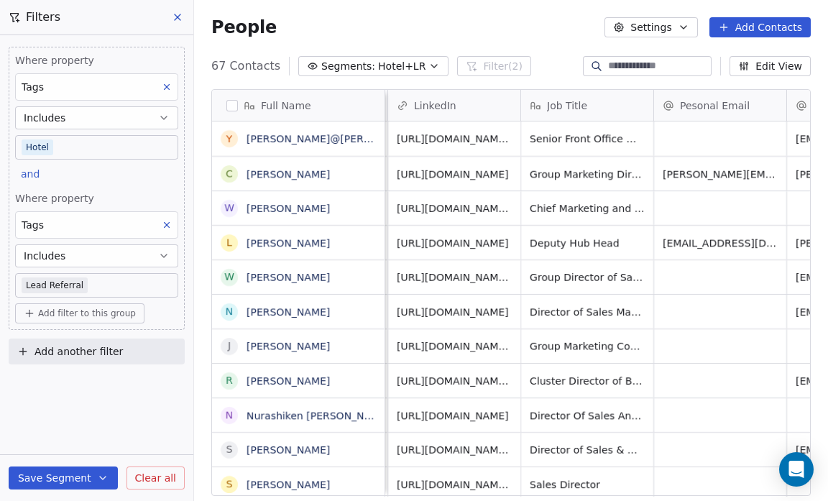
click at [412, 68] on button "Segments: Hotel+LR" at bounding box center [373, 66] width 150 height 20
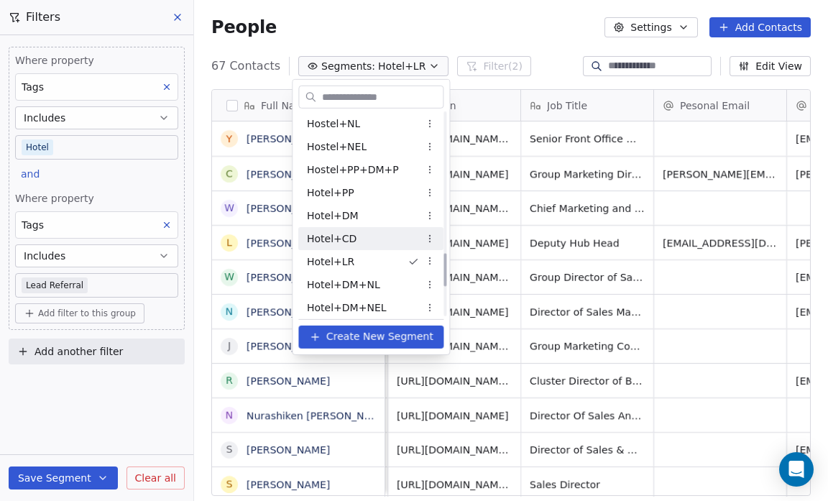
scroll to position [861, 0]
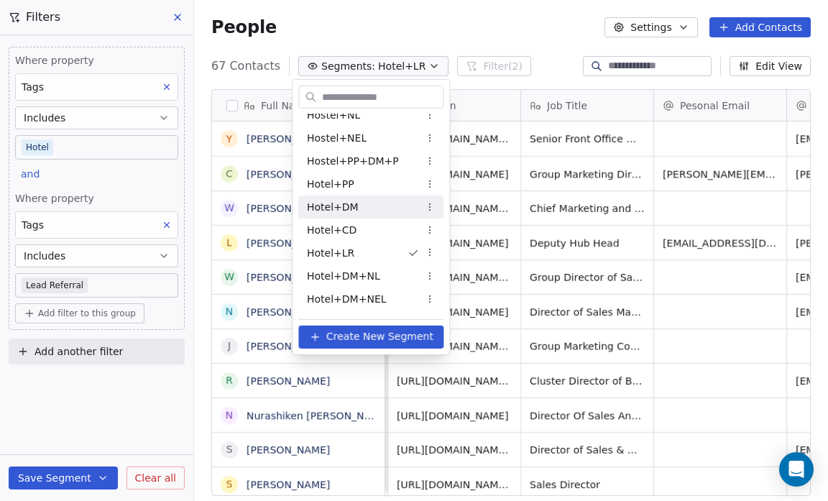
click at [365, 212] on div "Hotel+DM" at bounding box center [370, 206] width 145 height 23
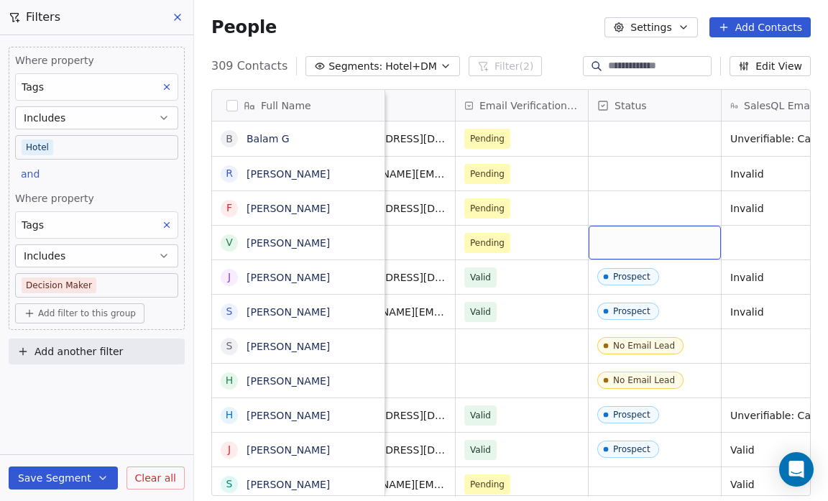
scroll to position [1, 863]
click at [602, 238] on div "grid" at bounding box center [651, 243] width 132 height 34
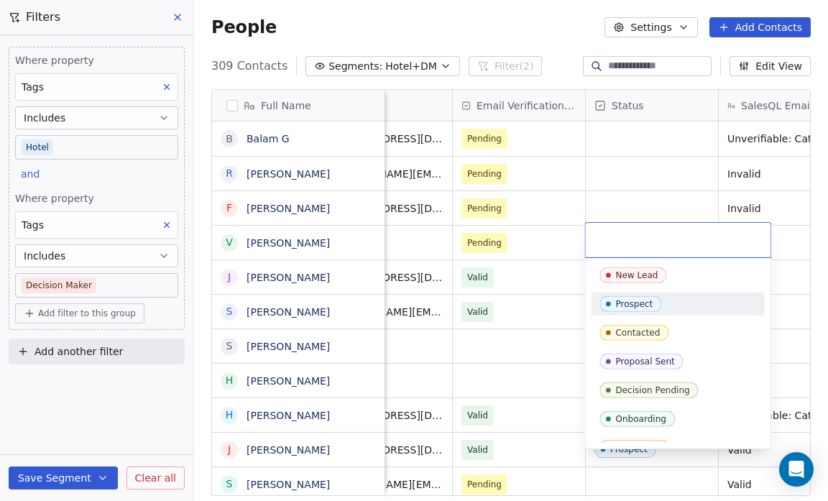
scroll to position [45, 0]
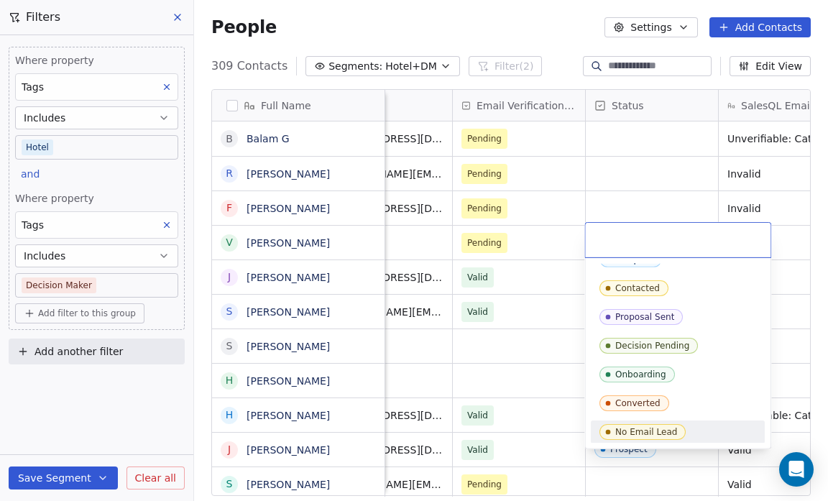
click at [685, 428] on div "No Email Lead" at bounding box center [677, 432] width 157 height 16
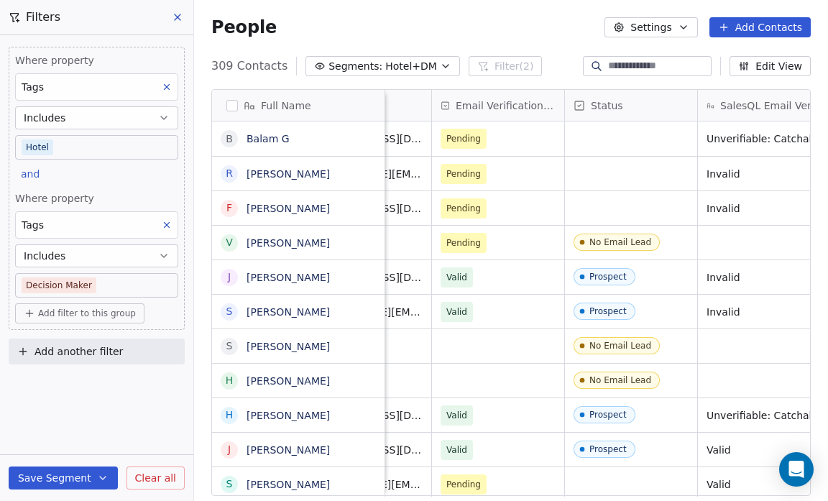
scroll to position [0, 884]
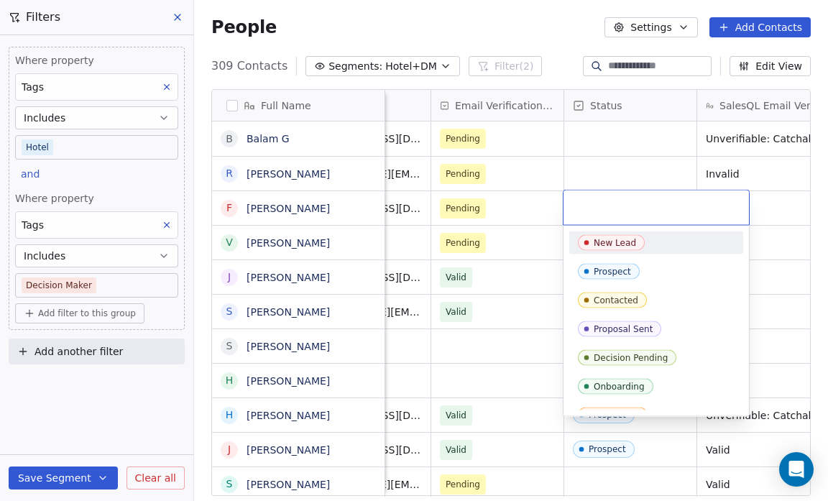
click at [631, 239] on div "New Lead" at bounding box center [614, 243] width 42 height 10
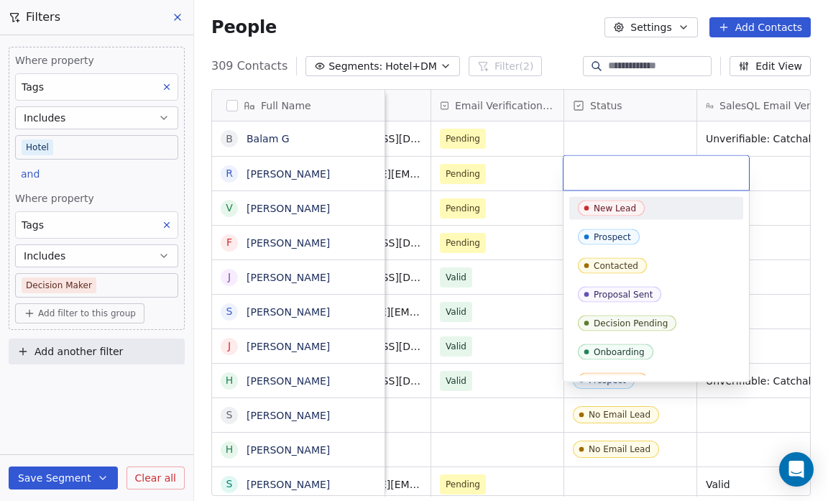
click at [581, 175] on input "text" at bounding box center [656, 173] width 168 height 16
click at [620, 205] on div "New Lead" at bounding box center [614, 208] width 42 height 10
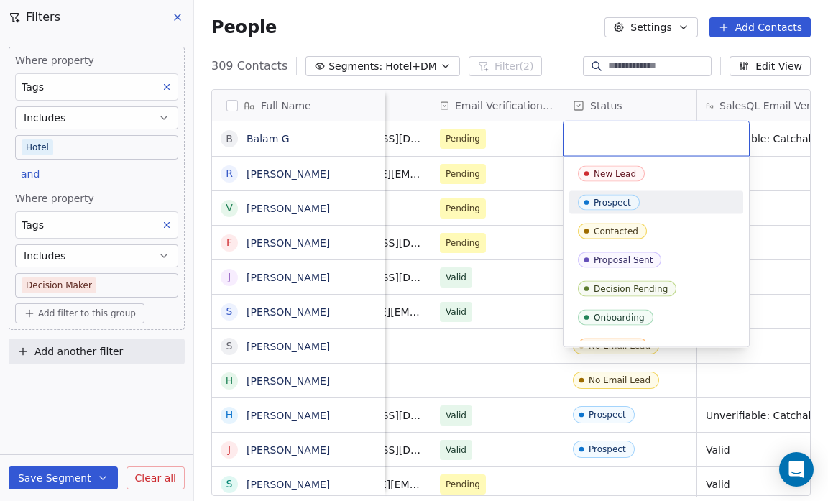
click at [629, 199] on span "Prospect" at bounding box center [609, 203] width 62 height 16
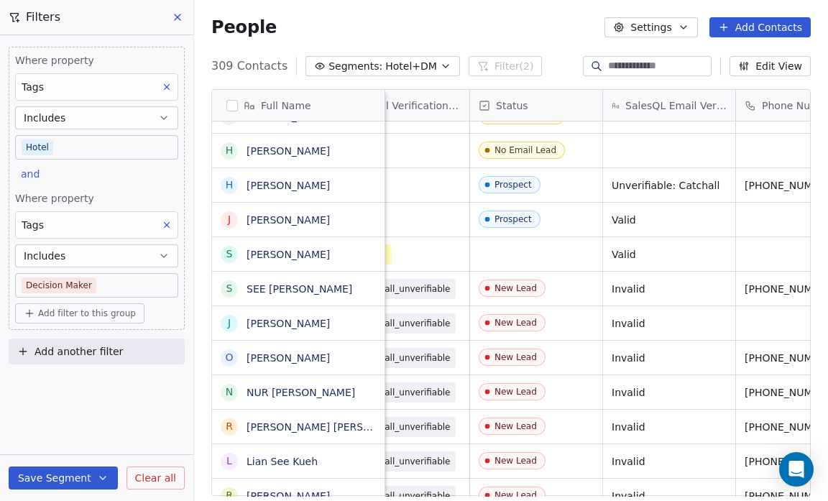
scroll to position [0, 989]
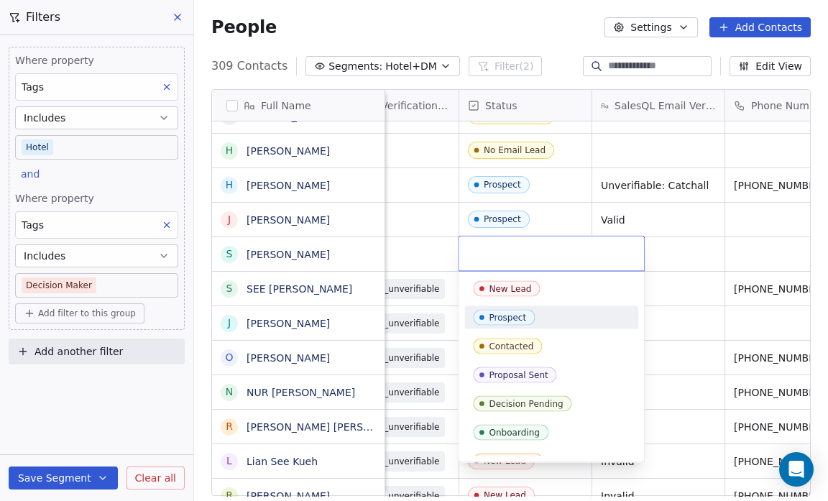
click at [506, 312] on div "Prospect" at bounding box center [506, 317] width 37 height 10
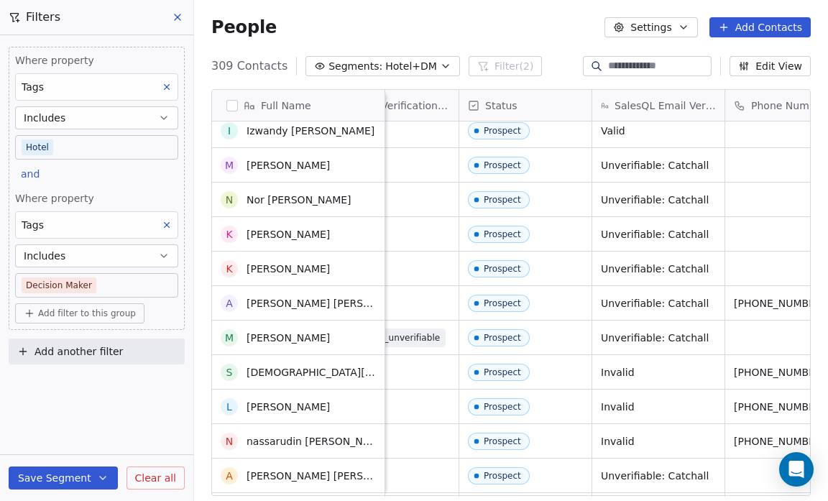
scroll to position [0, 0]
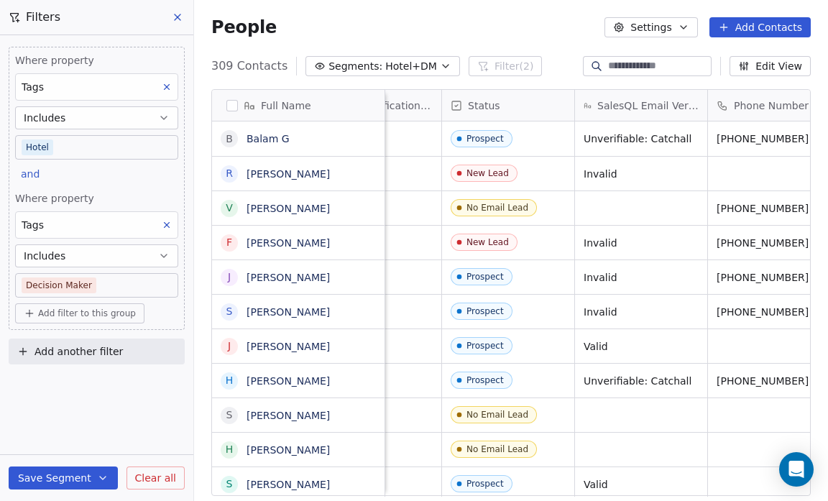
click at [685, 30] on icon "button" at bounding box center [682, 27] width 11 height 11
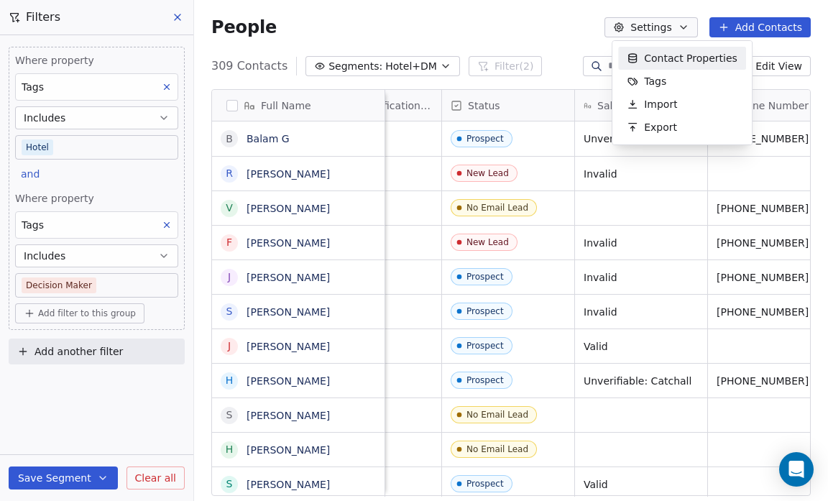
click at [569, 20] on html "Salsius (M) Sdn Bhd Contacts People Marketing Workflows Campaigns Sales Pipelin…" at bounding box center [414, 250] width 828 height 501
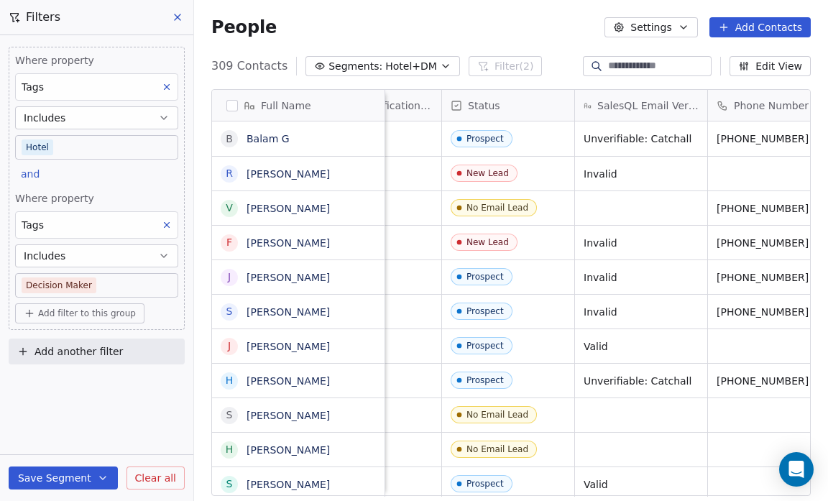
click at [440, 63] on icon "button" at bounding box center [445, 65] width 11 height 11
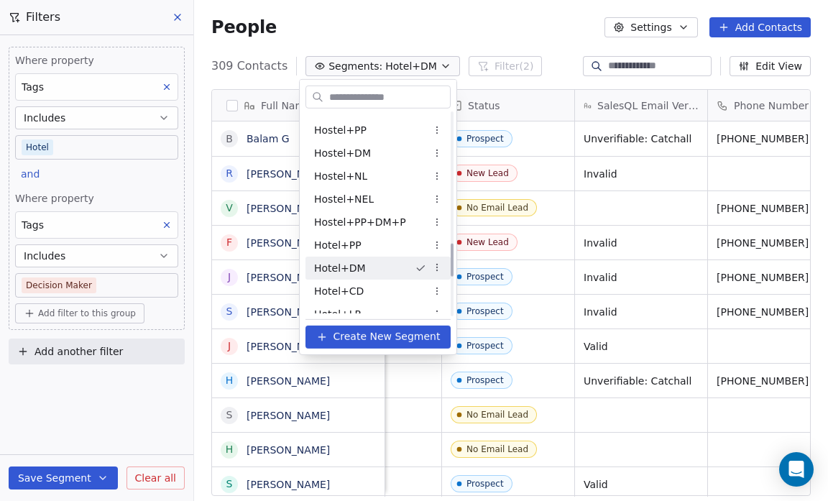
scroll to position [801, 0]
click at [396, 248] on div "Hotel+PP" at bounding box center [377, 244] width 145 height 23
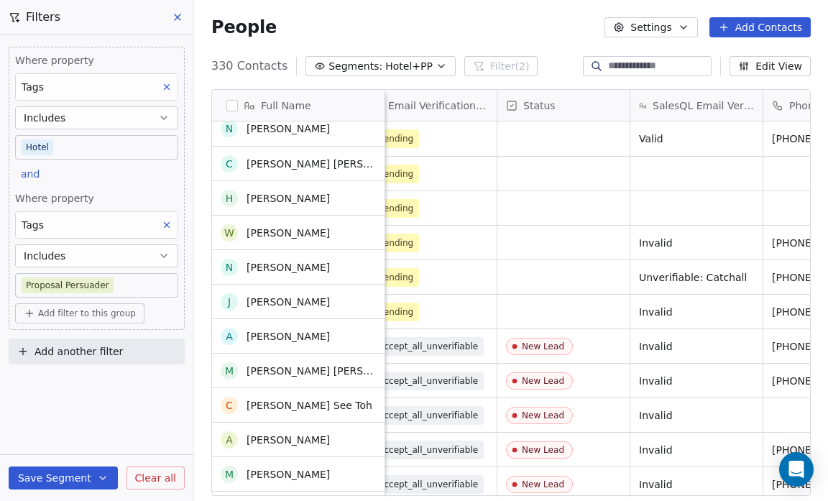
scroll to position [0, 0]
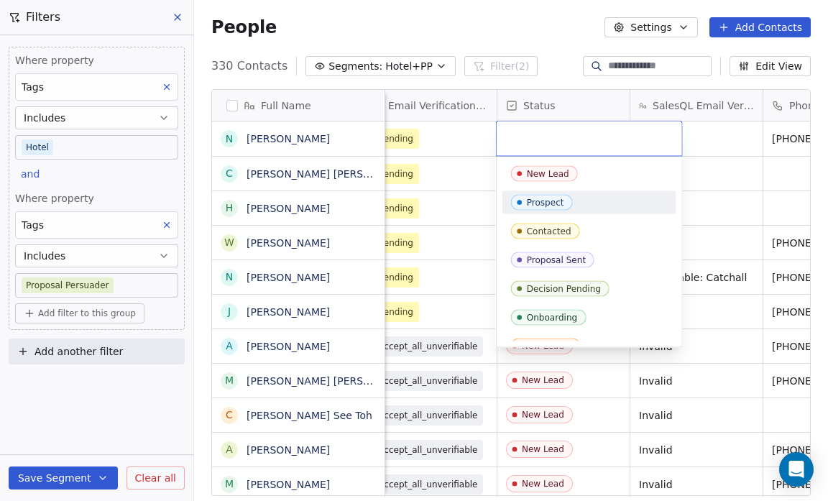
click at [554, 198] on div "Prospect" at bounding box center [545, 203] width 37 height 10
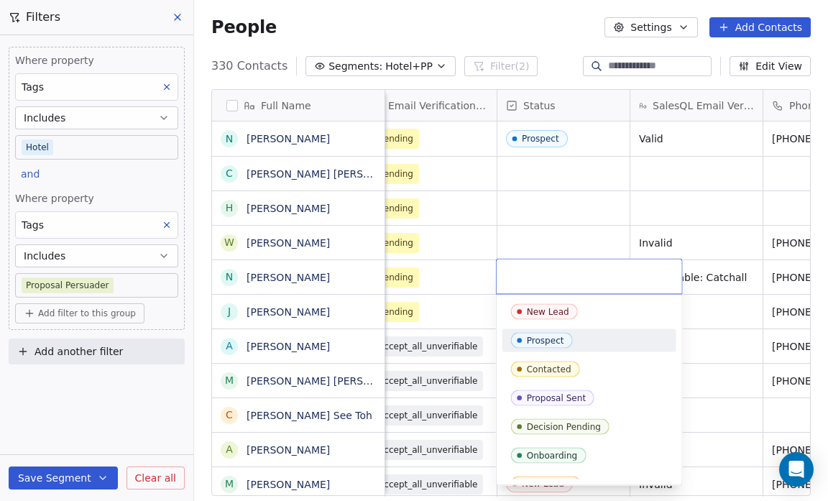
click at [550, 342] on div "Prospect" at bounding box center [545, 340] width 37 height 10
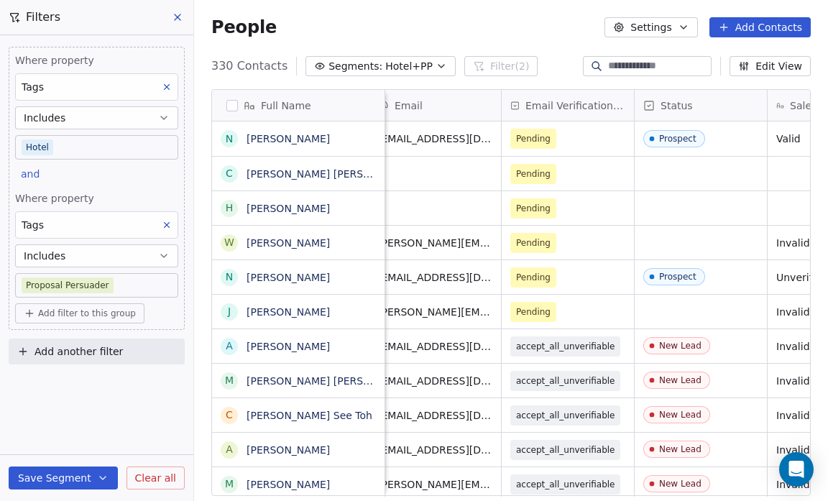
scroll to position [0, 815]
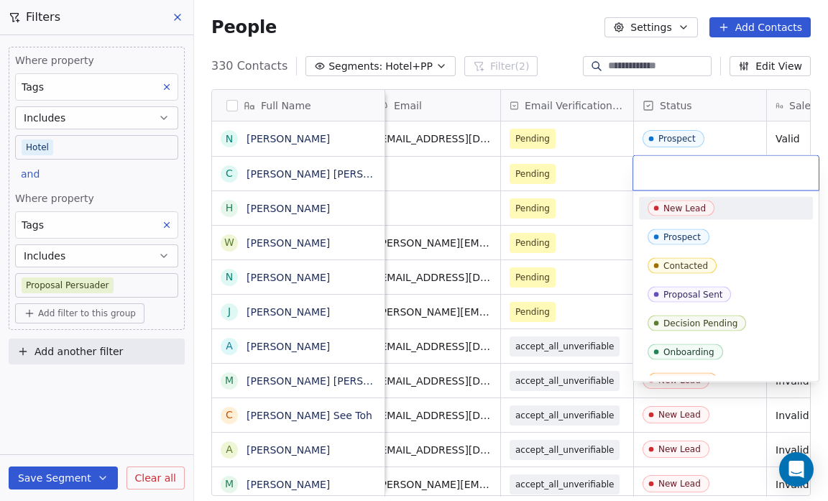
click at [679, 203] on div "New Lead" at bounding box center [684, 208] width 42 height 10
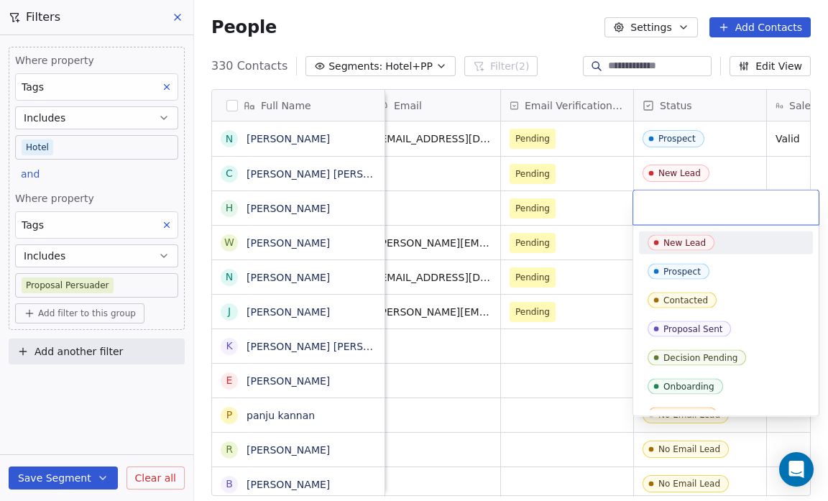
click at [672, 240] on div "New Lead" at bounding box center [684, 243] width 42 height 10
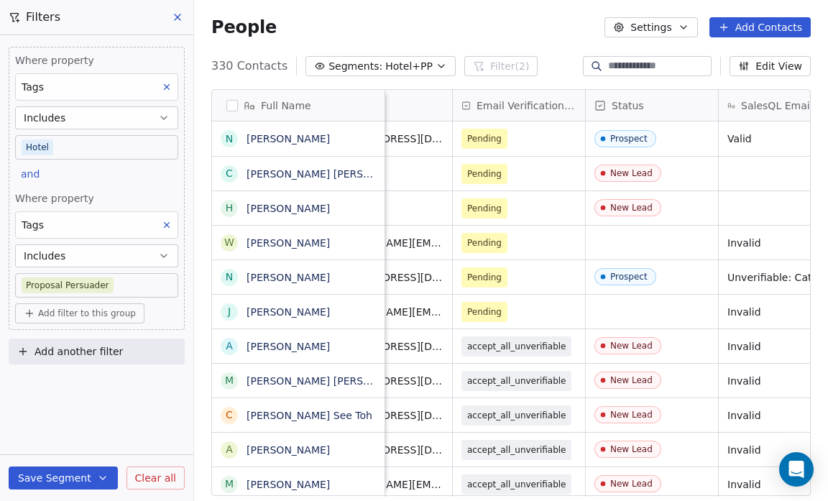
scroll to position [0, 873]
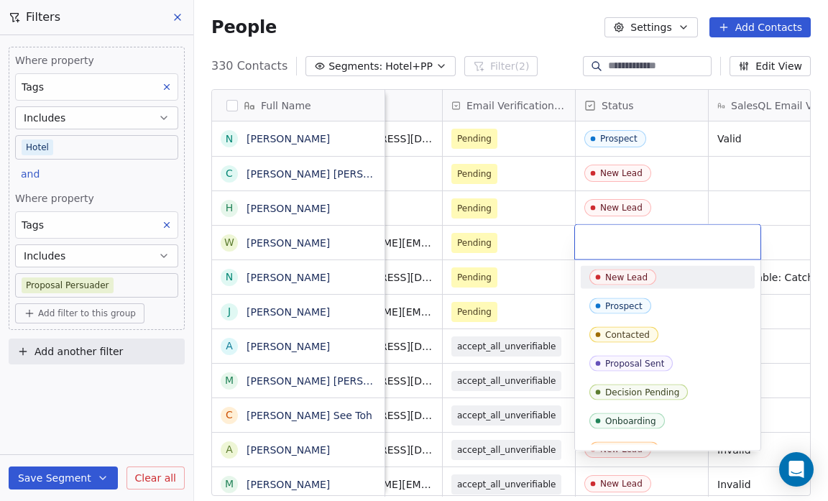
click at [638, 278] on div "New Lead" at bounding box center [626, 277] width 42 height 10
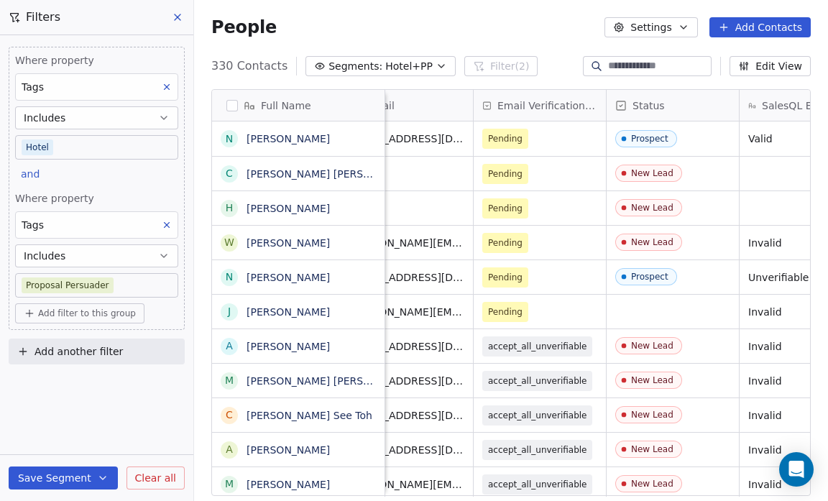
scroll to position [0, 848]
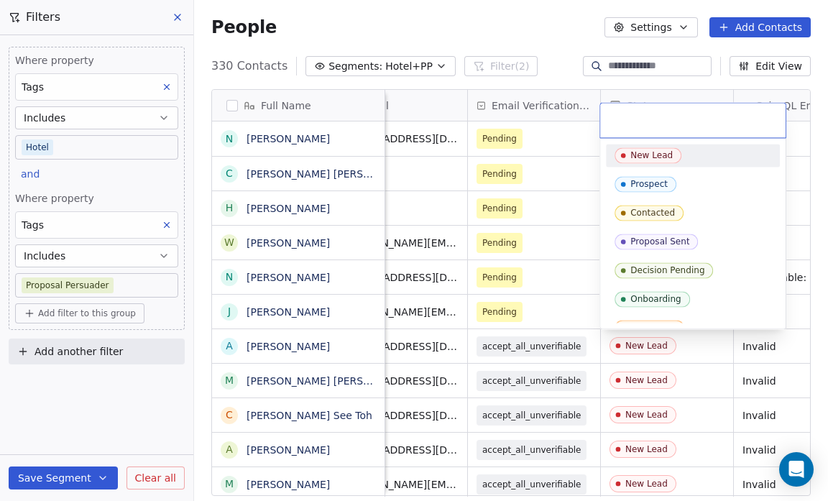
click at [672, 155] on span "New Lead" at bounding box center [647, 155] width 67 height 16
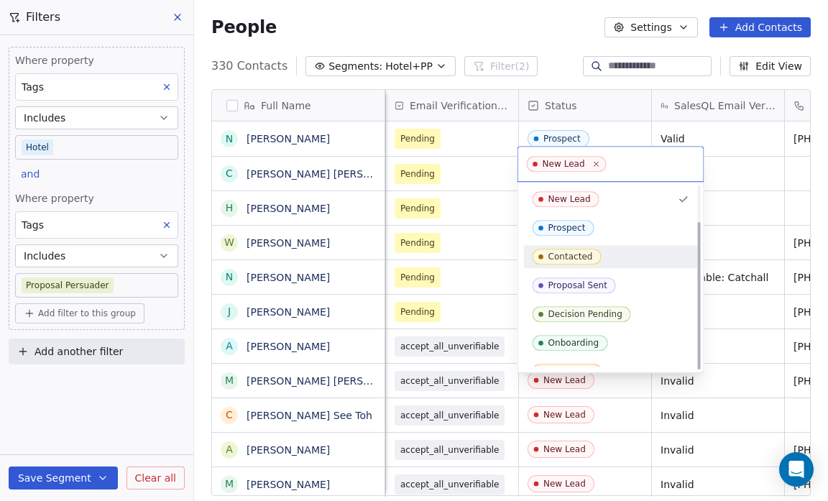
scroll to position [45, 0]
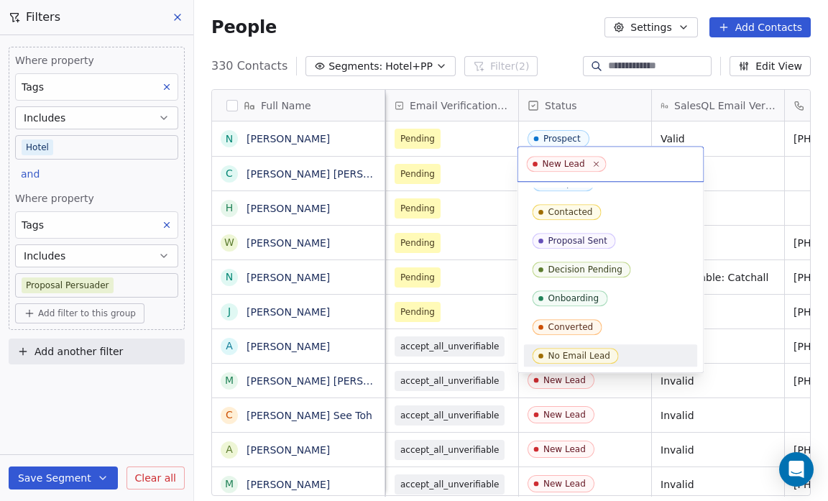
click at [624, 349] on div "No Email Lead" at bounding box center [610, 356] width 157 height 16
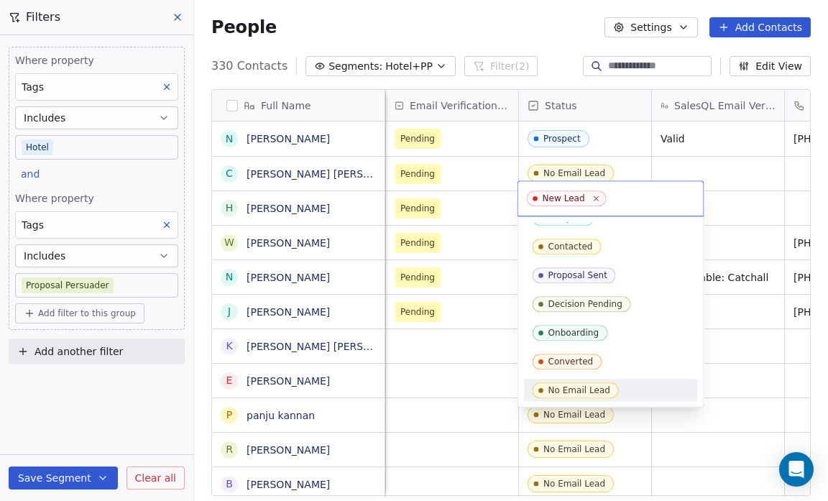
click at [658, 388] on div "No Email Lead" at bounding box center [610, 390] width 157 height 16
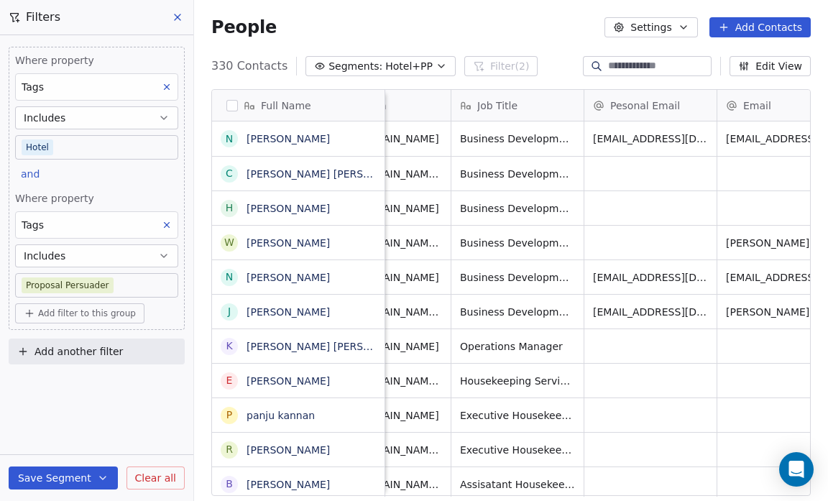
scroll to position [8, 464]
click at [435, 63] on icon "button" at bounding box center [440, 65] width 11 height 11
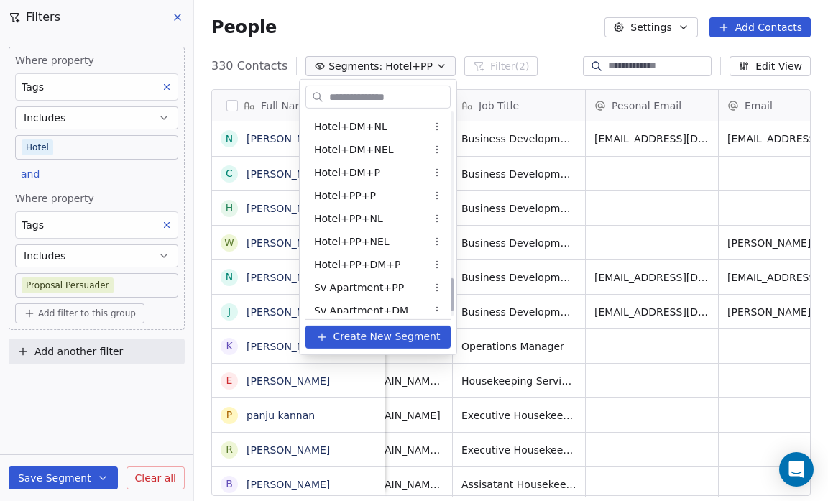
scroll to position [1009, 0]
click at [369, 260] on span "Hotel+PP+DM+P" at bounding box center [357, 265] width 86 height 15
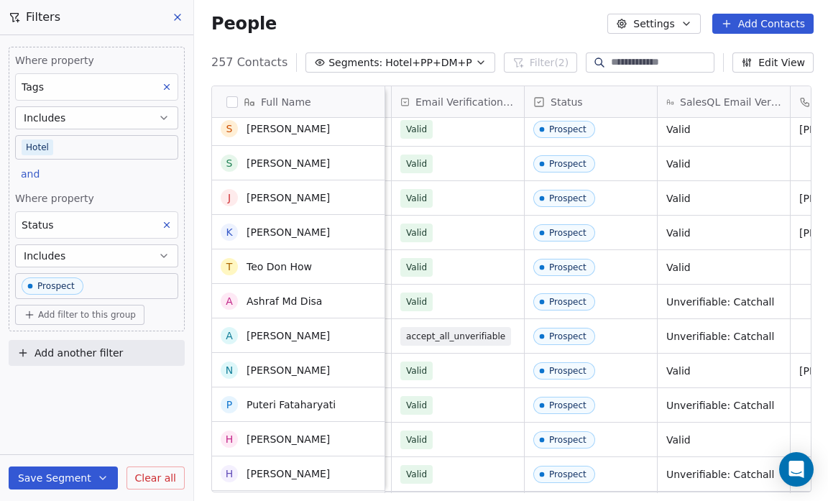
scroll to position [1285, 0]
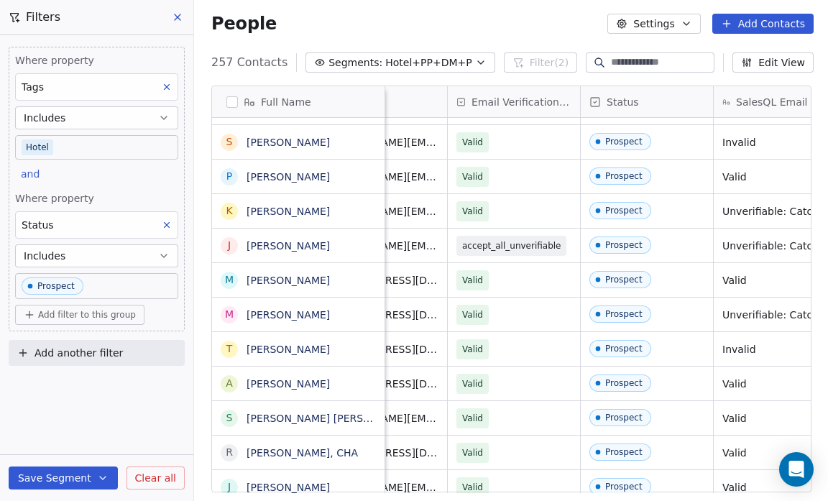
click at [475, 57] on icon "button" at bounding box center [480, 62] width 11 height 11
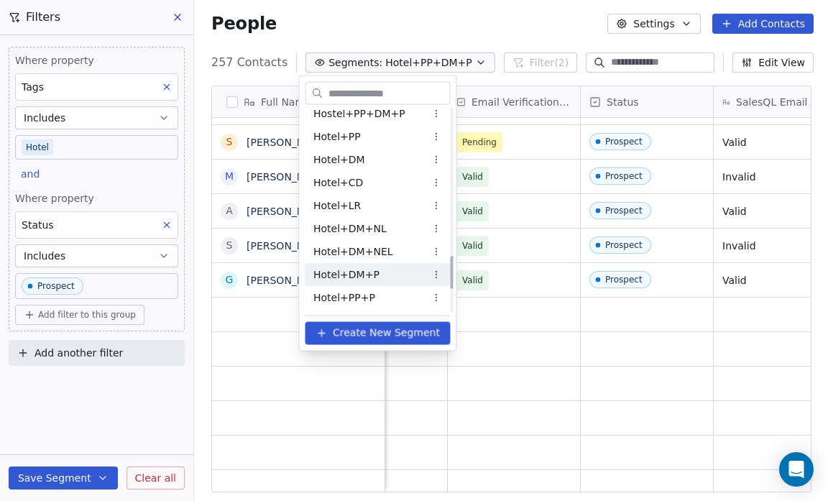
scroll to position [898, 0]
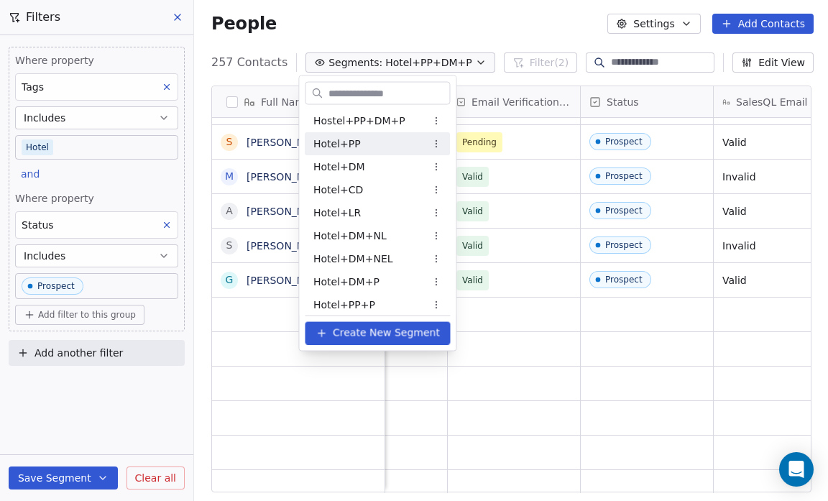
click at [376, 144] on div "Hotel+PP" at bounding box center [377, 143] width 145 height 23
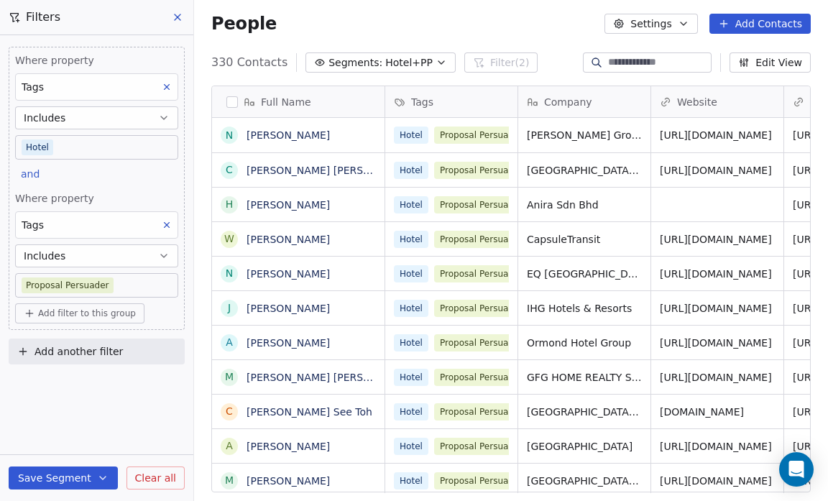
scroll to position [432, 624]
click at [435, 60] on icon "button" at bounding box center [440, 62] width 11 height 11
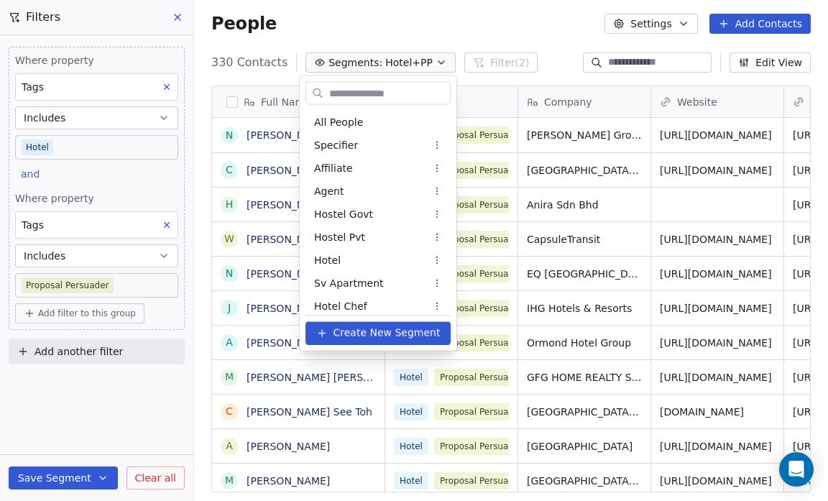
scroll to position [744, 0]
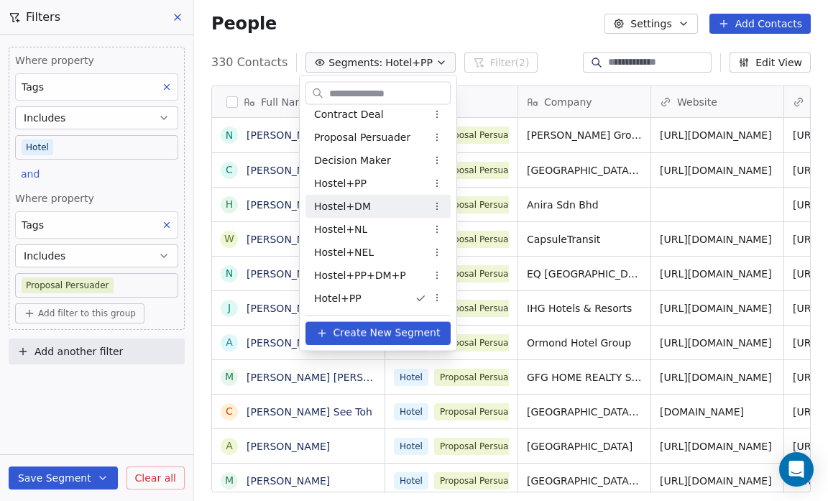
click at [392, 210] on div "Hostel+DM" at bounding box center [377, 206] width 145 height 23
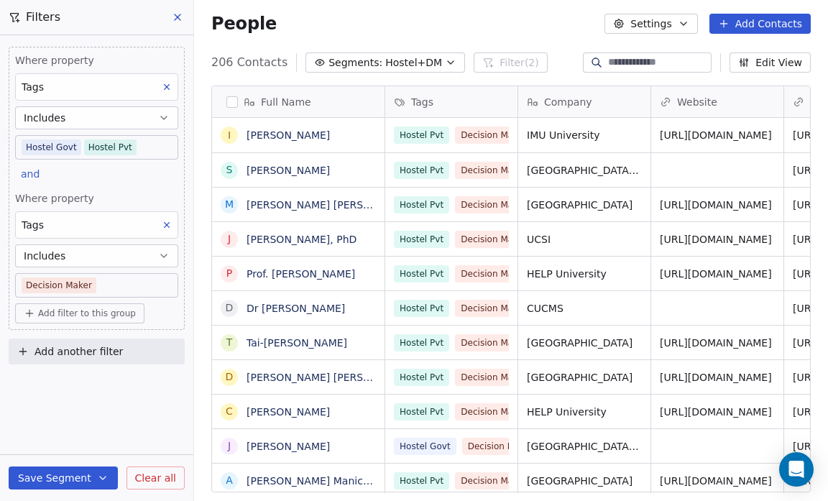
scroll to position [432, 624]
click at [445, 60] on icon "button" at bounding box center [450, 62] width 11 height 11
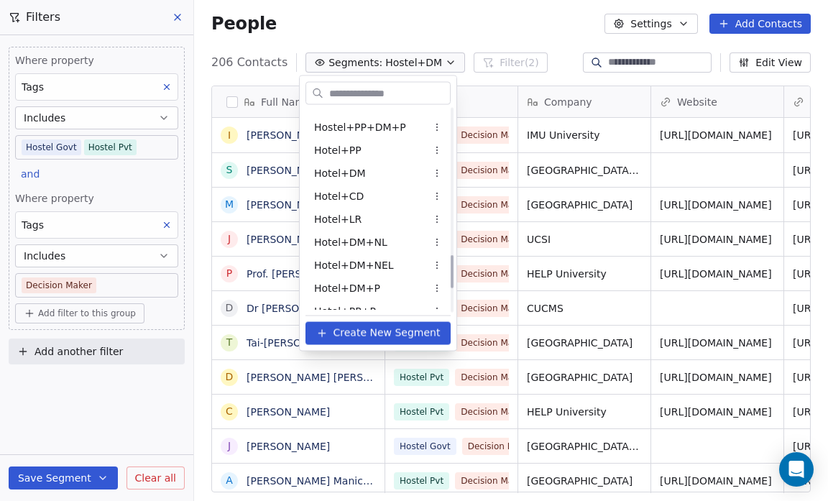
scroll to position [881, 0]
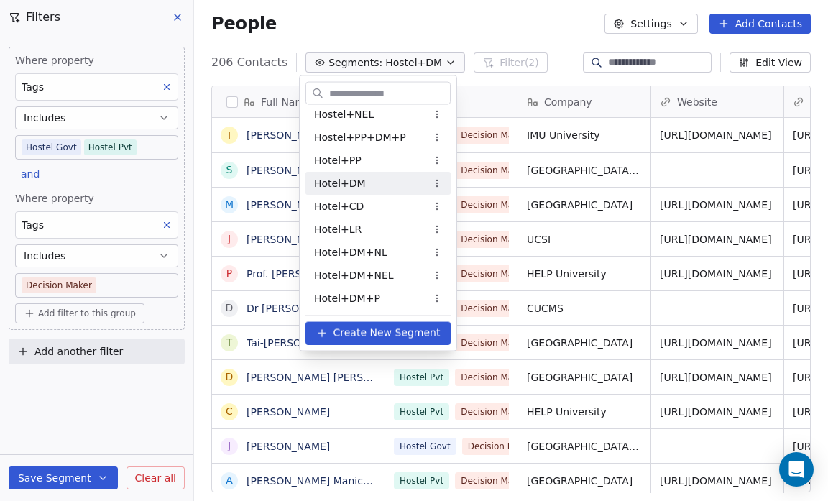
click at [384, 182] on div "Hotel+DM" at bounding box center [377, 183] width 145 height 23
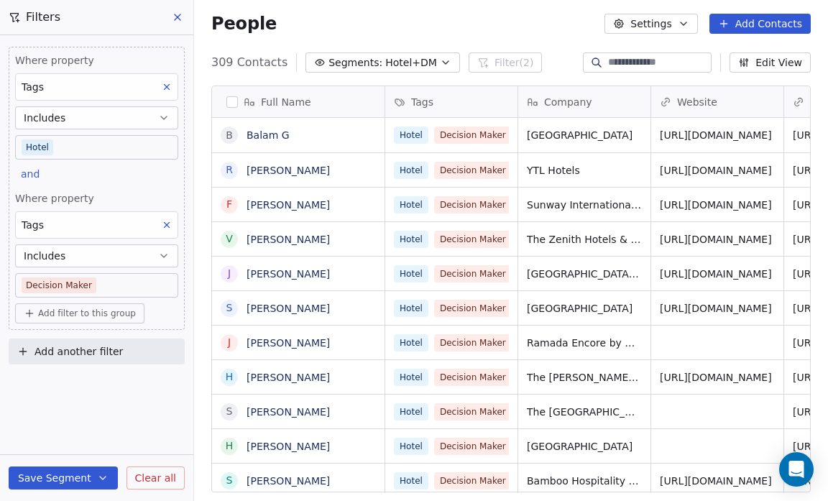
scroll to position [432, 624]
